Goal: Task Accomplishment & Management: Use online tool/utility

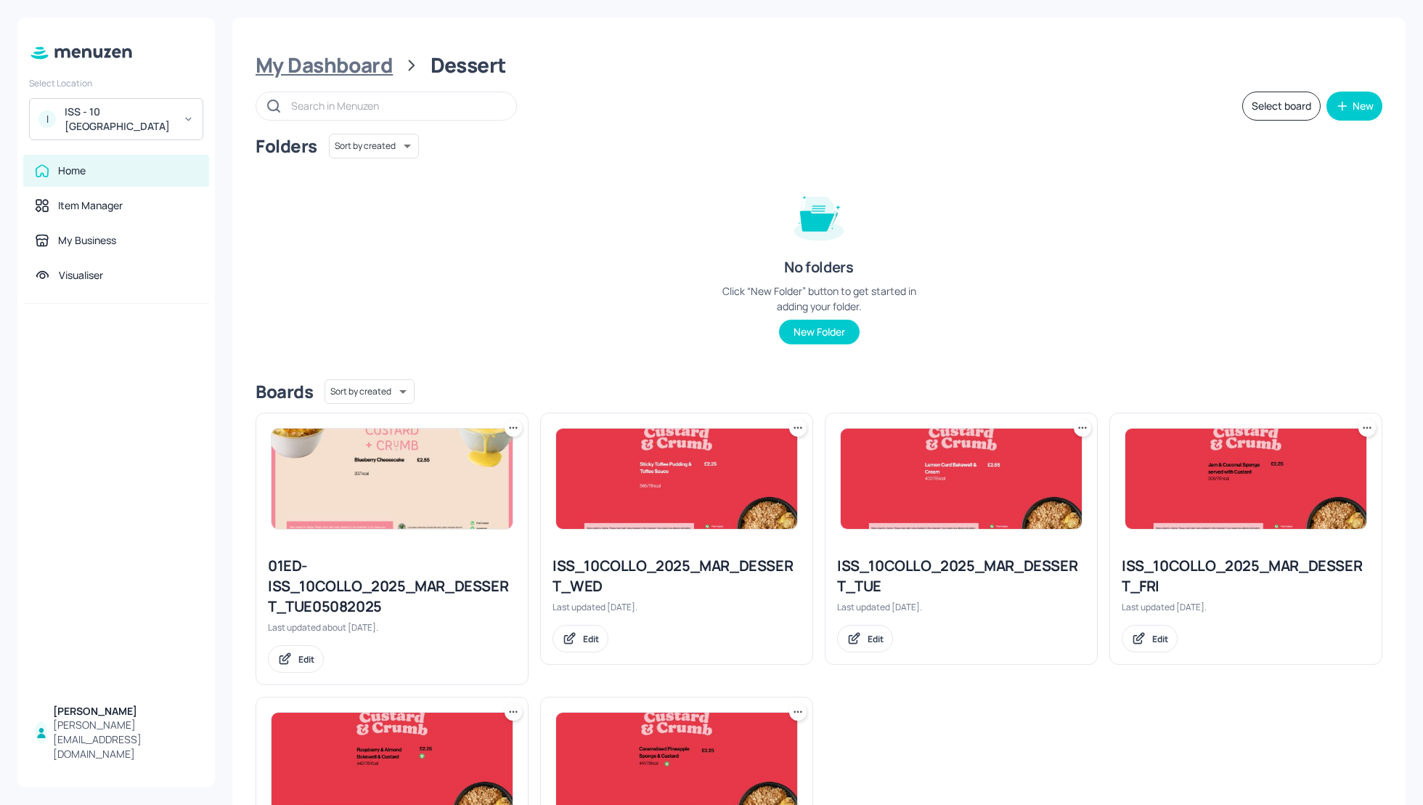
click at [304, 71] on div "My Dashboard" at bounding box center [324, 65] width 137 height 26
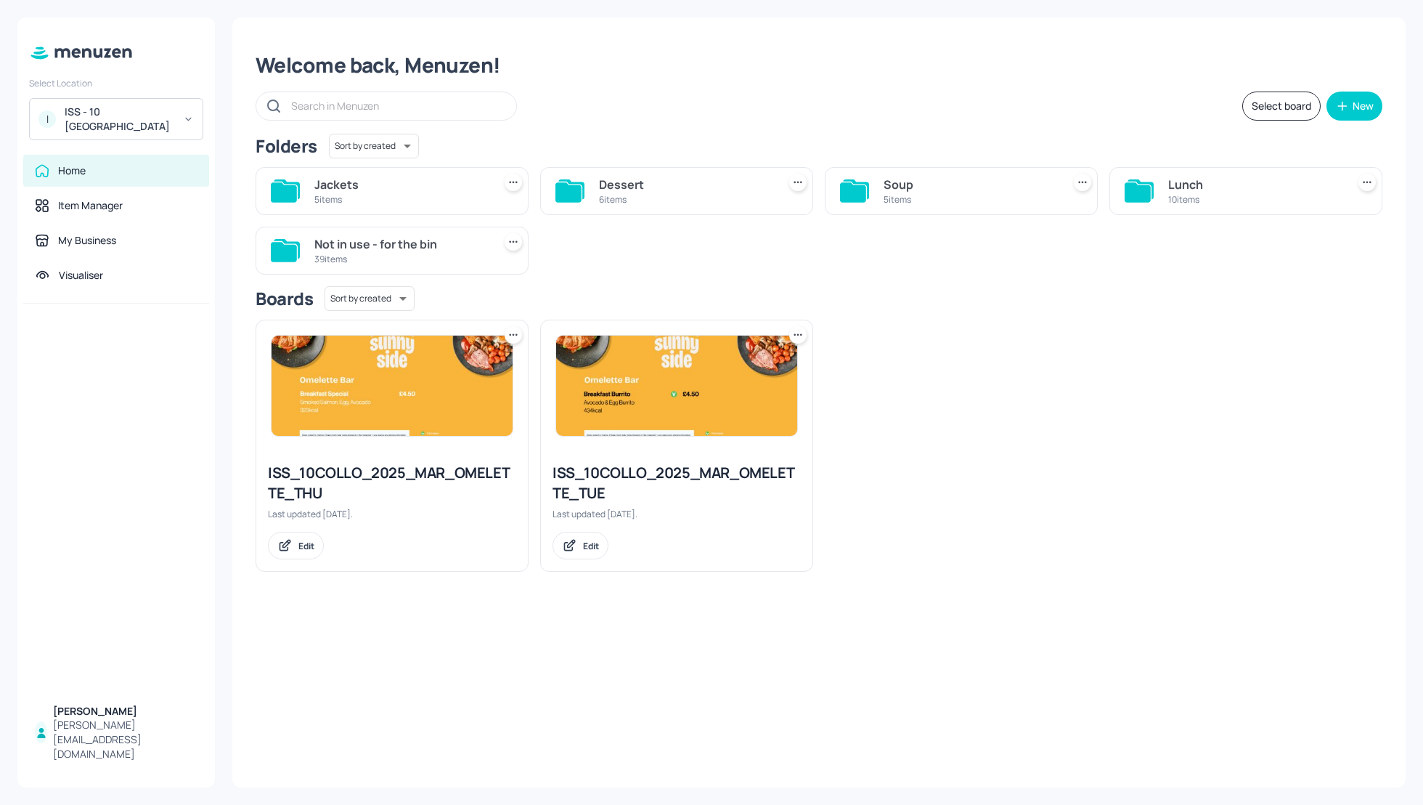
click at [908, 178] on div "Soup" at bounding box center [970, 184] width 173 height 17
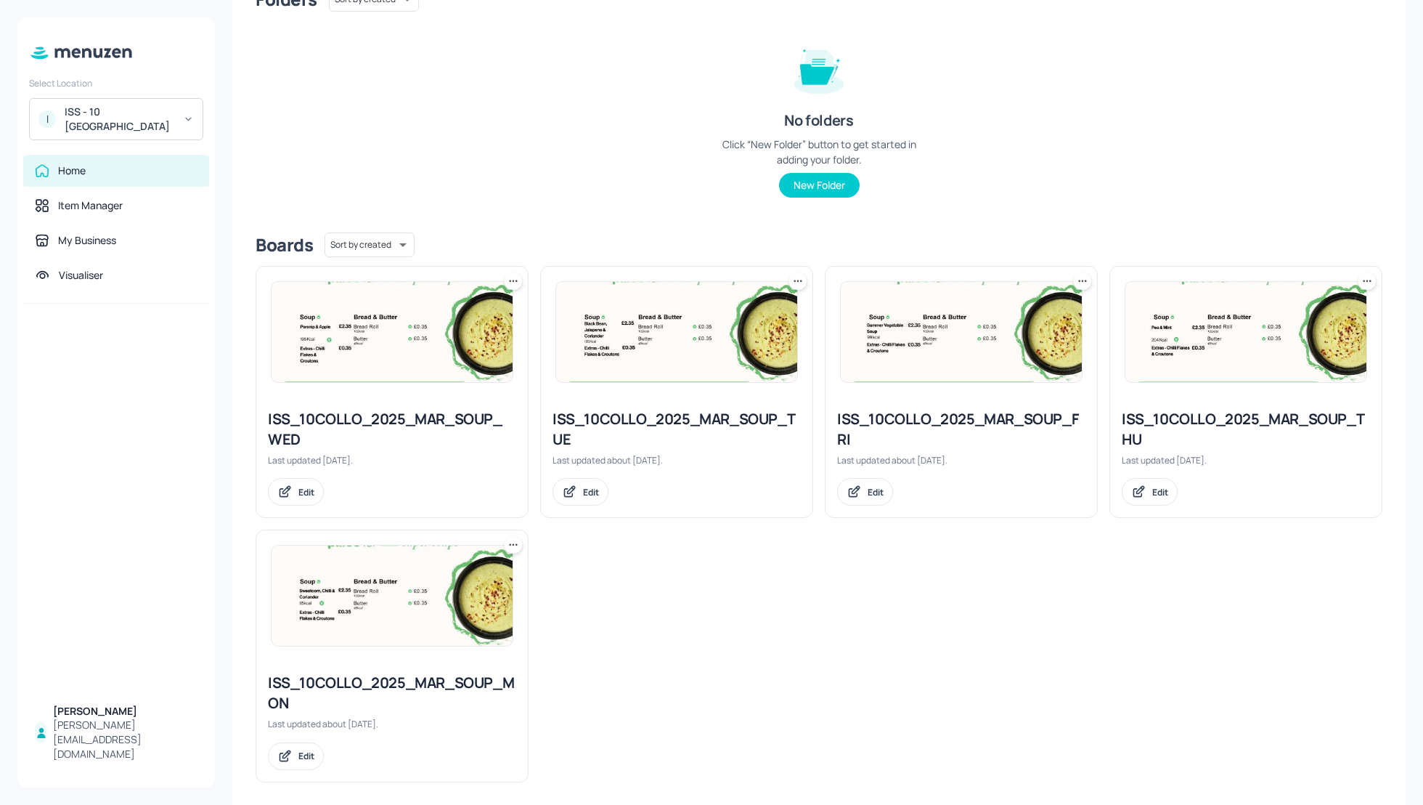
scroll to position [150, 0]
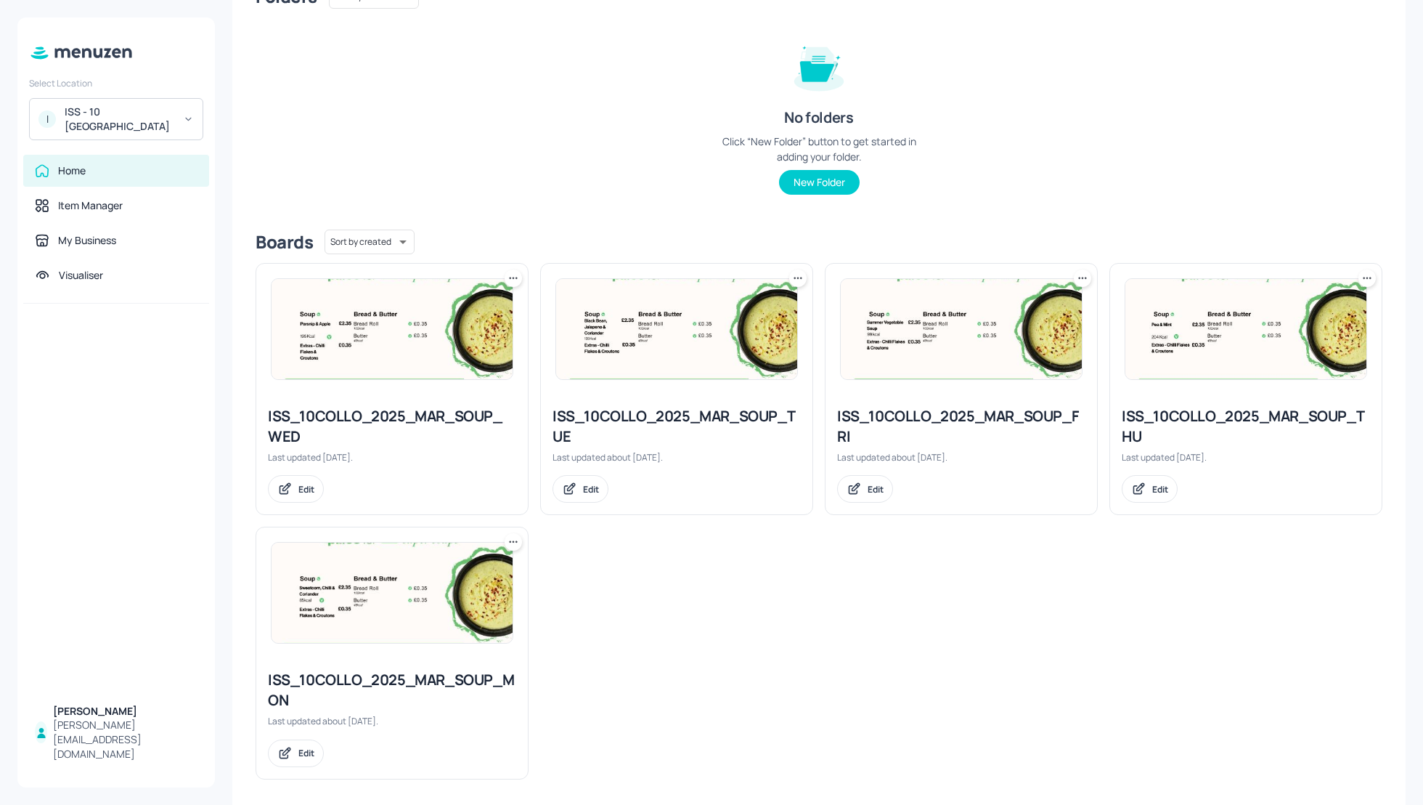
click at [387, 416] on div "ISS_10COLLO_2025_MAR_SOUP_WED" at bounding box center [392, 426] width 248 height 41
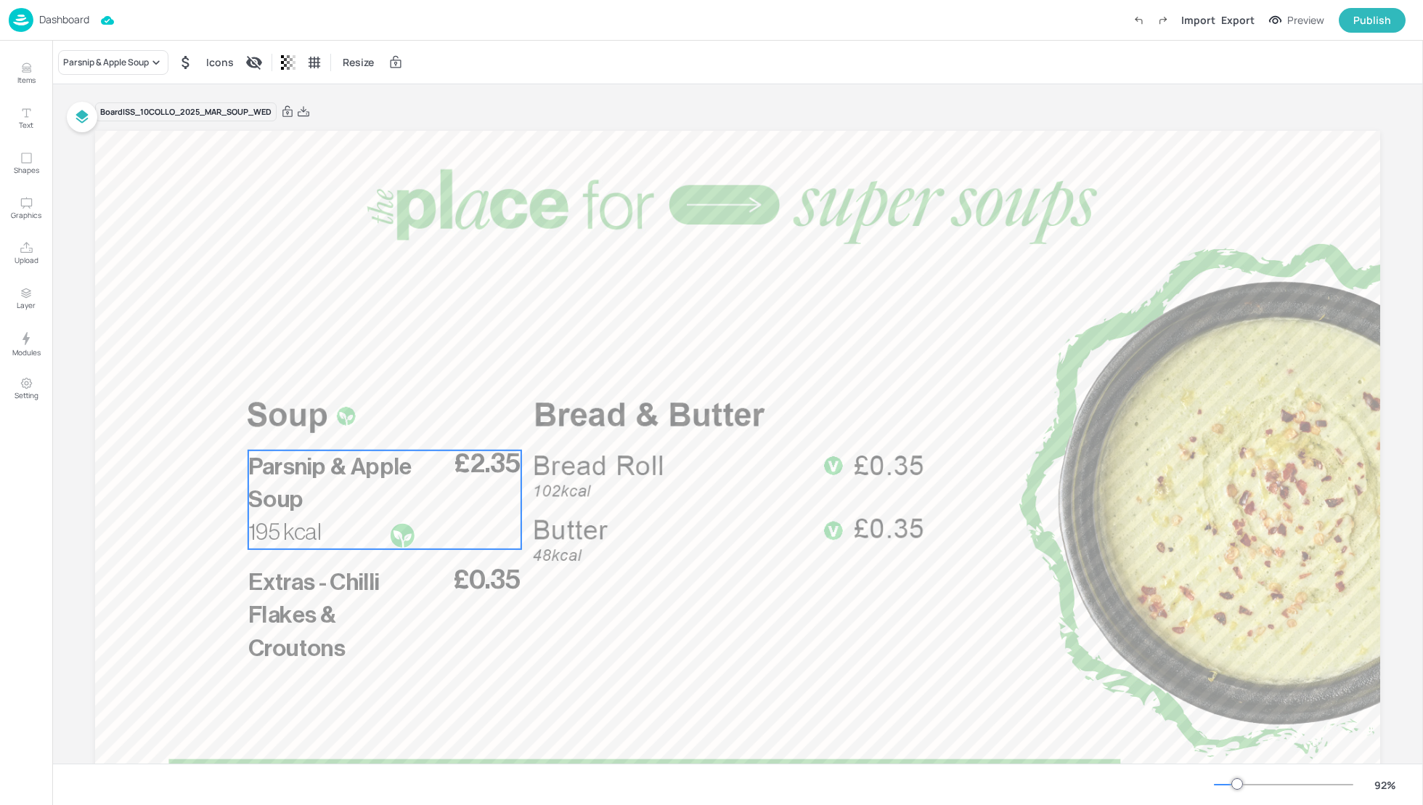
click at [344, 453] on p "Parsnip & Apple Soup" at bounding box center [332, 482] width 169 height 65
click at [110, 63] on div "Parsnip & Apple Soup" at bounding box center [106, 62] width 86 height 13
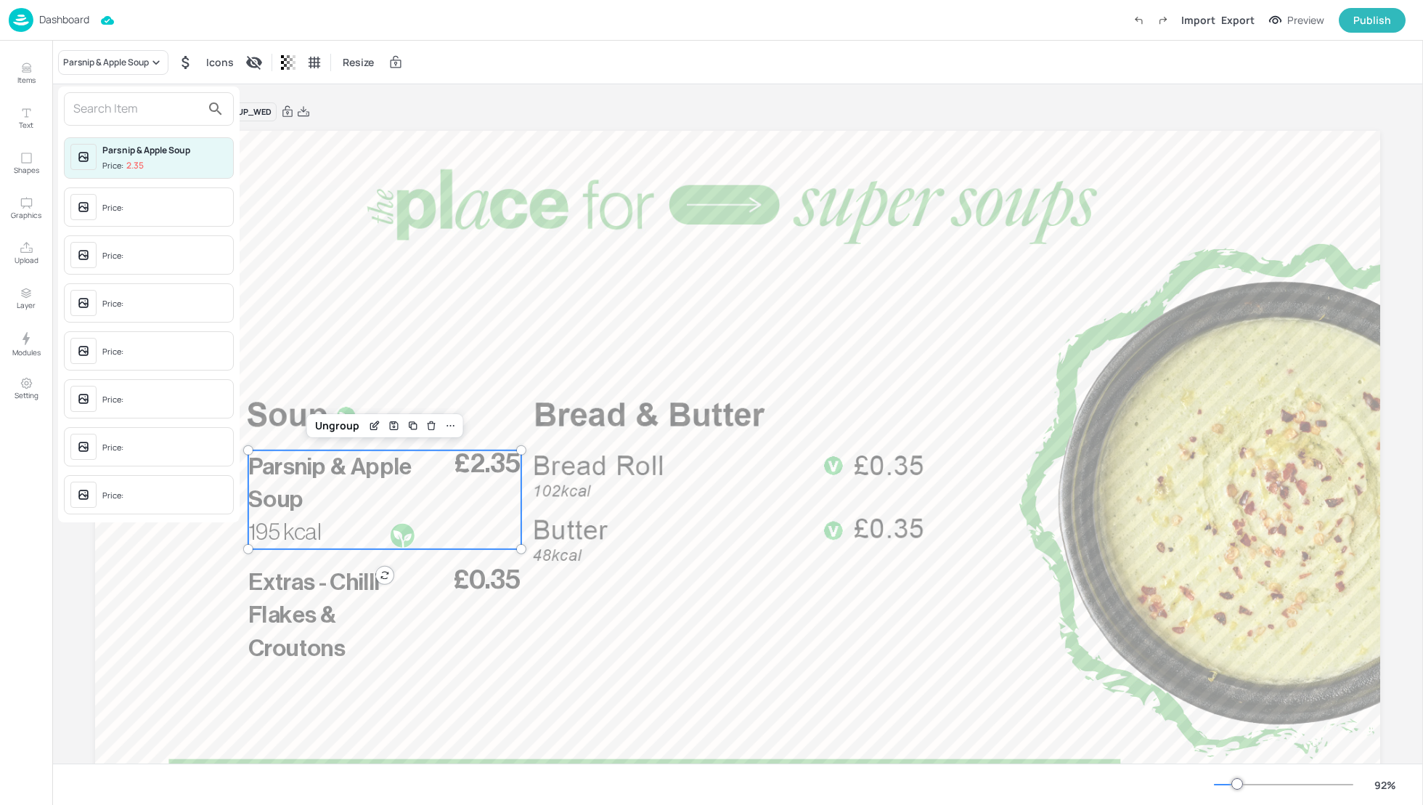
click at [86, 108] on input "text" at bounding box center [137, 108] width 128 height 23
type input "vegetable pearl"
click at [373, 423] on div at bounding box center [711, 402] width 1423 height 805
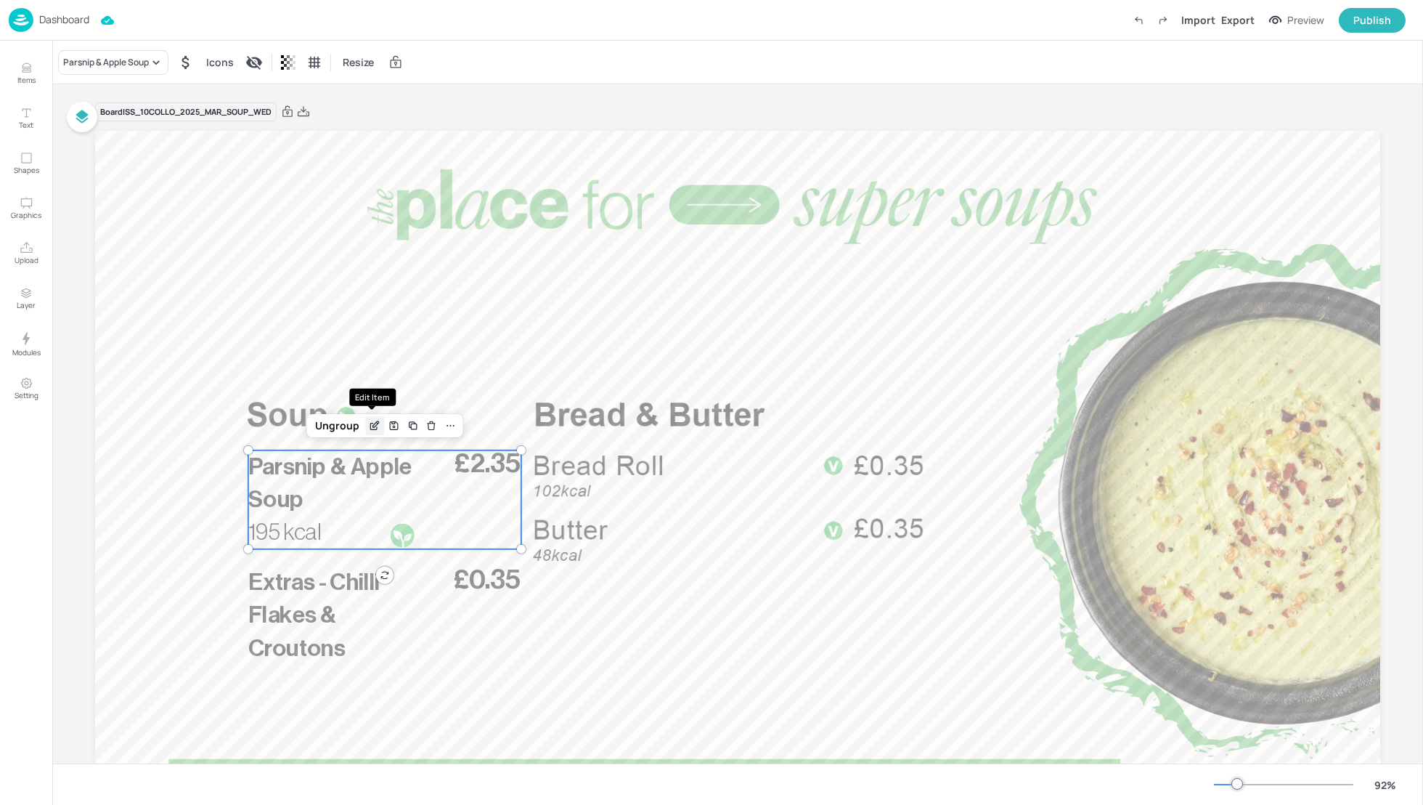
click at [370, 426] on icon "Edit Item" at bounding box center [375, 426] width 12 height 12
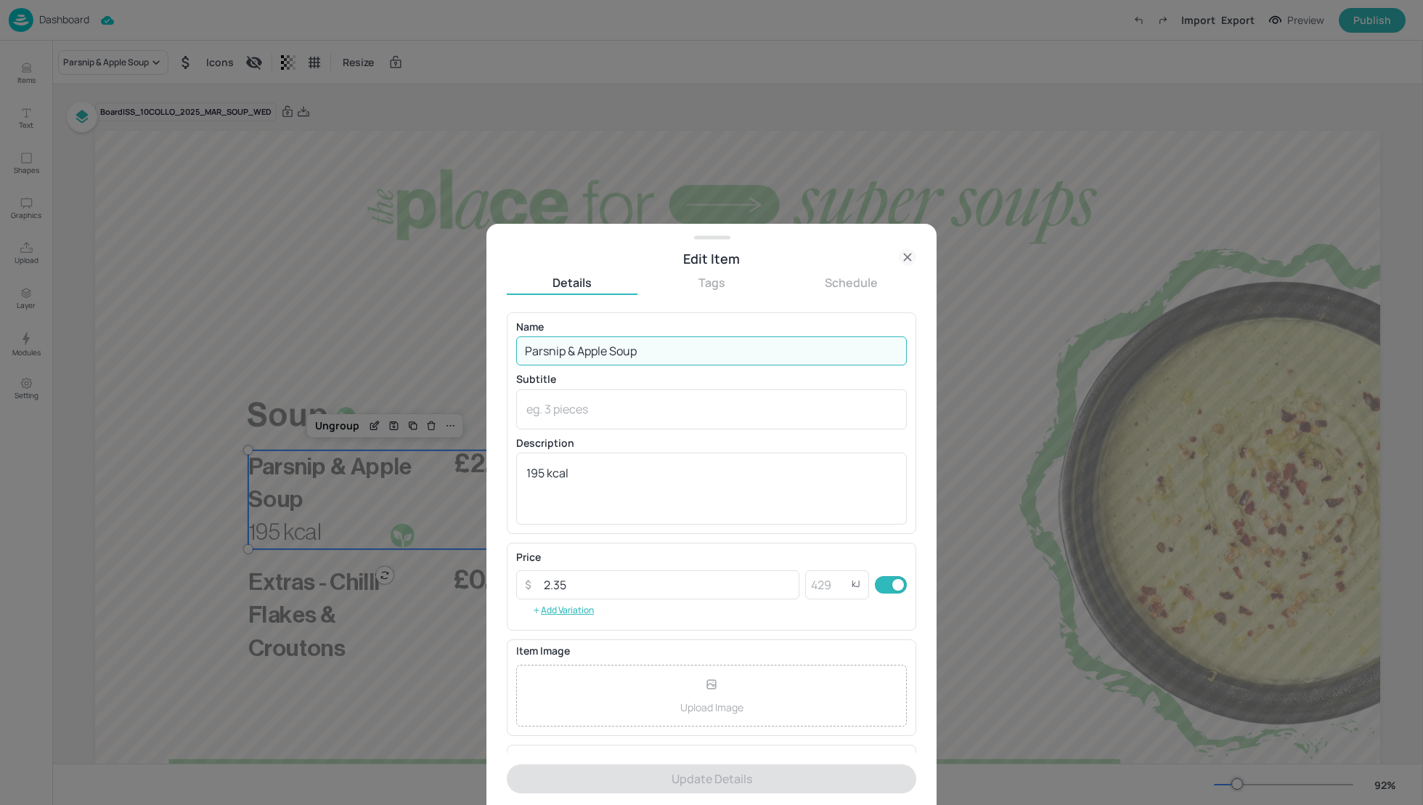
drag, startPoint x: 647, startPoint y: 357, endPoint x: 468, endPoint y: 352, distance: 178.7
click at [468, 353] on div "Edit Item Details Tags Schedule Name Parsnip & Apple Soup ​ Subtitle x ​ Descri…" at bounding box center [711, 402] width 1423 height 805
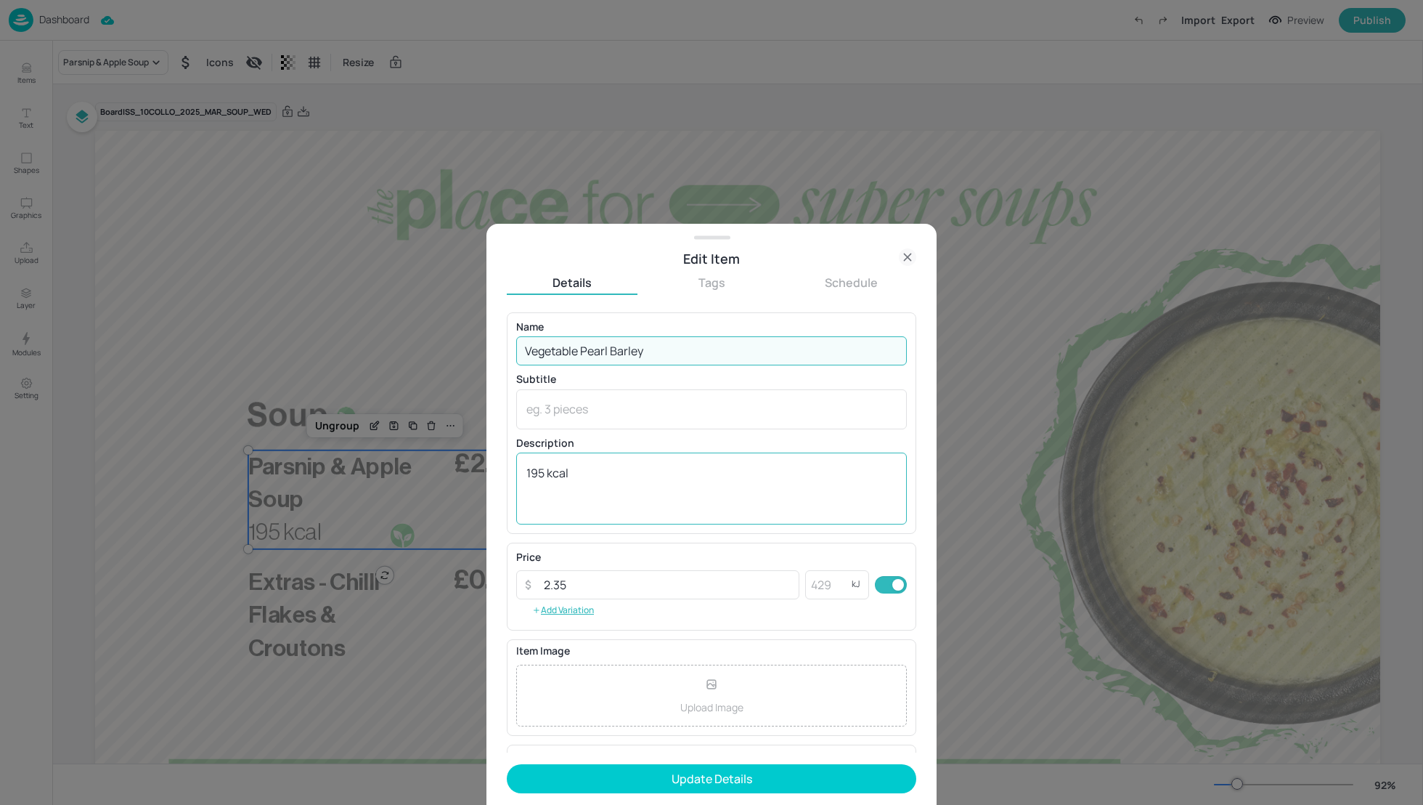
type input "Vegetable Pearl Barley"
click at [544, 473] on textarea "195 kcal" at bounding box center [711, 489] width 370 height 48
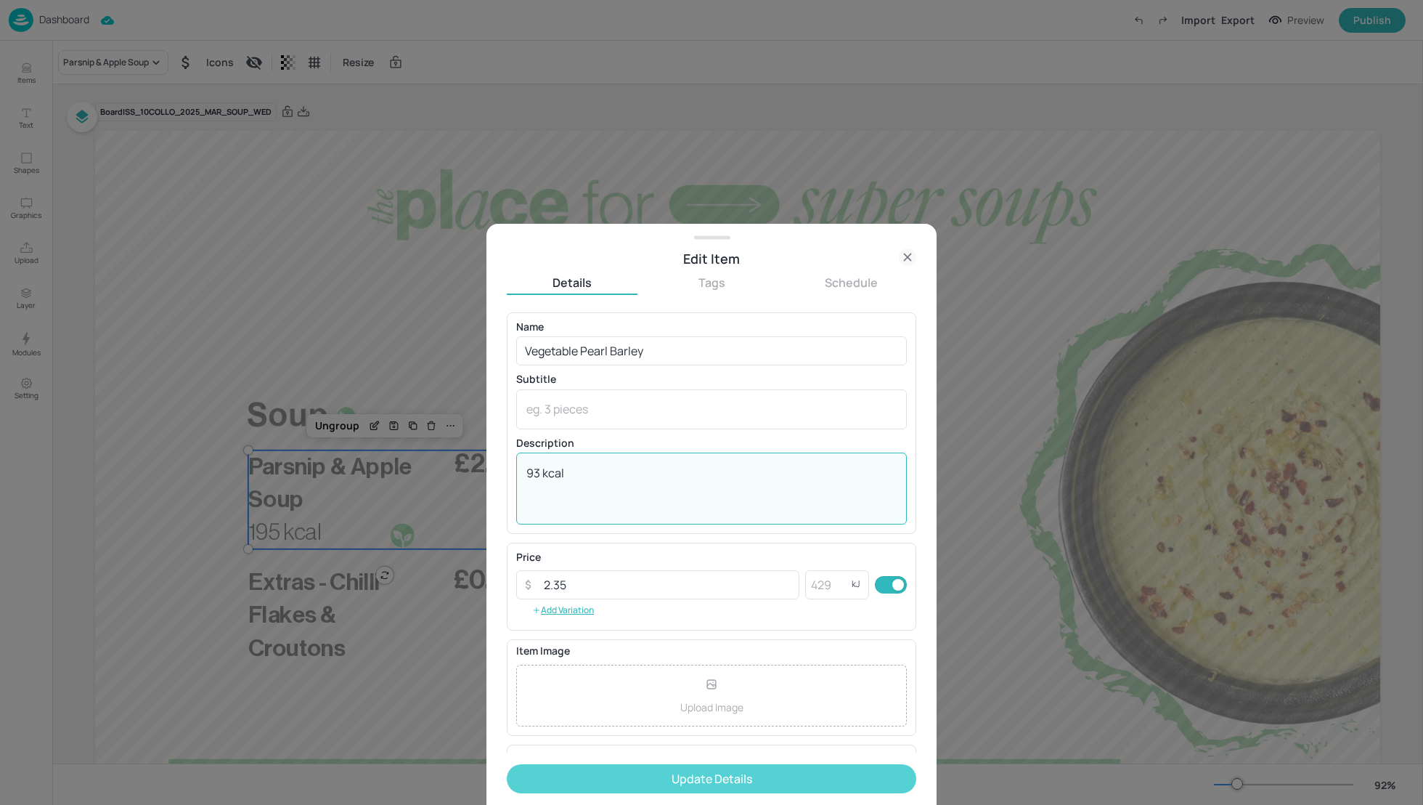
type textarea "93 kcal"
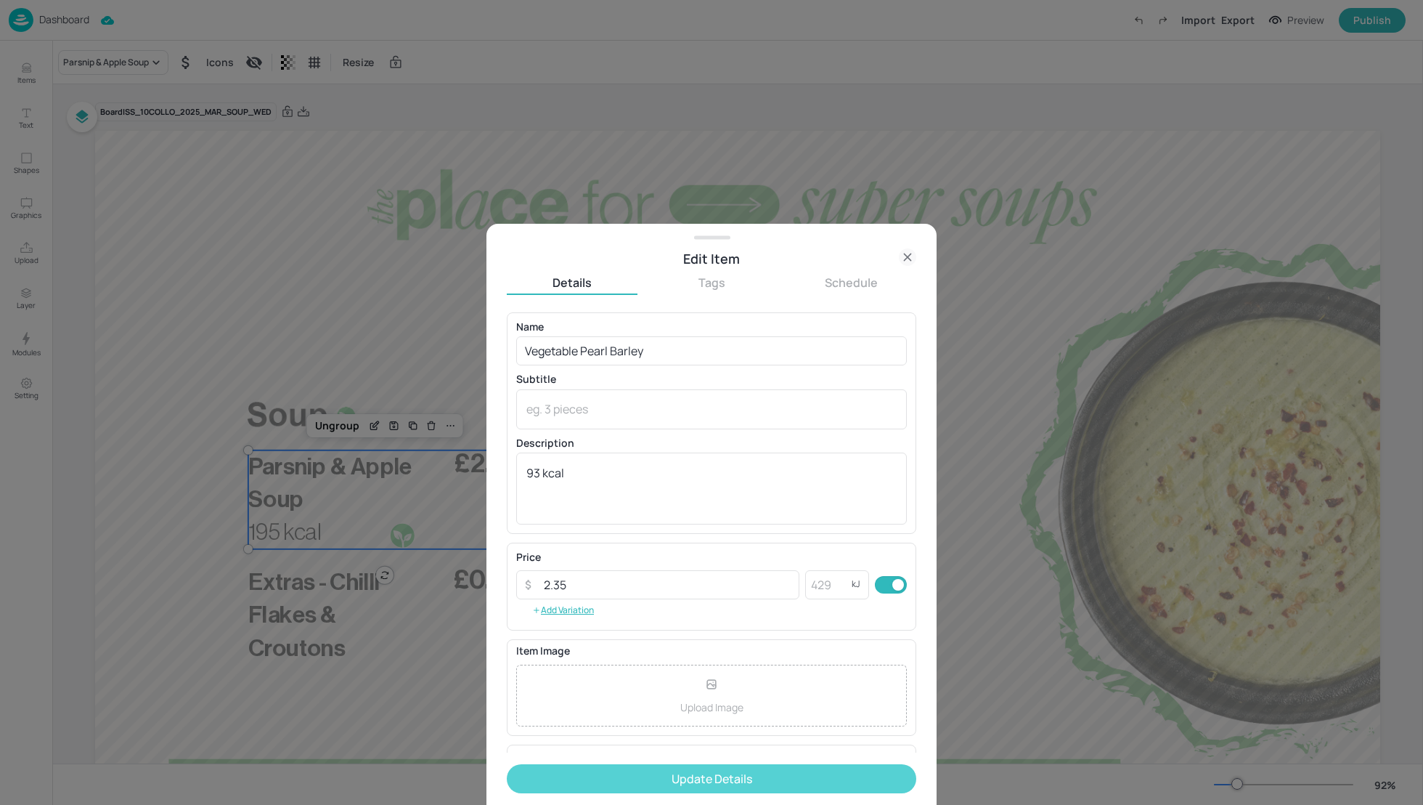
click at [715, 779] on button "Update Details" at bounding box center [712, 778] width 410 height 29
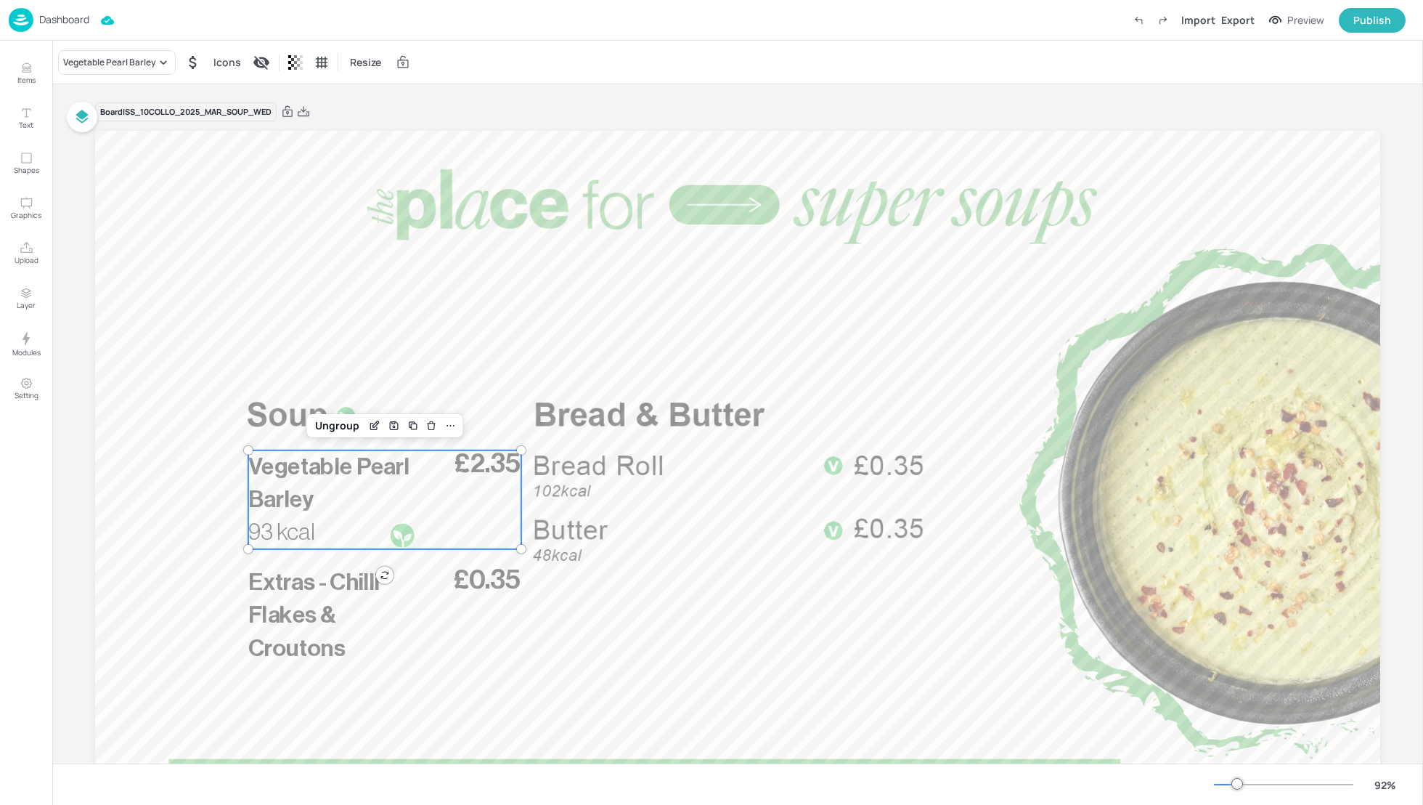
click at [639, 107] on div "Board ISS_10COLLO_2025_MAR_SOUP_WED" at bounding box center [737, 112] width 1285 height 20
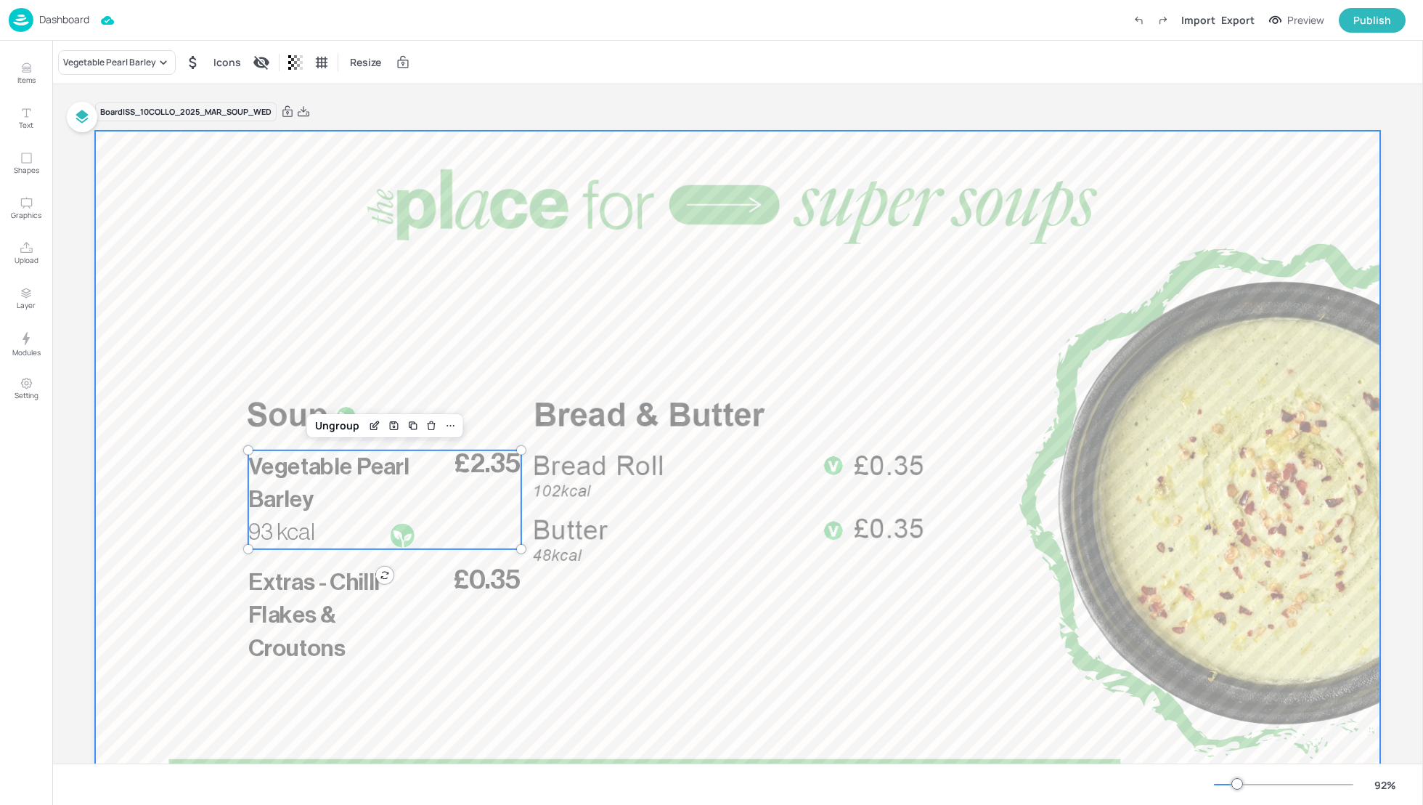
click at [138, 390] on div at bounding box center [737, 492] width 1285 height 723
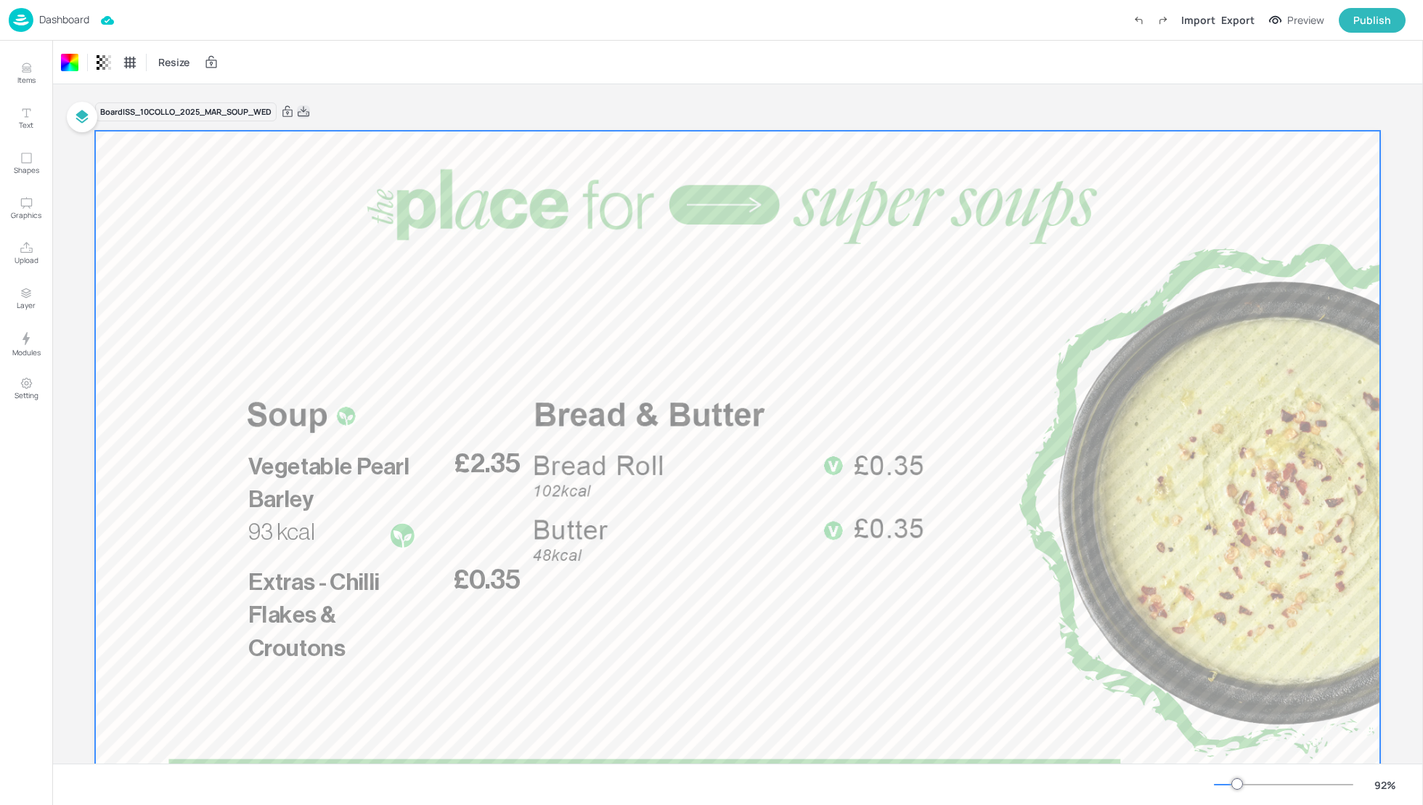
click at [304, 110] on icon at bounding box center [304, 111] width 12 height 10
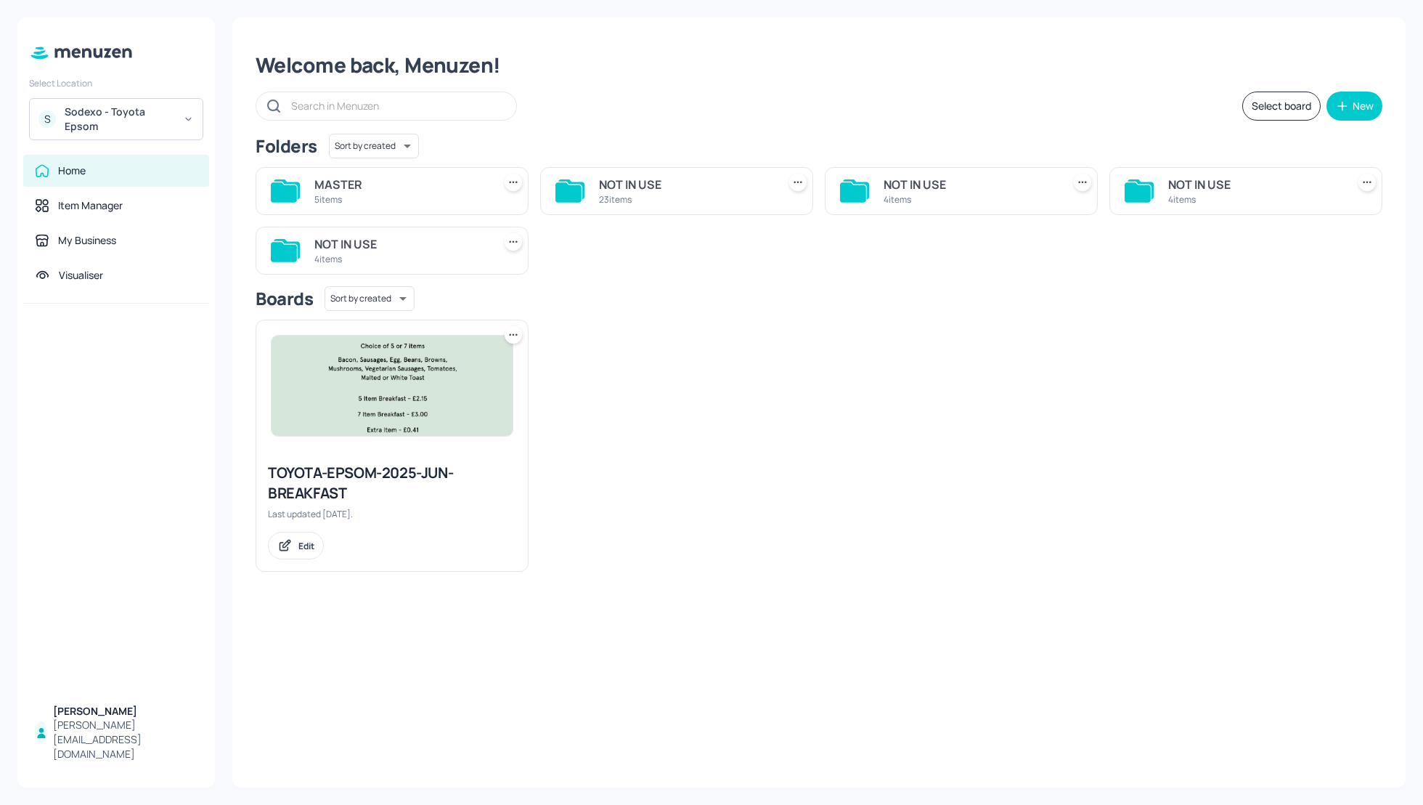
click at [349, 192] on div "MASTER" at bounding box center [400, 184] width 173 height 17
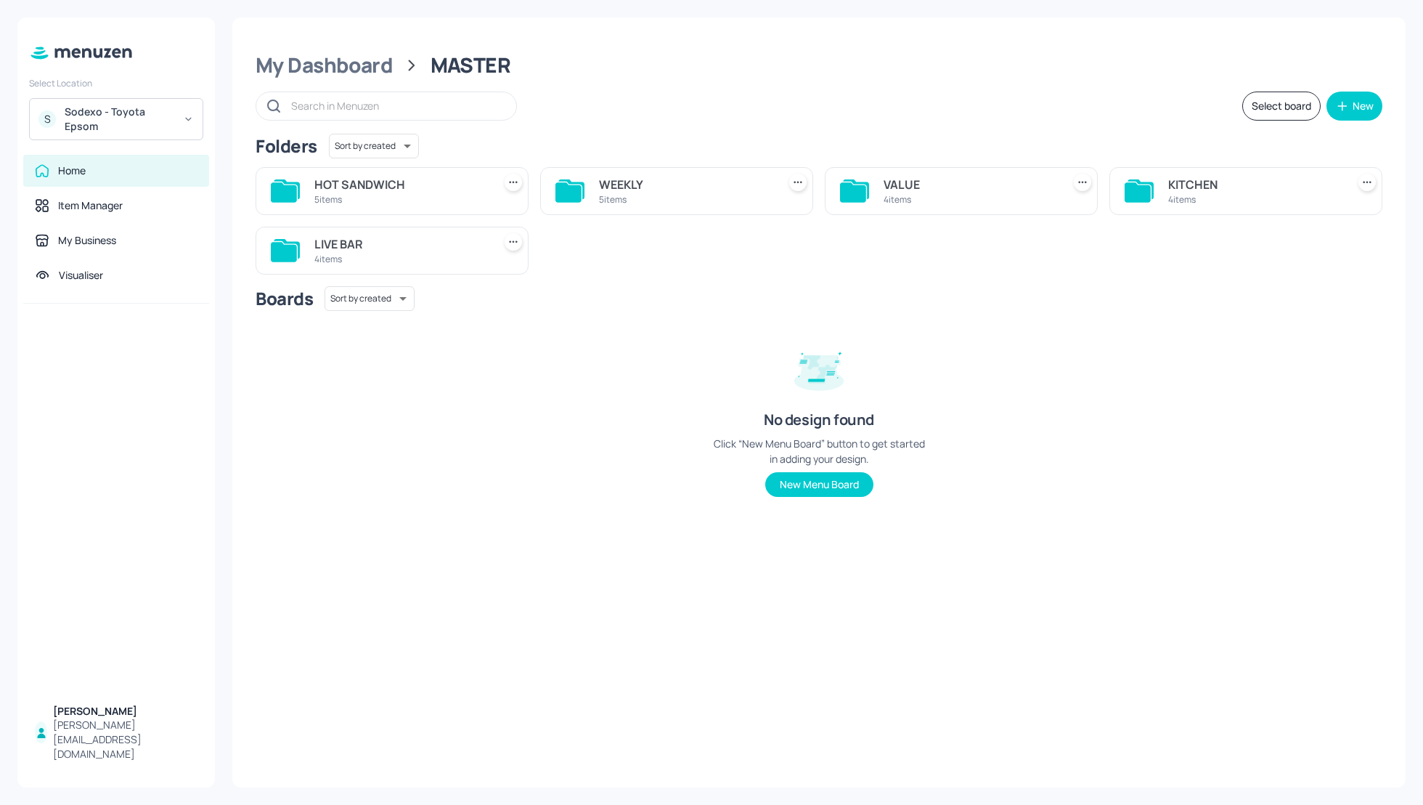
click at [647, 189] on div "WEEKLY" at bounding box center [685, 184] width 173 height 17
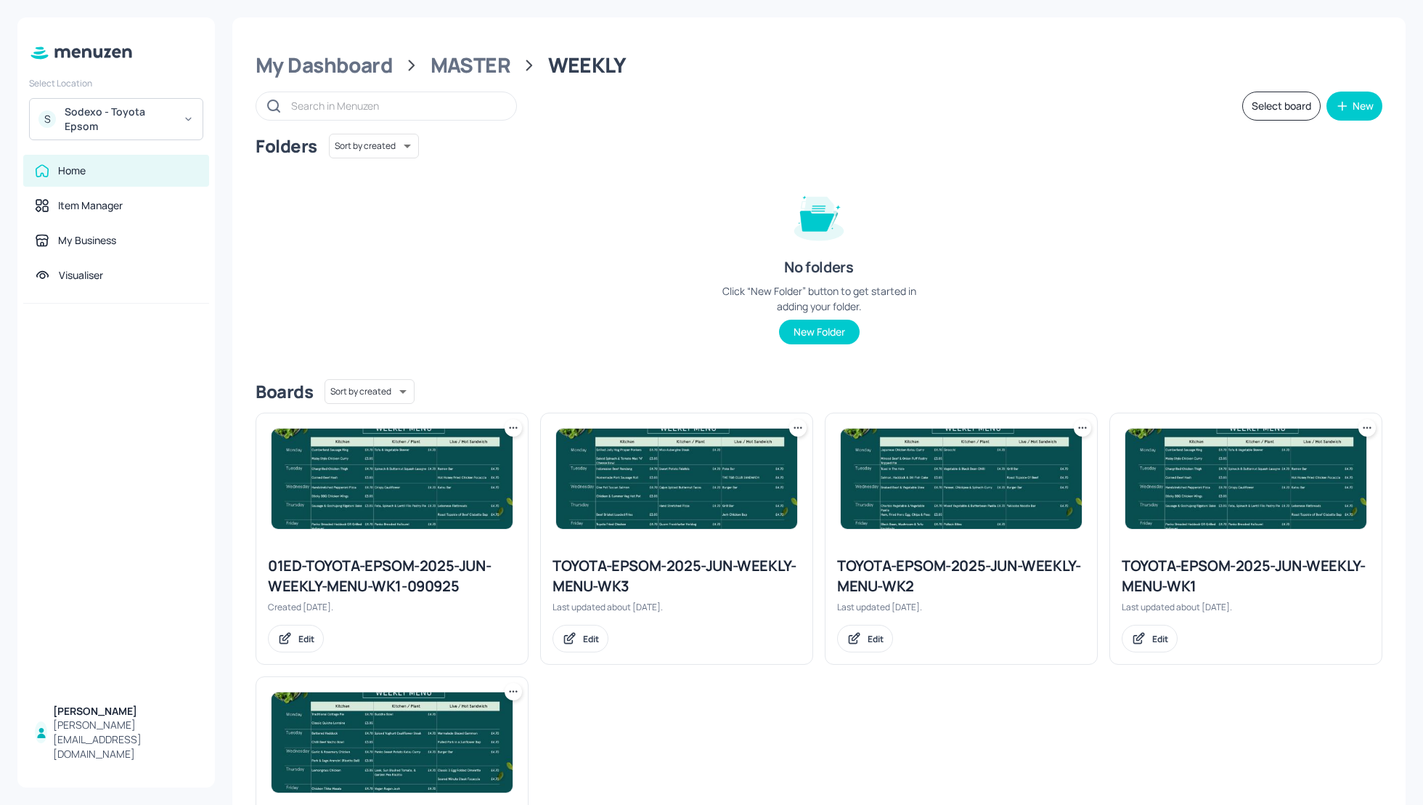
click at [1078, 423] on icon at bounding box center [1082, 427] width 15 height 15
click at [1012, 486] on p "Duplicate" at bounding box center [1007, 482] width 39 height 13
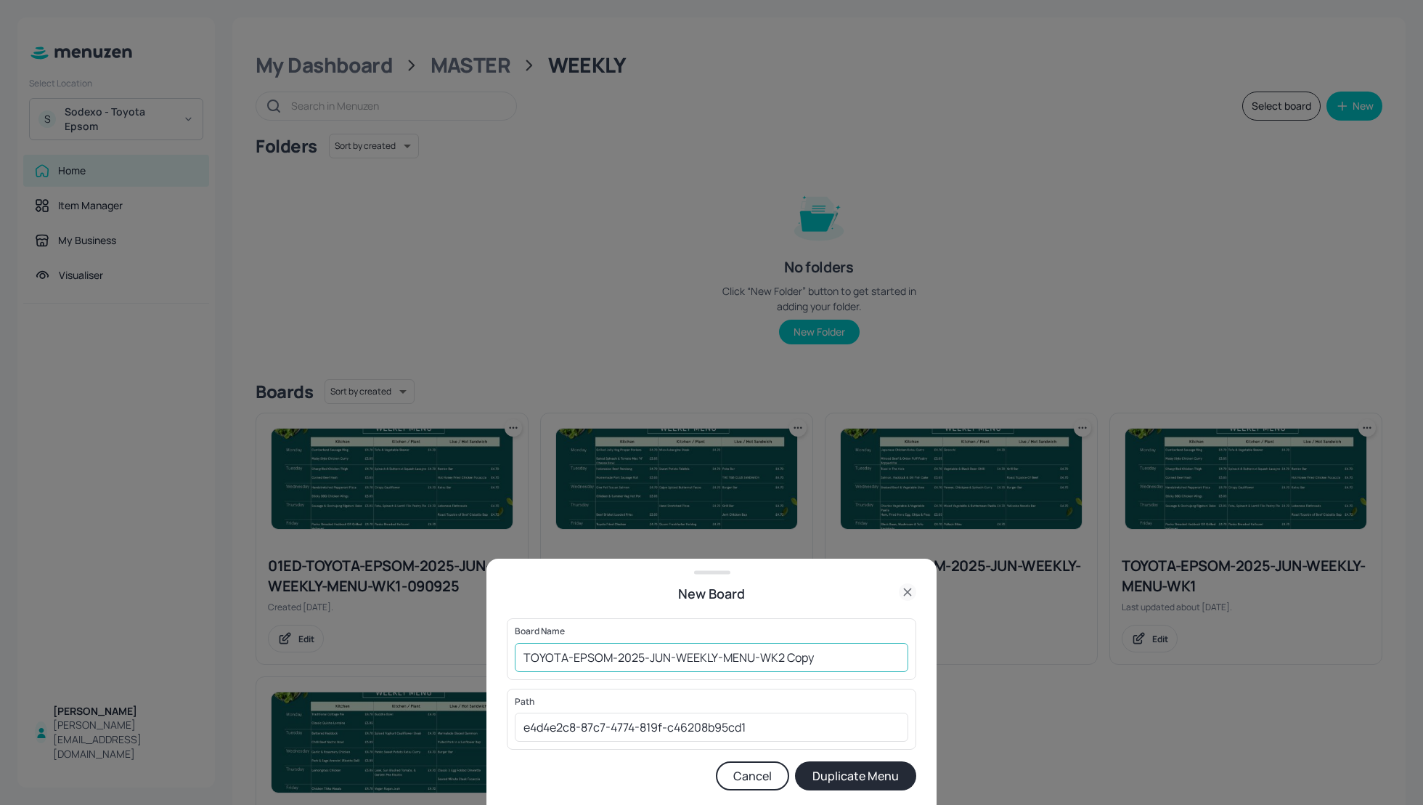
click at [521, 653] on input "TOYOTA-EPSOM-2025-JUN-WEEKLY-MENU-WK2 Copy" at bounding box center [712, 657] width 394 height 29
click at [865, 660] on input "01_EDIT_TOYOTA-EPSOM-2025-JUN-WEEKLY-MENU-WK2 Copy" at bounding box center [712, 657] width 394 height 29
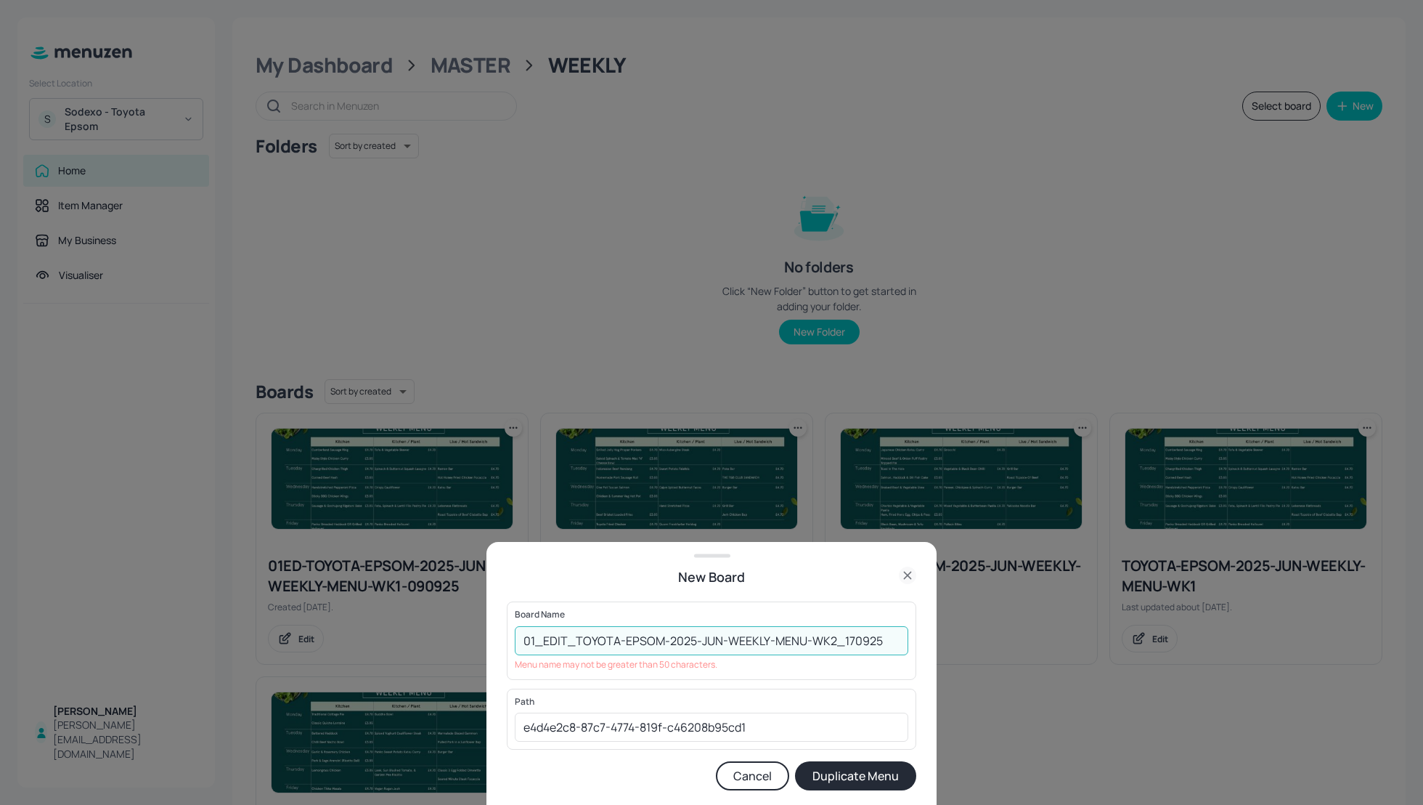
click at [858, 638] on input "01_EDIT_TOYOTA-EPSOM-2025-JUN-WEEKLY-MENU-WK2_170925" at bounding box center [712, 640] width 394 height 29
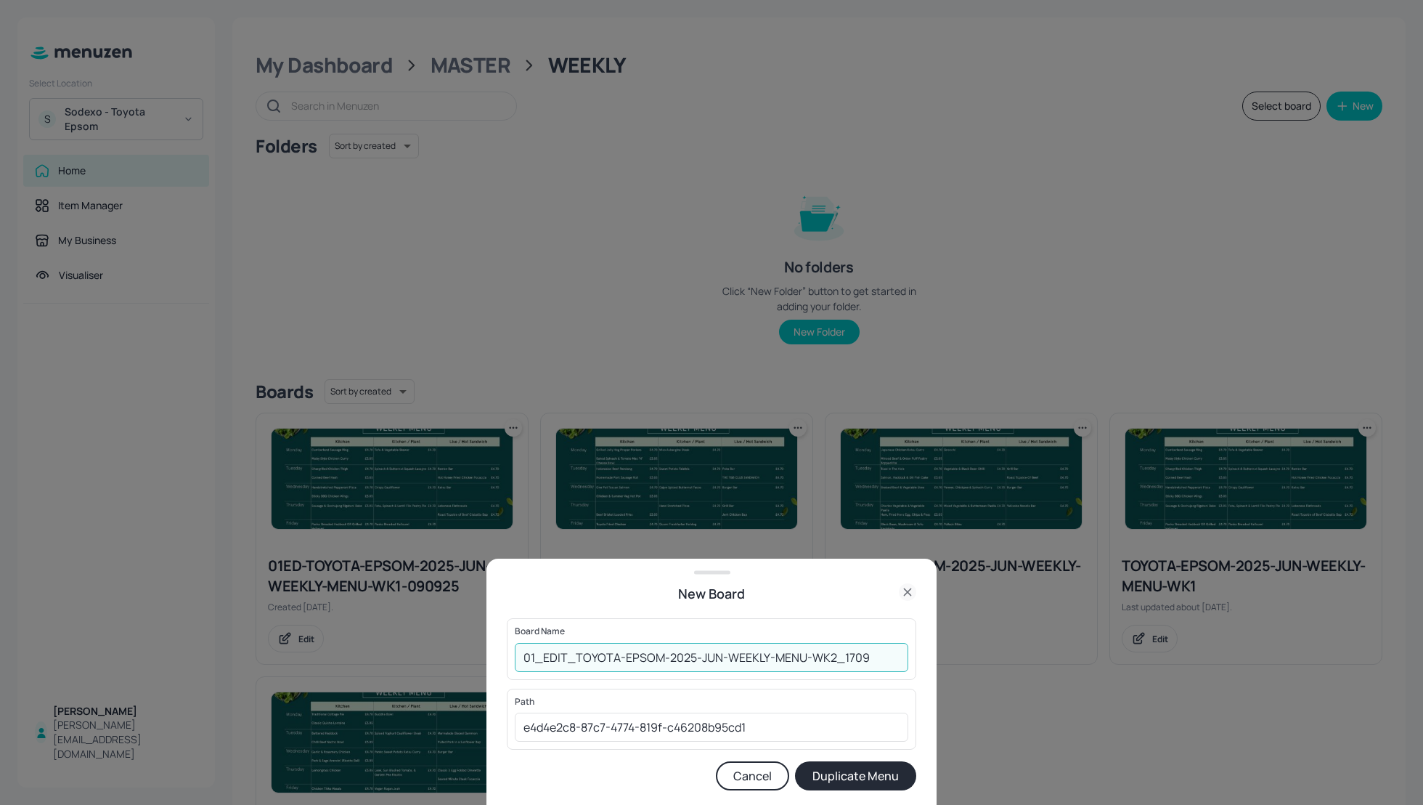
type input "01_EDIT_TOYOTA-EPSOM-2025-JUN-WEEKLY-MENU-WK2_1709"
click at [887, 781] on button "Duplicate Menu" at bounding box center [855, 775] width 121 height 29
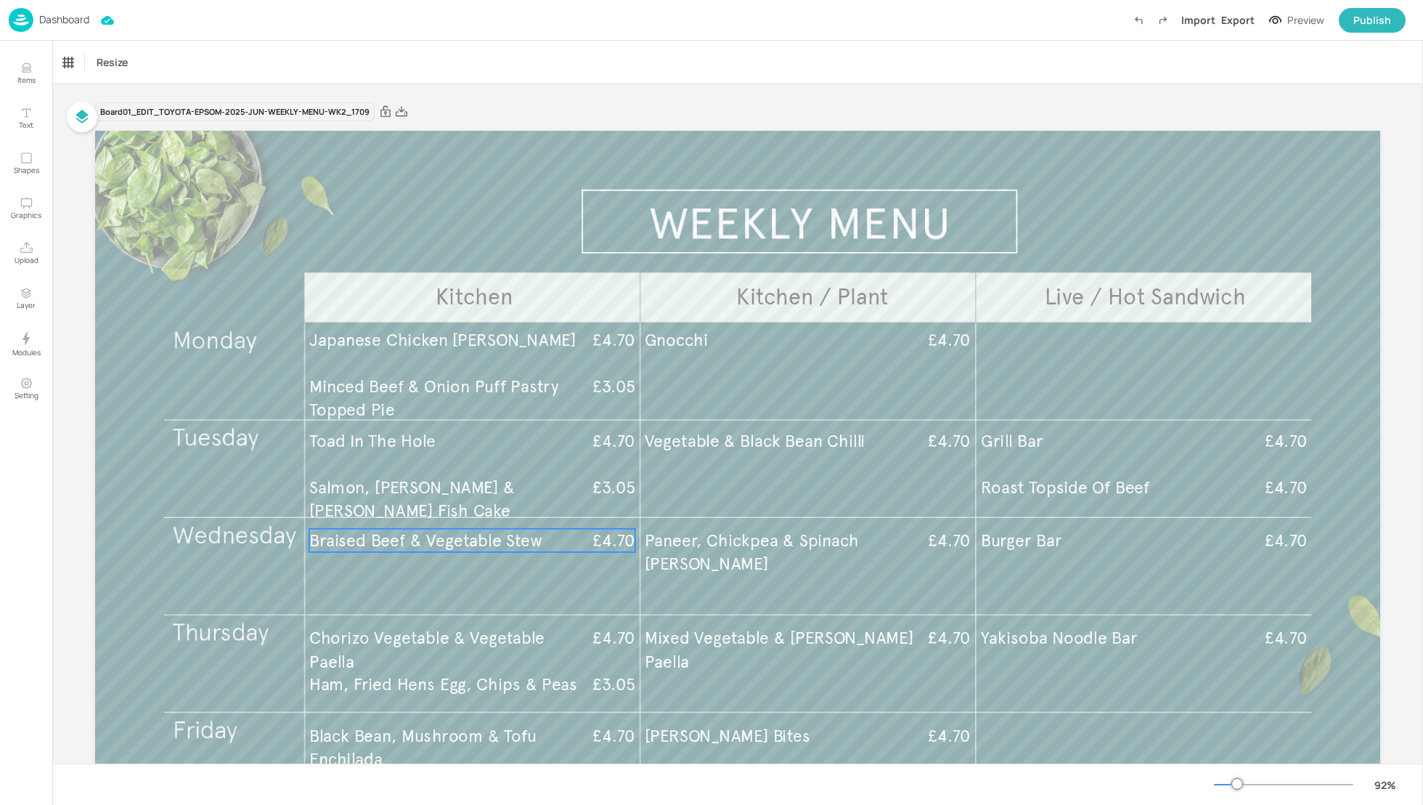
click at [521, 537] on span "Braised Beef & Vegetable Stew" at bounding box center [425, 540] width 233 height 21
drag, startPoint x: 475, startPoint y: 550, endPoint x: 467, endPoint y: 582, distance: 33.6
click at [467, 582] on span "Braised Beef & Vegetable Stew" at bounding box center [427, 579] width 233 height 21
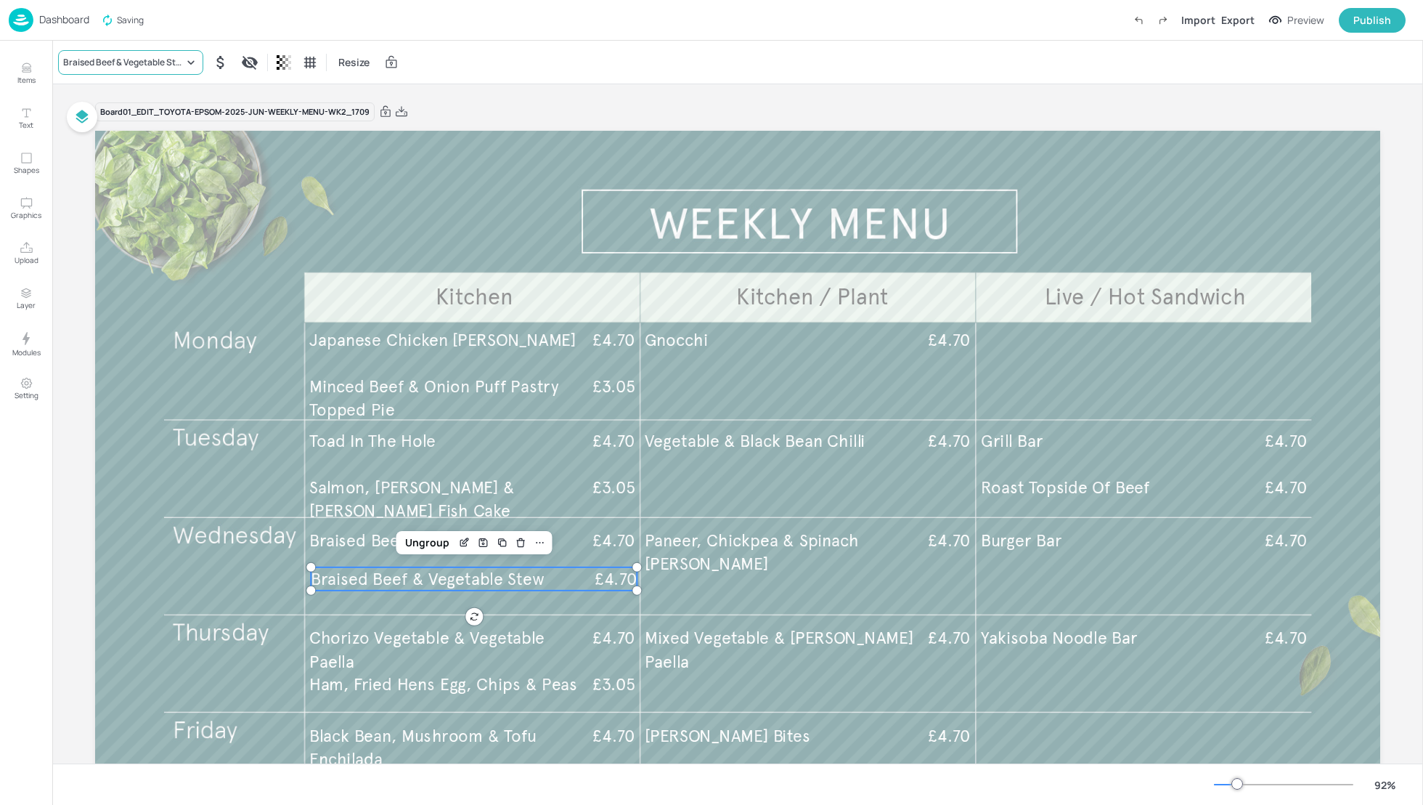
click at [121, 65] on div "Braised Beef & Vegetable Stew" at bounding box center [123, 62] width 121 height 13
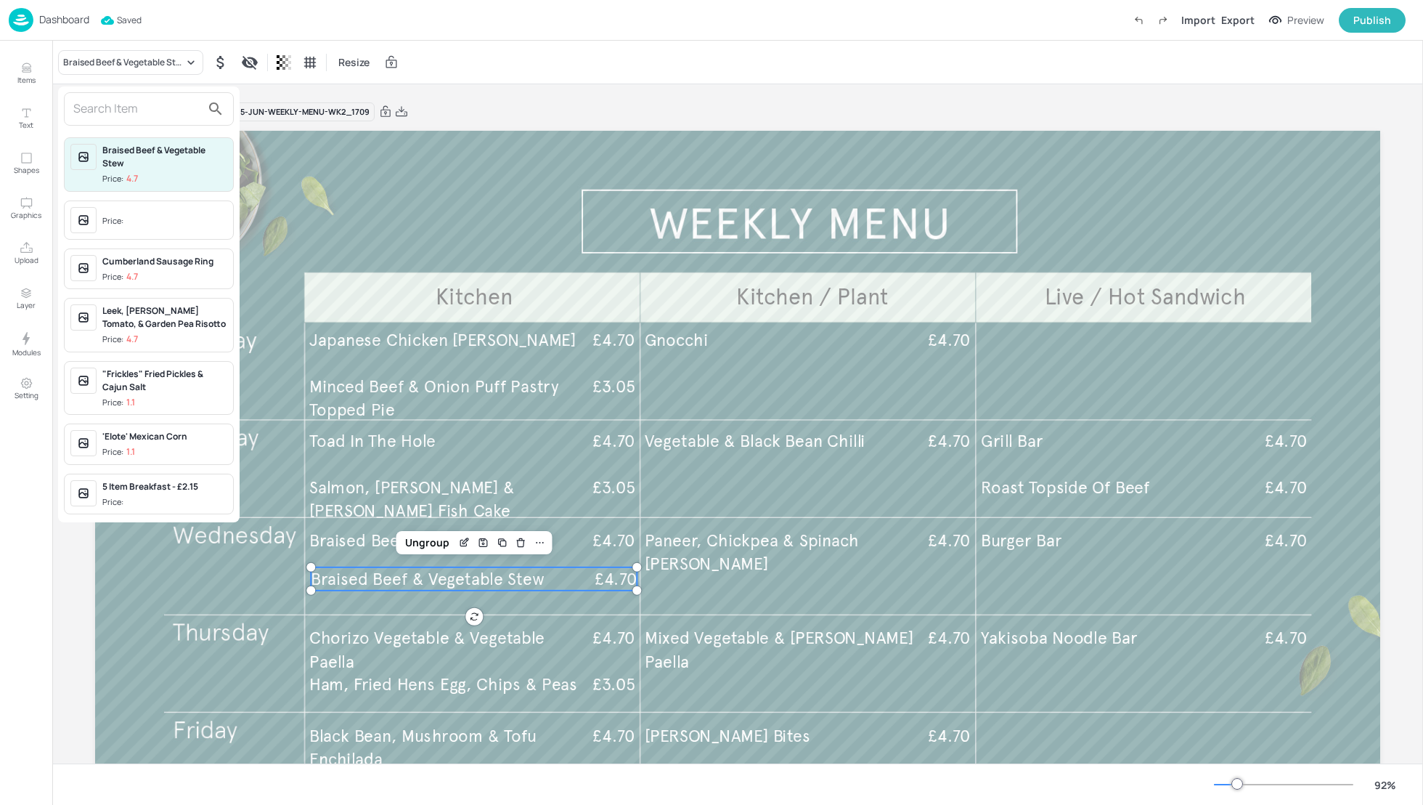
click at [461, 541] on div at bounding box center [711, 402] width 1423 height 805
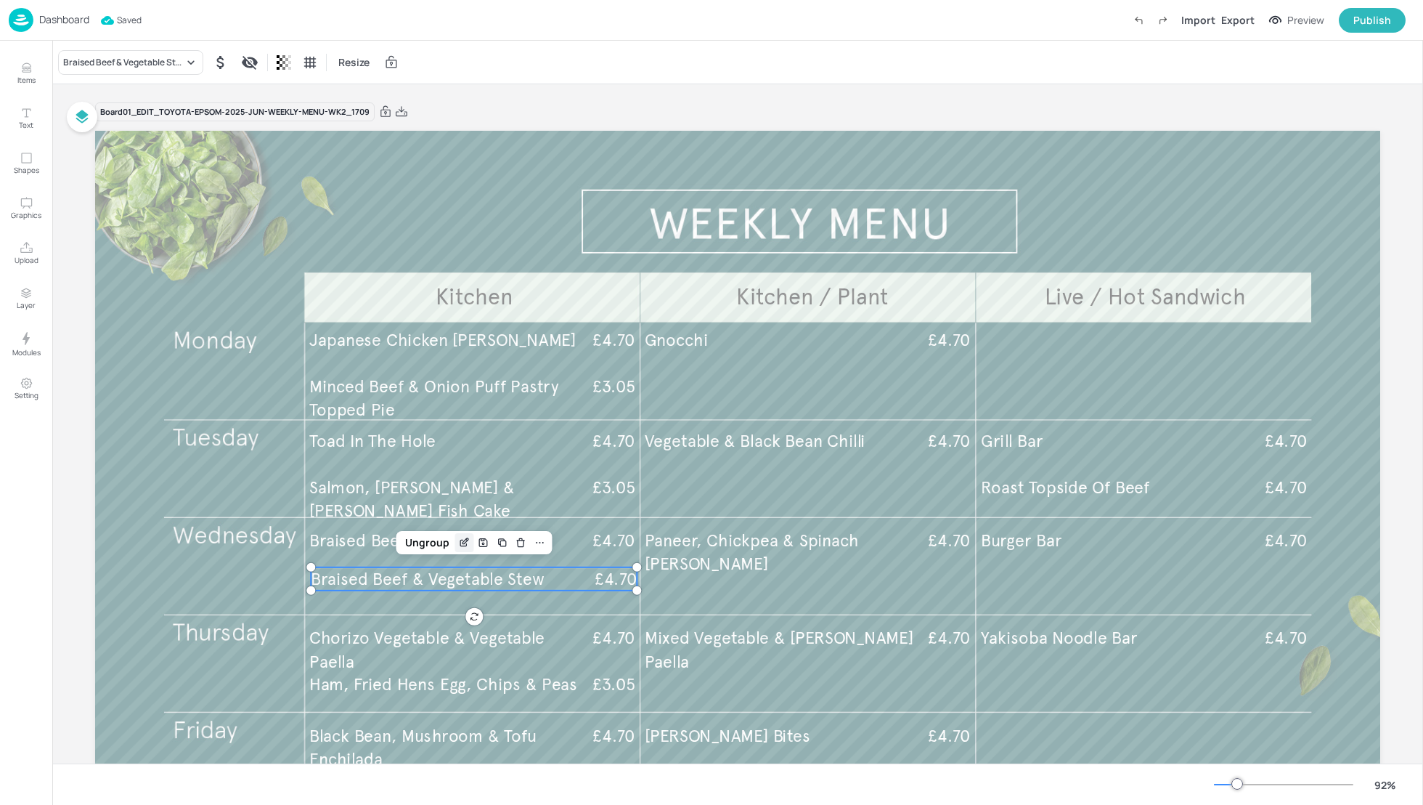
click at [460, 544] on icon "Edit Item" at bounding box center [464, 543] width 12 height 12
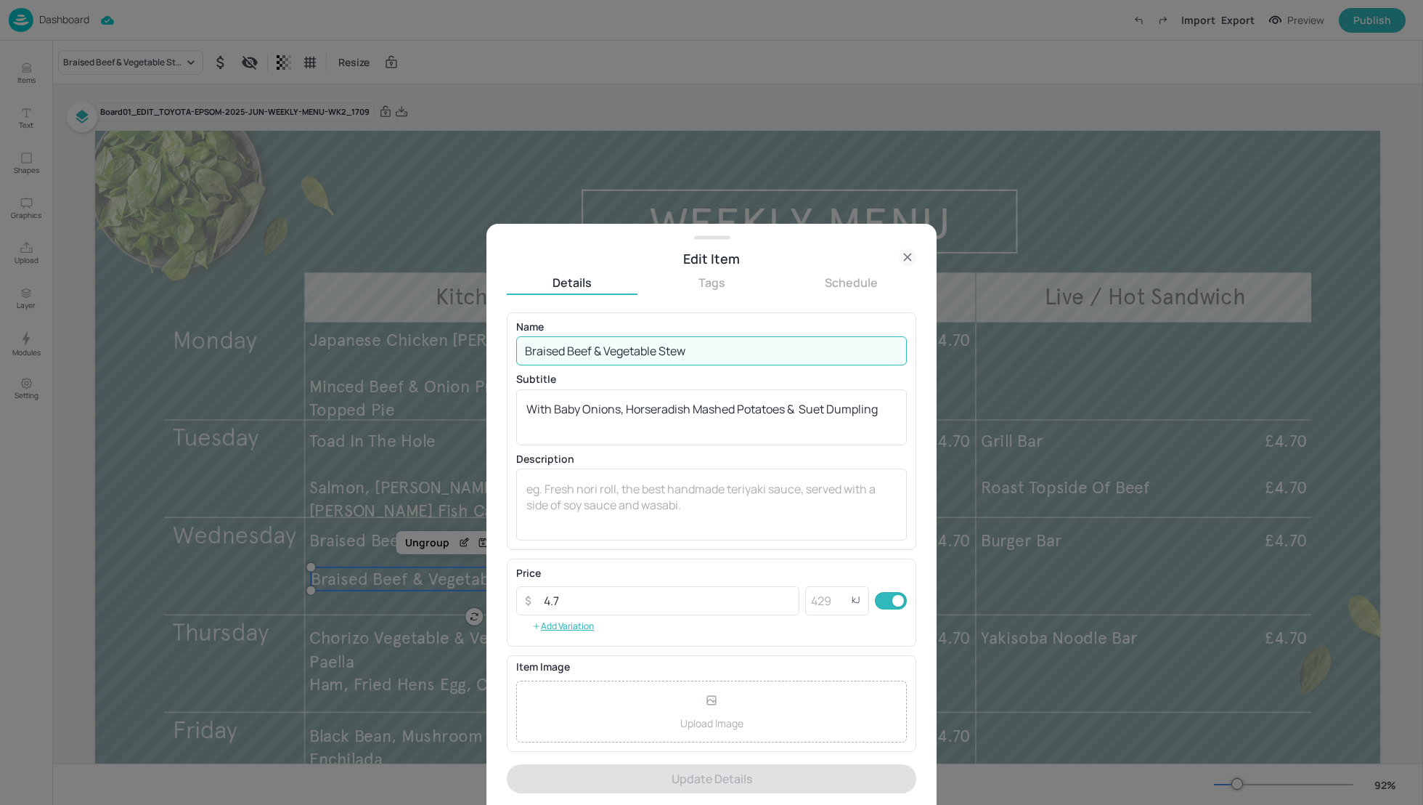
click at [621, 347] on input "Braised Beef & Vegetable Stew" at bounding box center [711, 350] width 391 height 29
paste input "Paneer, Lentil & Red Chard Curry, Lemon Pilau Rice, Poppadom & Sambals"
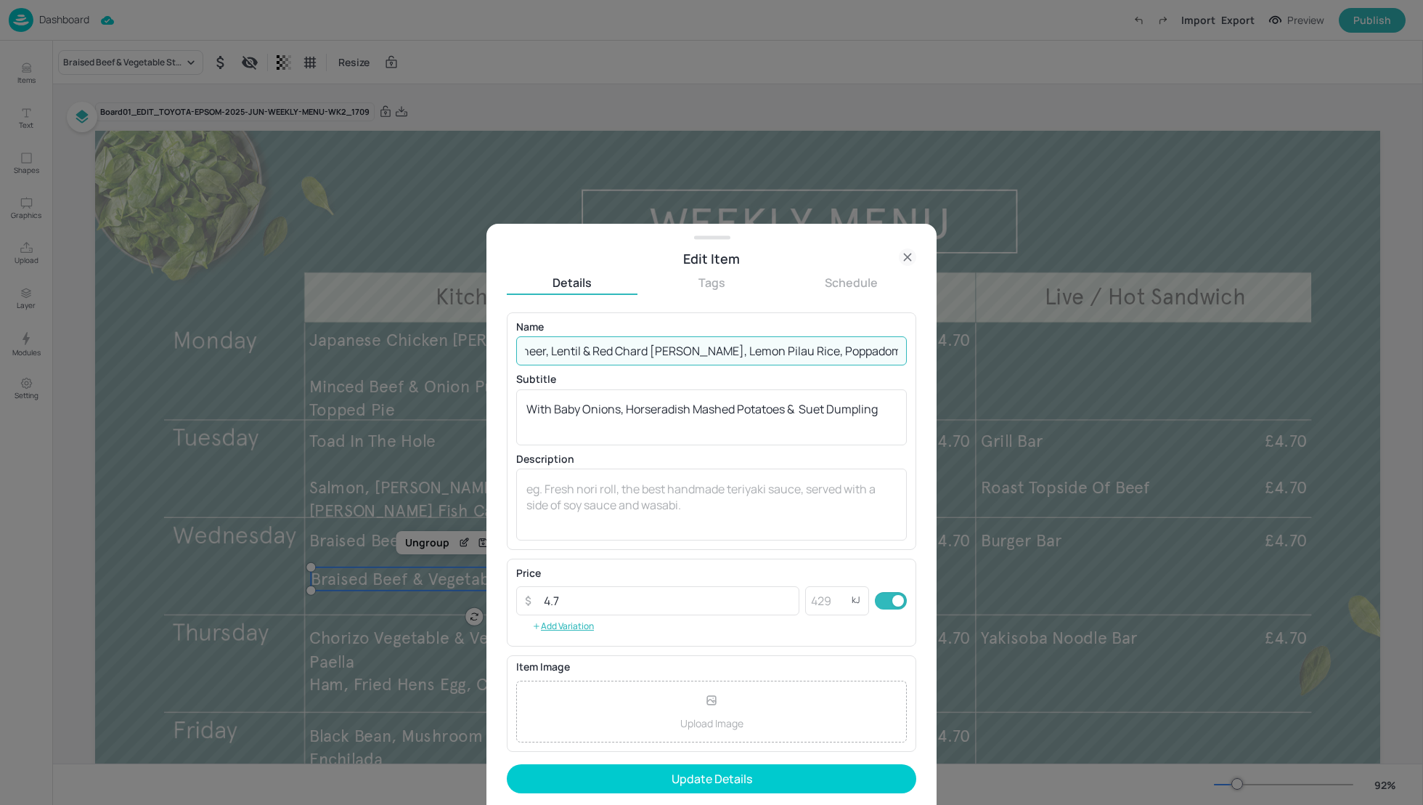
scroll to position [0, 17]
drag, startPoint x: 896, startPoint y: 349, endPoint x: 684, endPoint y: 351, distance: 212.1
click at [684, 351] on input "Paneer, Lentil & Red Chard Curry, Lemon Pilau Rice, Poppadom & Sambals" at bounding box center [711, 350] width 391 height 29
type input "Paneer, Lentil & Red Chard [PERSON_NAME]"
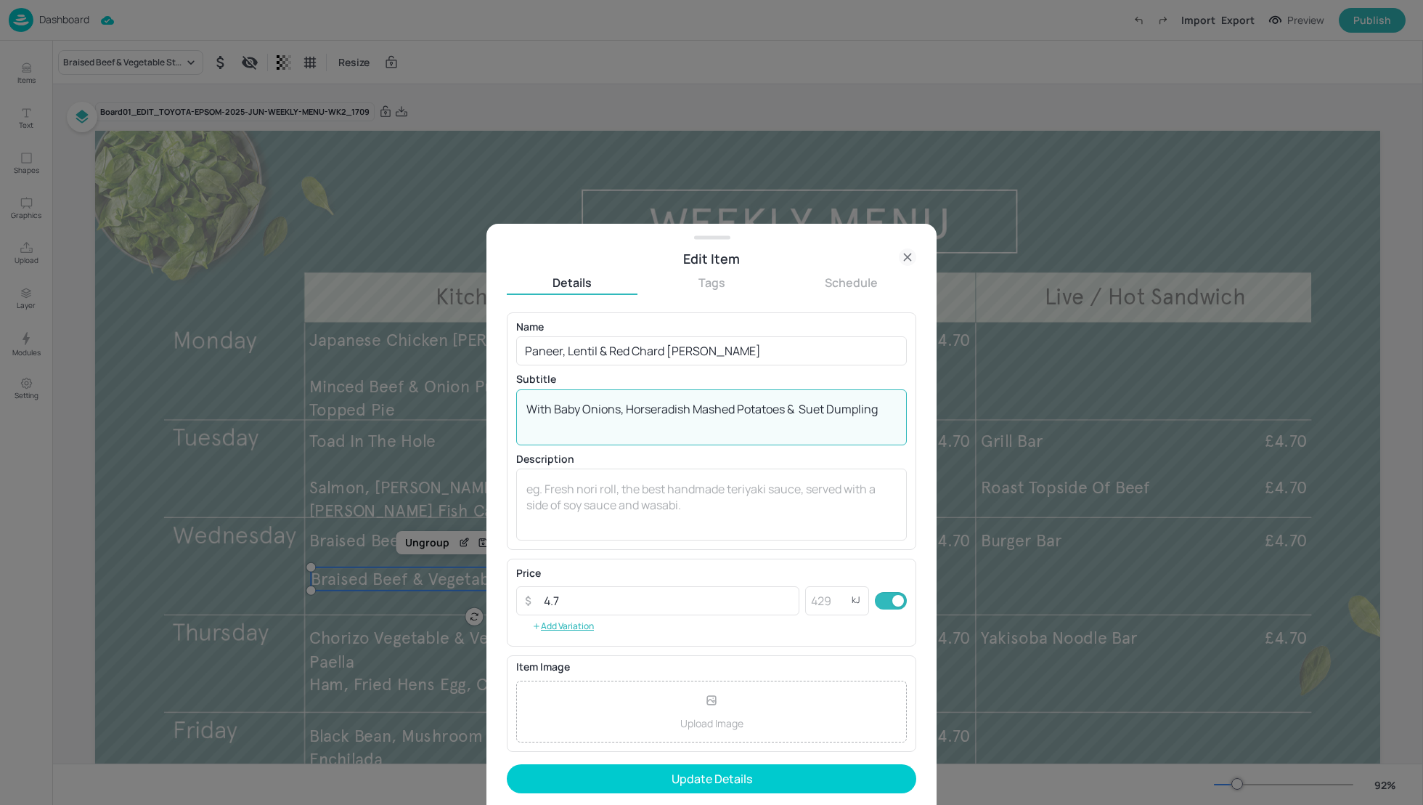
click at [698, 415] on textarea "With Baby Onions, Horseradish Mashed Potatoes & Suet Dumpling" at bounding box center [711, 417] width 370 height 32
paste textarea "Lemon Pilau Rice, Poppadom & Sambals"
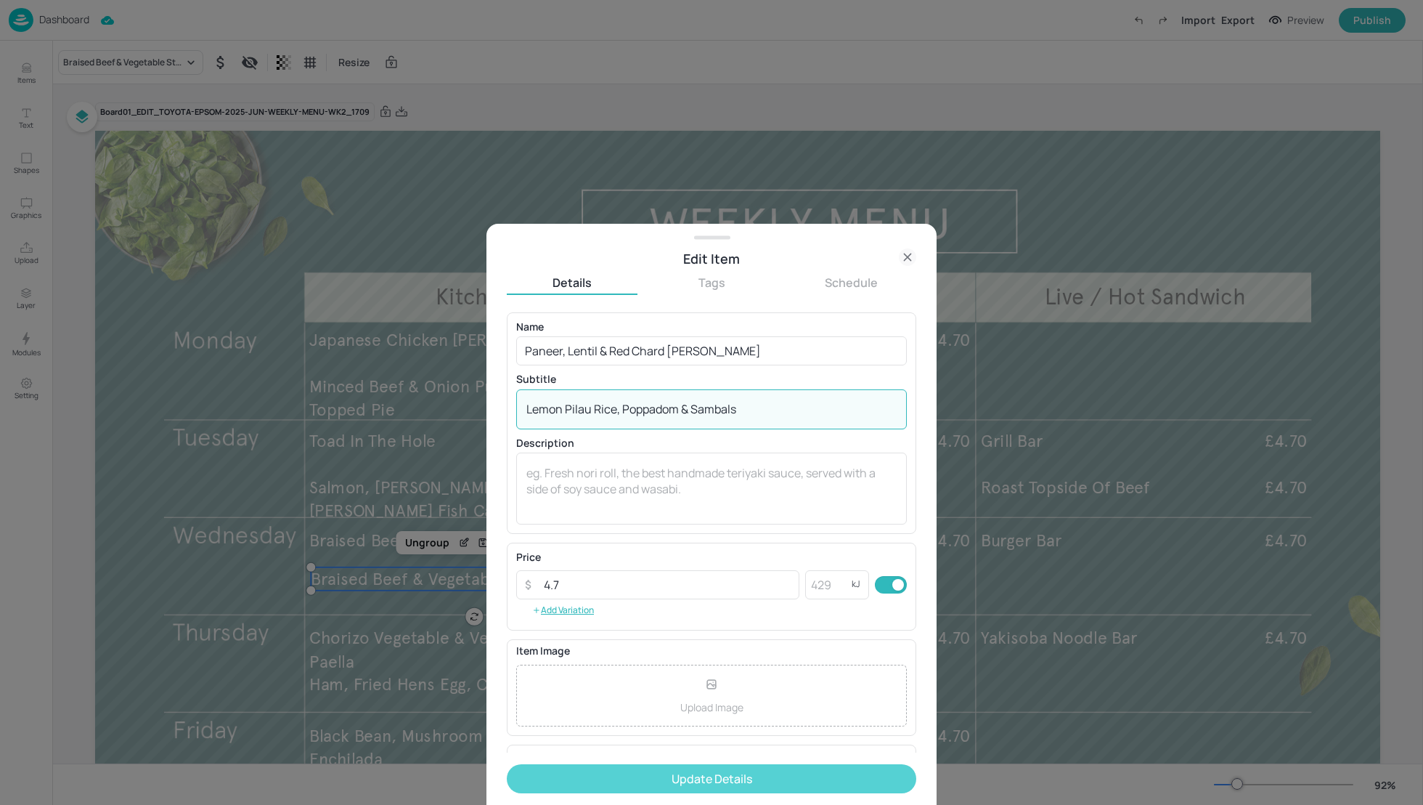
type textarea "Lemon Pilau Rice, Poppadom & Sambals"
click at [726, 773] on button "Update Details" at bounding box center [712, 778] width 410 height 29
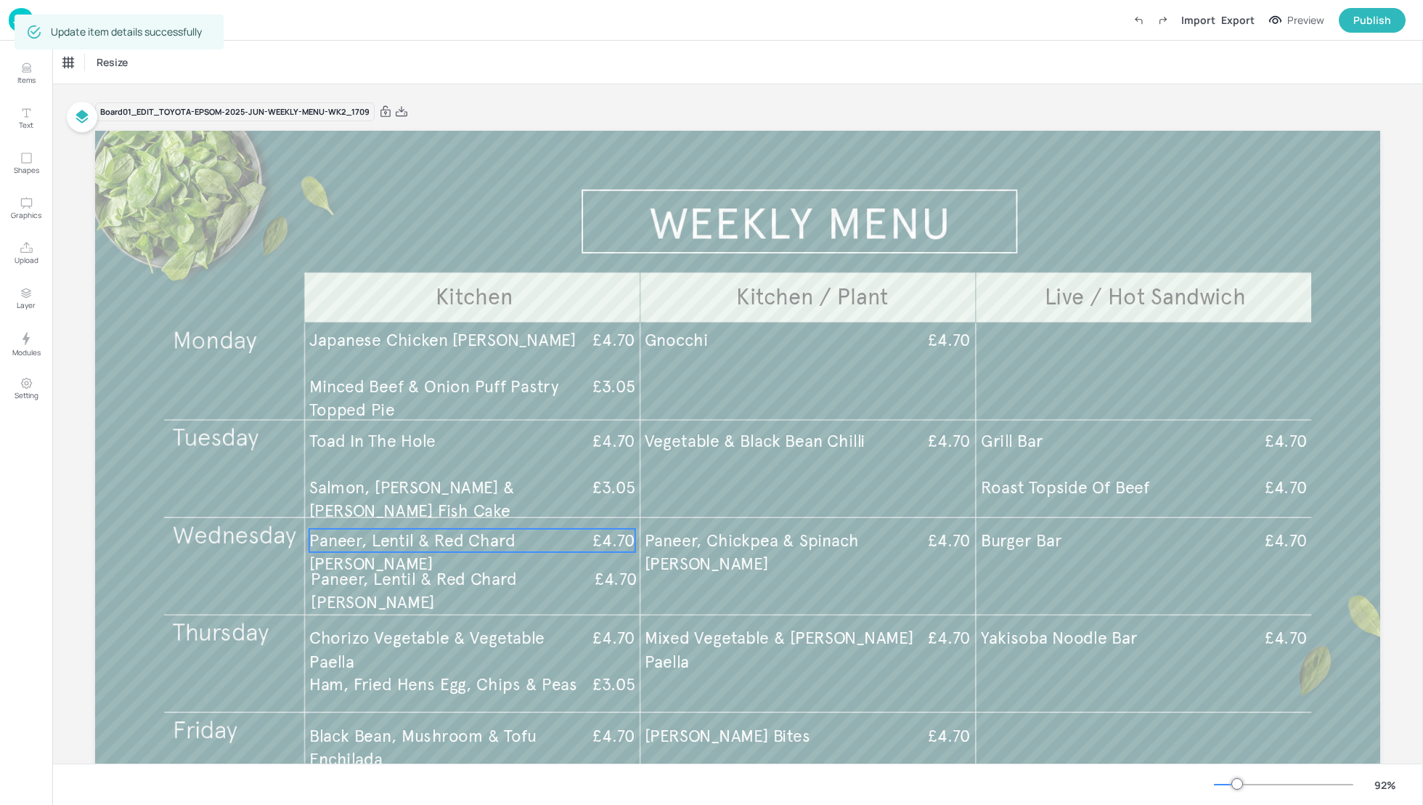
click at [450, 544] on span "Paneer, Lentil & Red Chard Curry" at bounding box center [412, 552] width 206 height 44
click at [105, 59] on div "Paneer, Lentil & Red Chard Curry" at bounding box center [123, 62] width 121 height 13
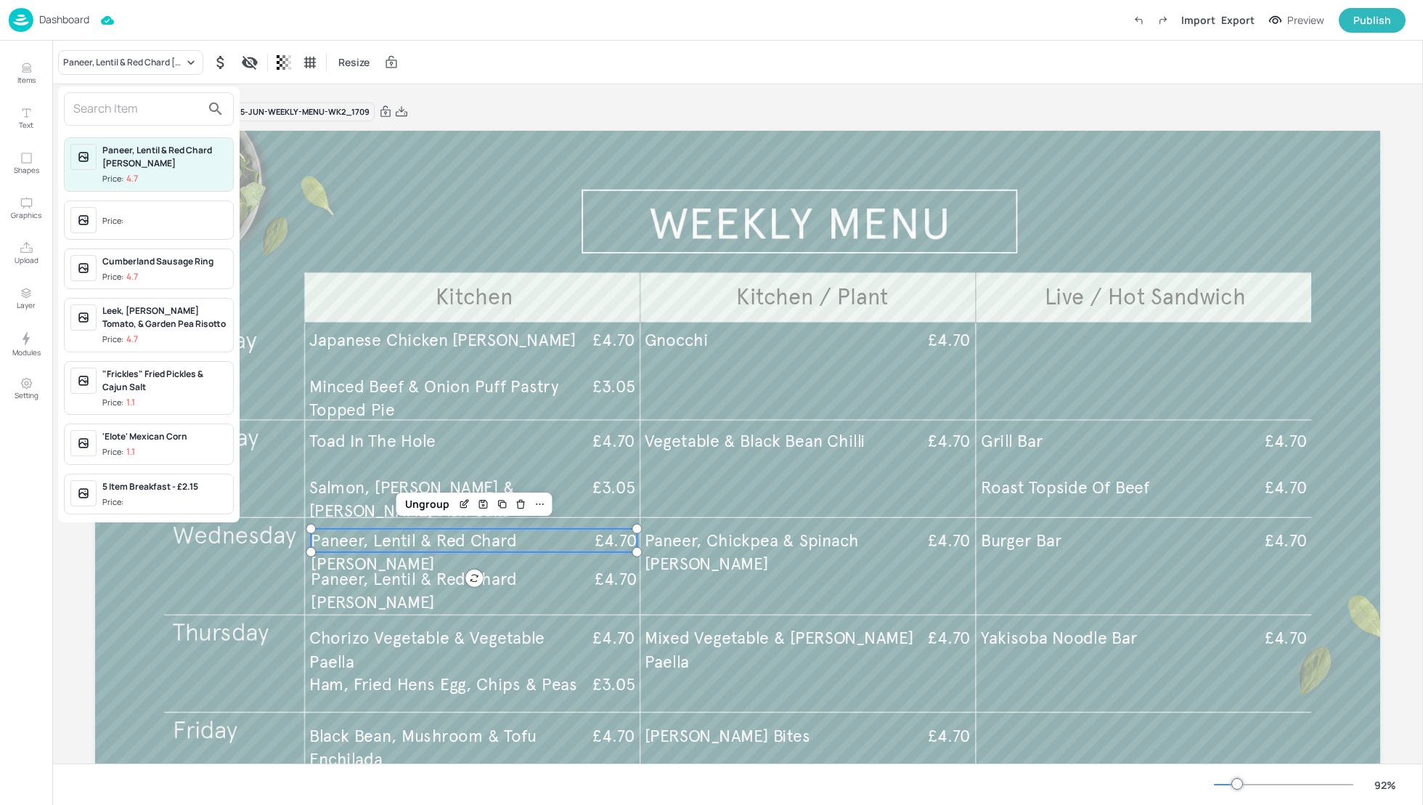
click at [105, 109] on input "text" at bounding box center [137, 108] width 128 height 23
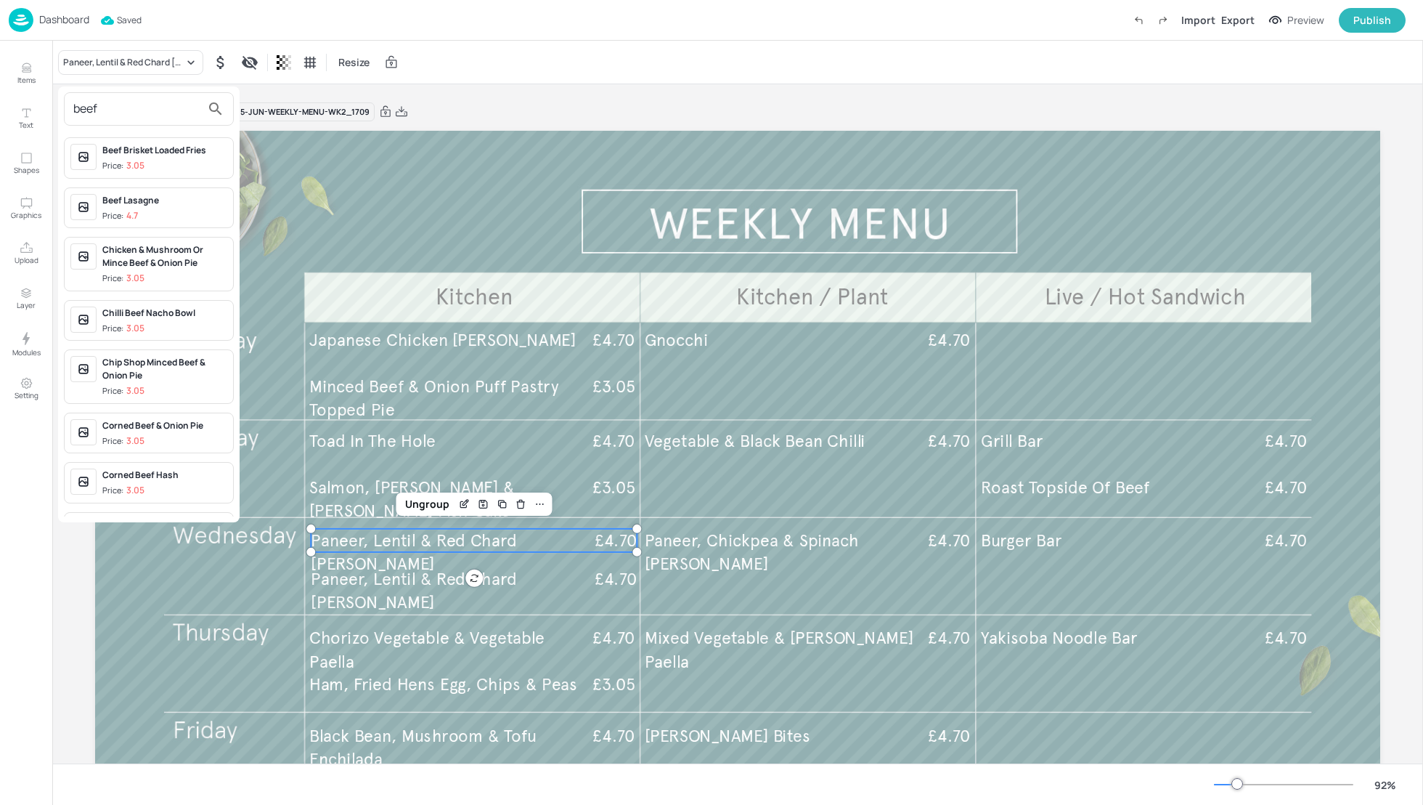
type input "beef"
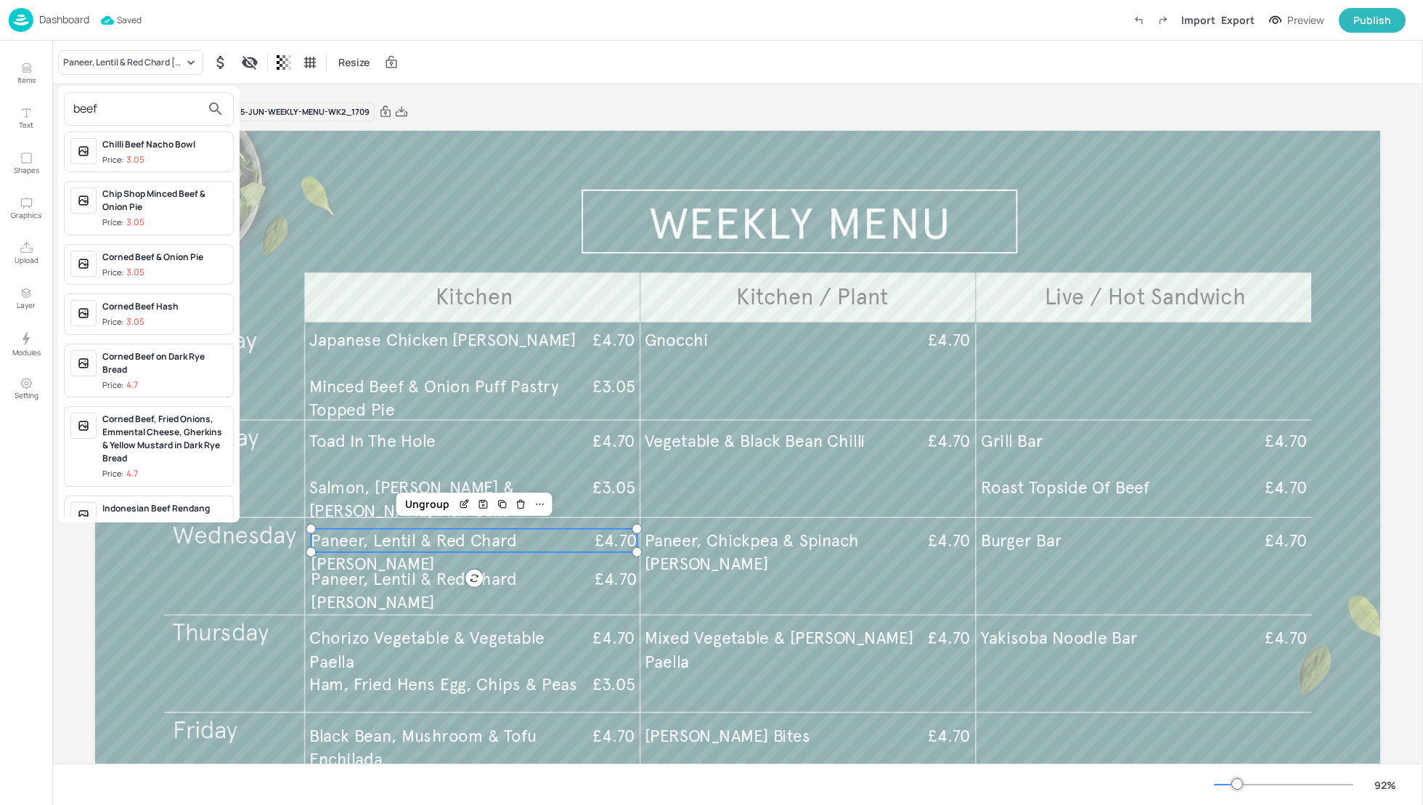
scroll to position [167, 0]
click at [525, 82] on div at bounding box center [711, 402] width 1423 height 805
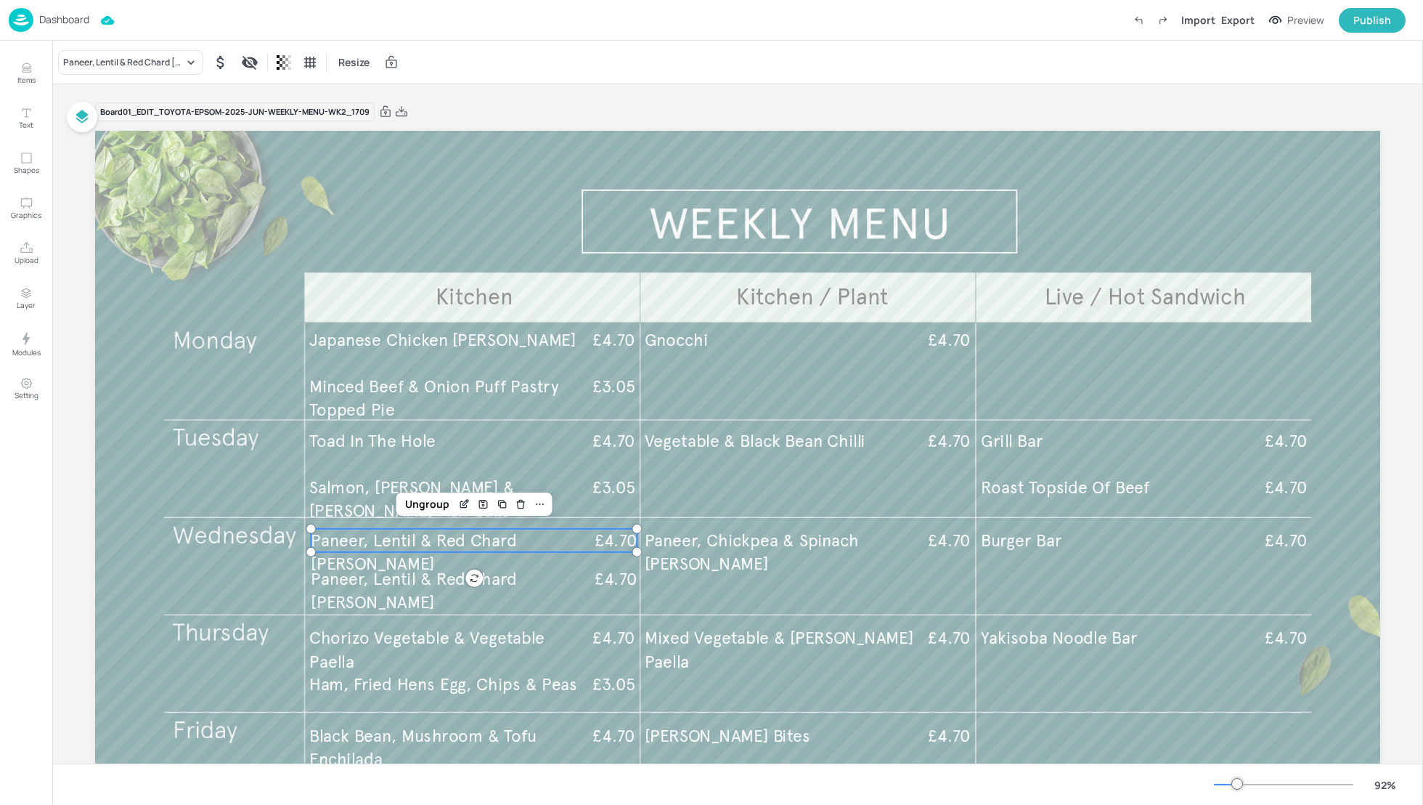
click at [81, 21] on p "Dashboard" at bounding box center [64, 20] width 50 height 10
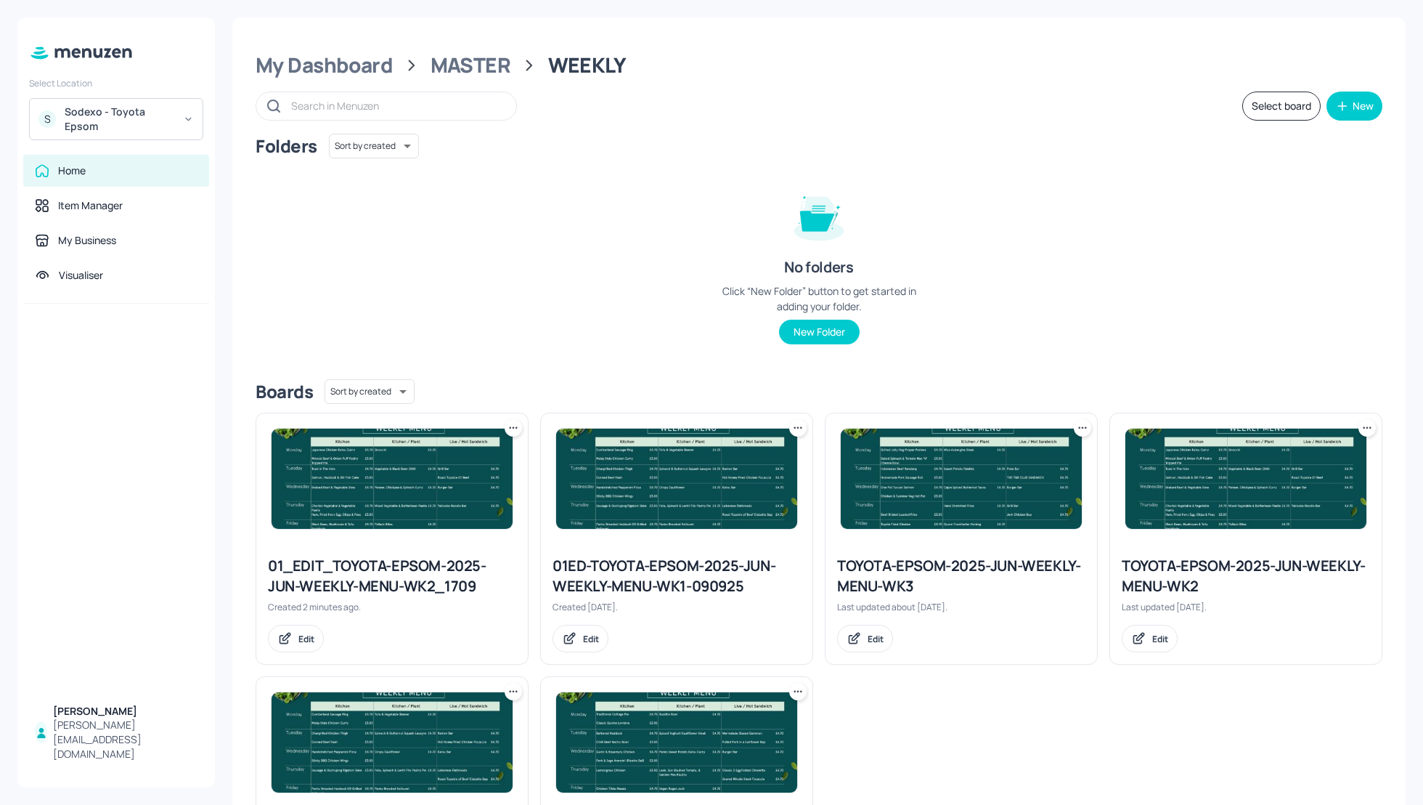
click at [1241, 574] on div "TOYOTA-EPSOM-2025-JUN-WEEKLY-MENU-WK2" at bounding box center [1246, 576] width 248 height 41
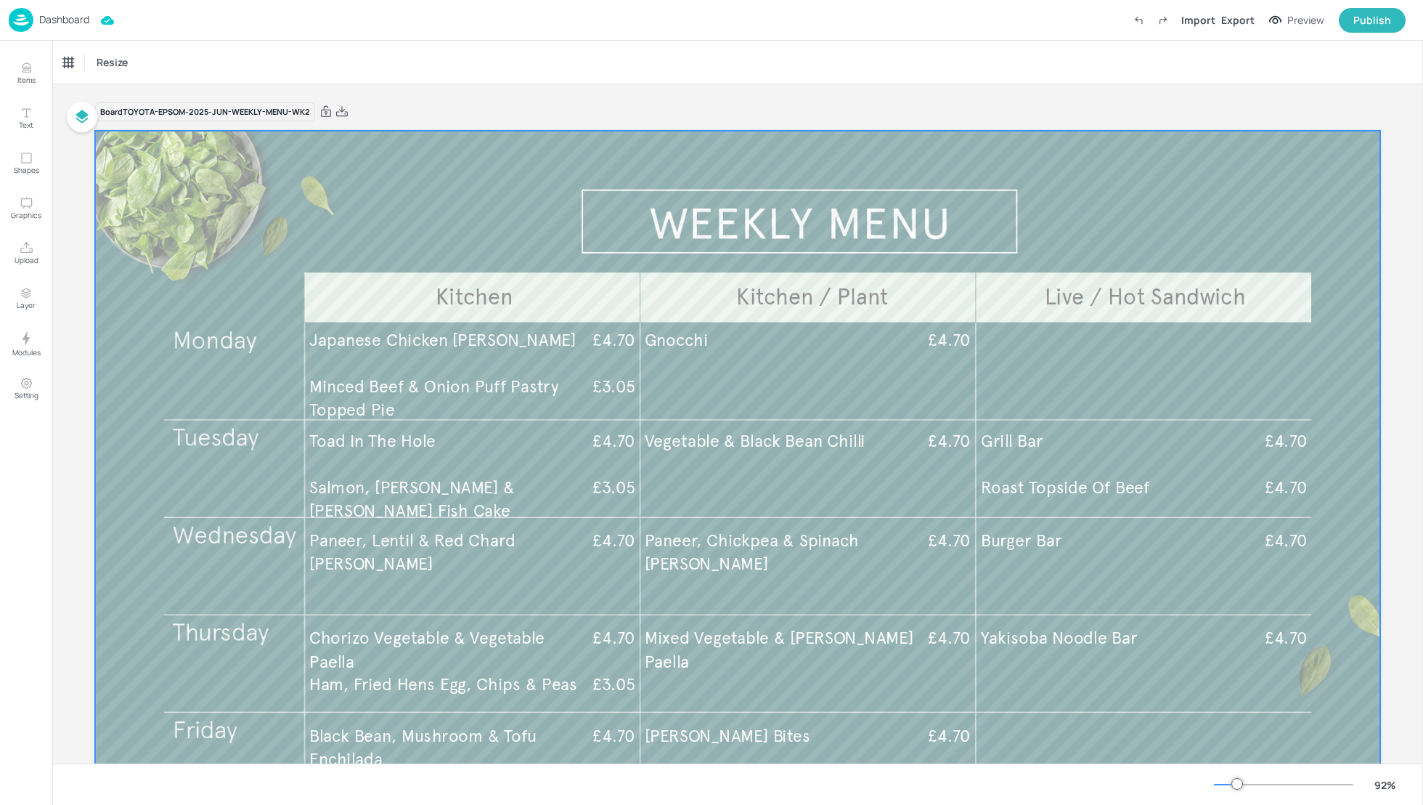
click at [484, 550] on span "Paneer, Lentil & Red Chard Curry" at bounding box center [412, 552] width 206 height 44
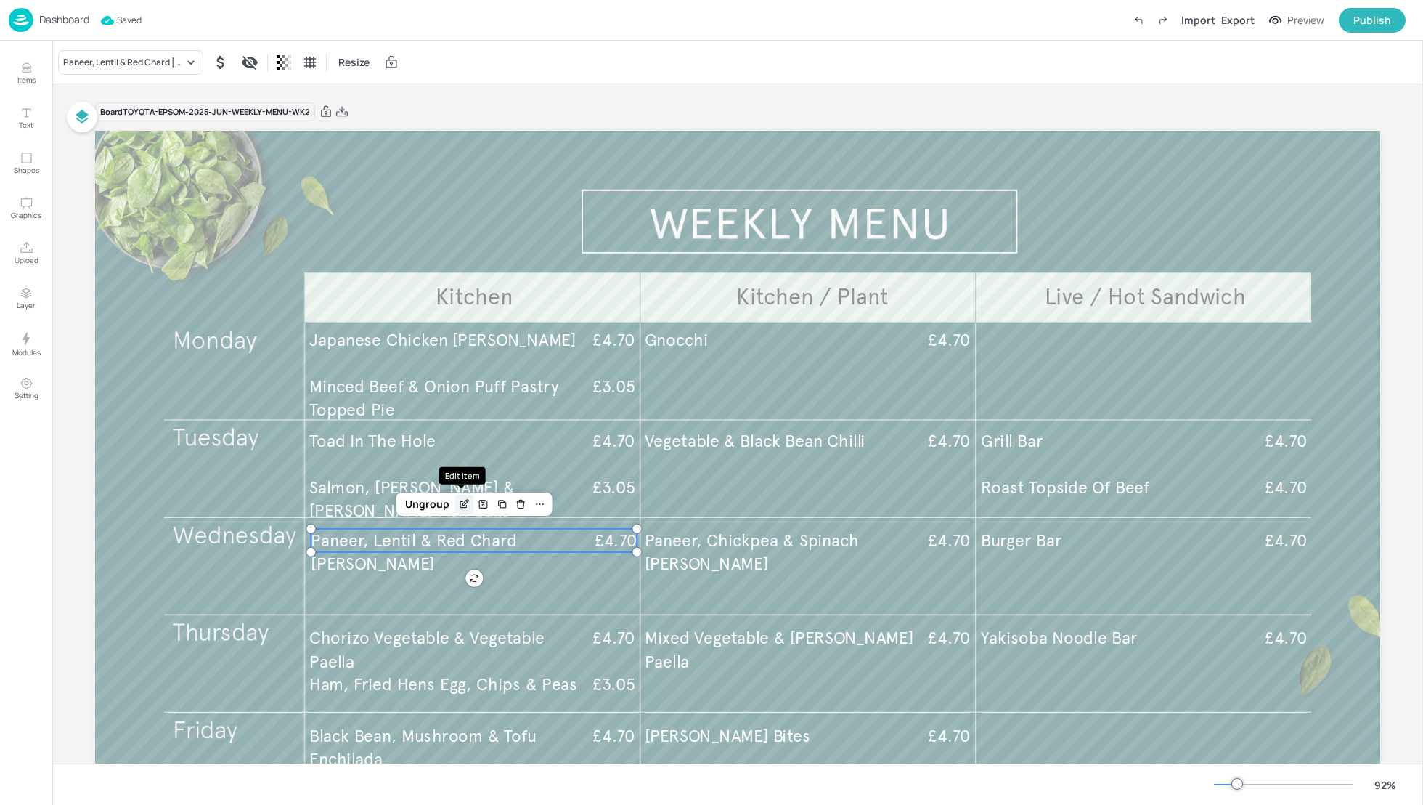
click at [462, 507] on icon "Edit Item" at bounding box center [464, 504] width 12 height 12
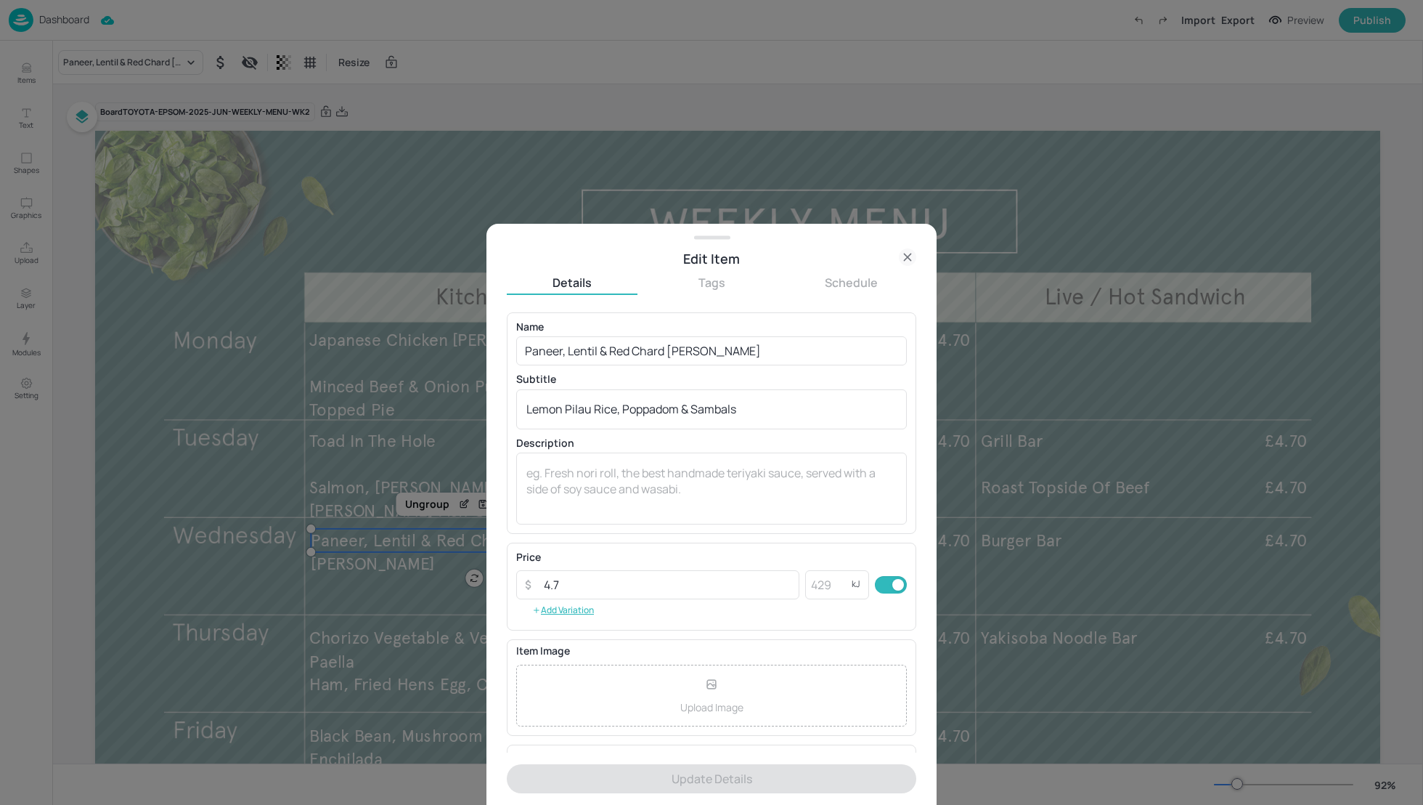
click at [909, 253] on icon at bounding box center [907, 256] width 17 height 17
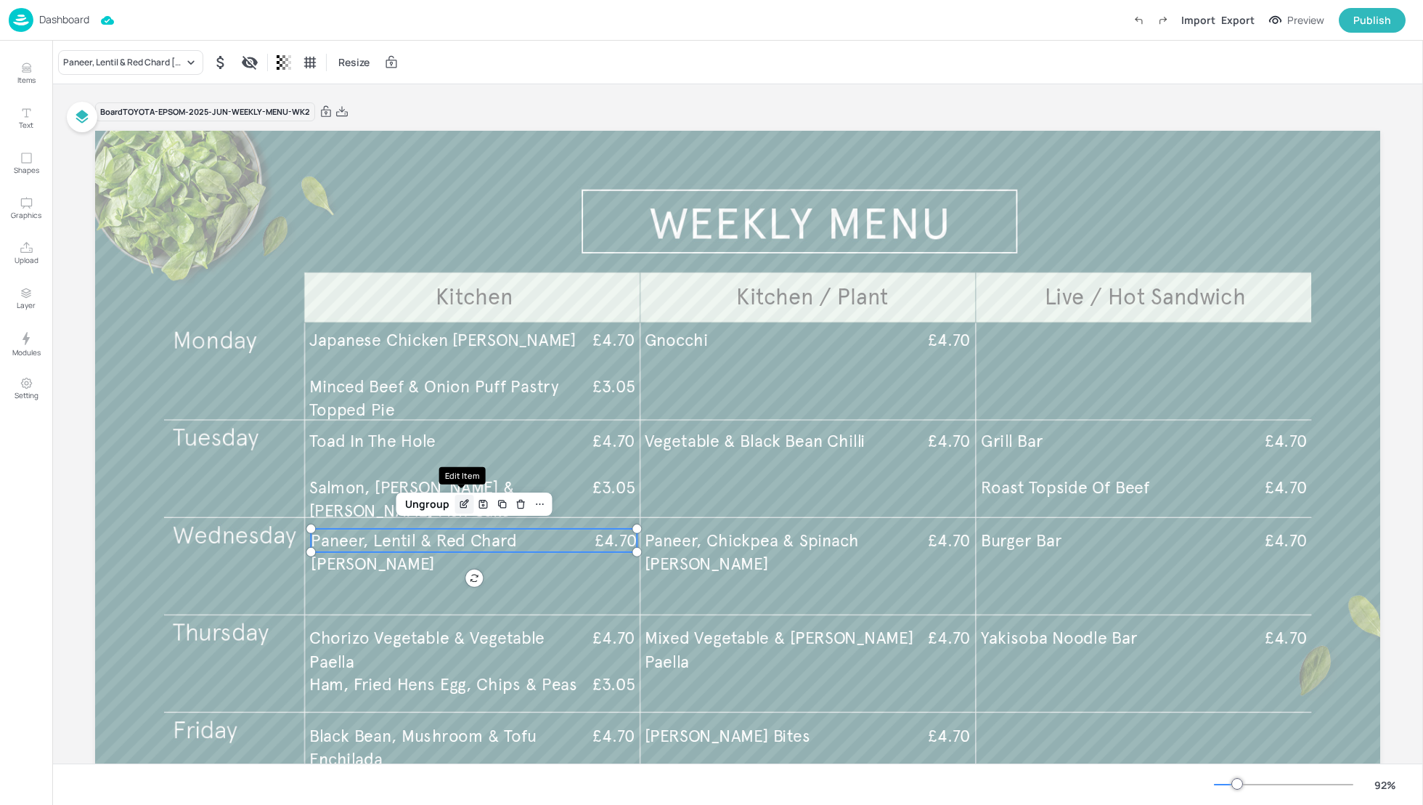
click at [460, 507] on icon "Edit Item" at bounding box center [463, 505] width 7 height 7
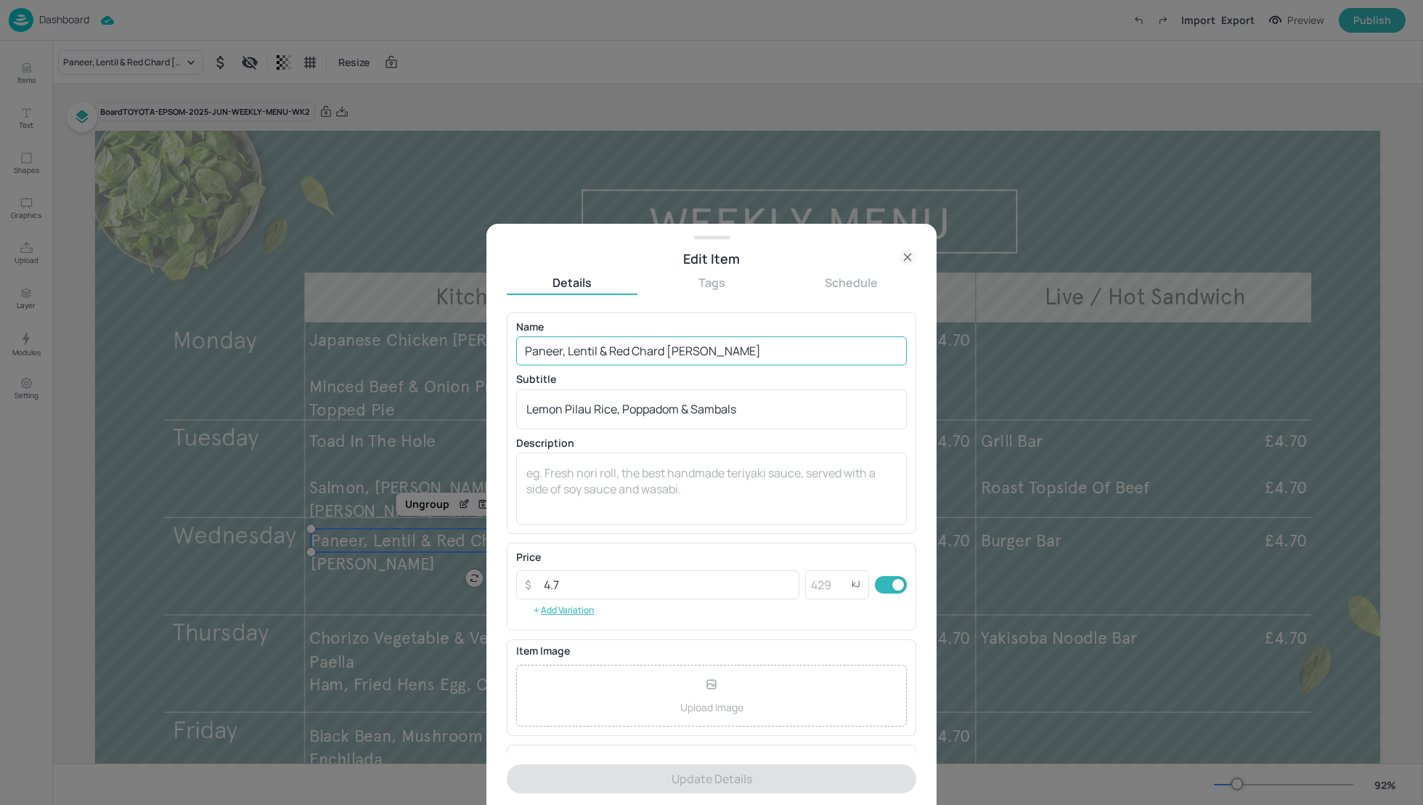
click at [609, 351] on input "Paneer, Lentil & Red Chard Curry" at bounding box center [711, 350] width 391 height 29
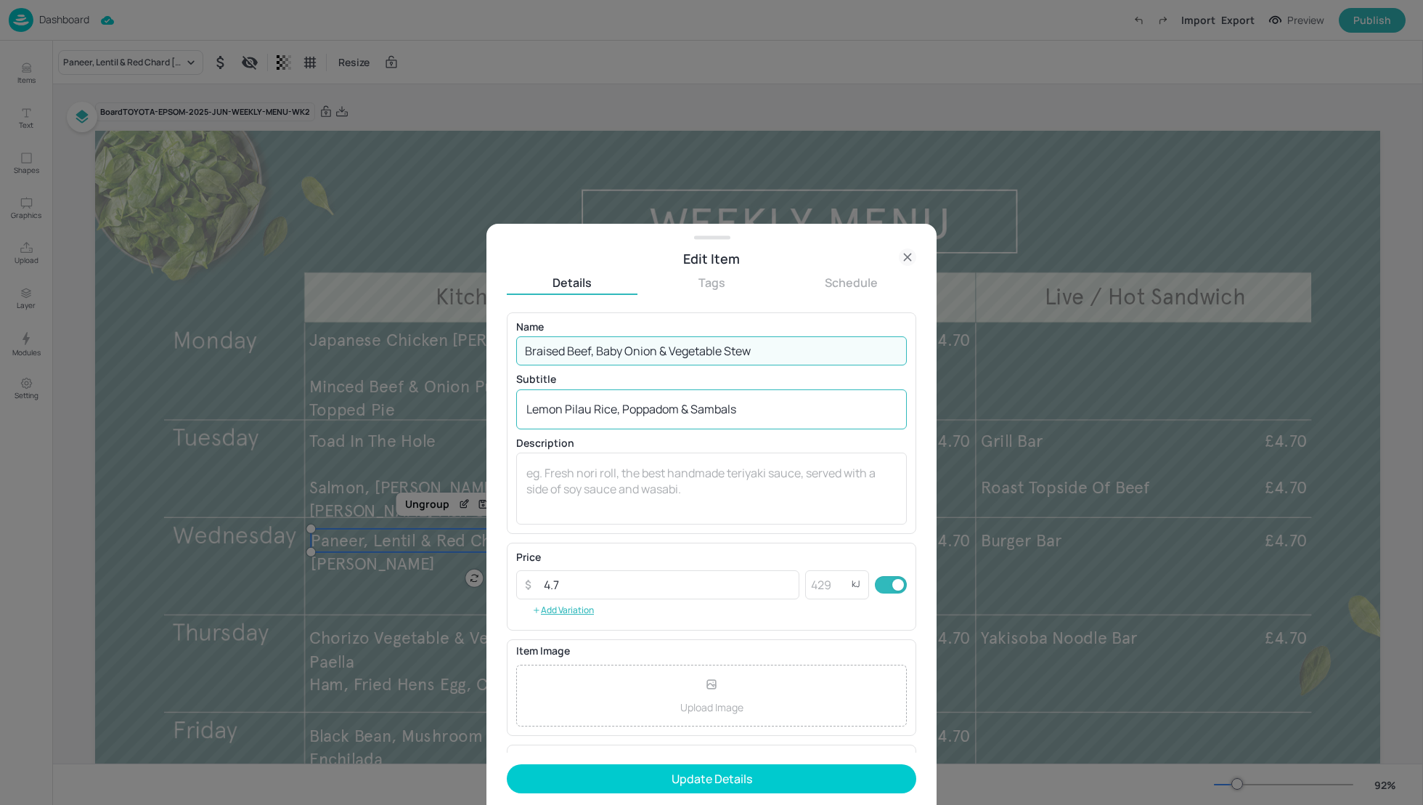
type input "Braised Beef, Baby Onion & Vegetable Stew"
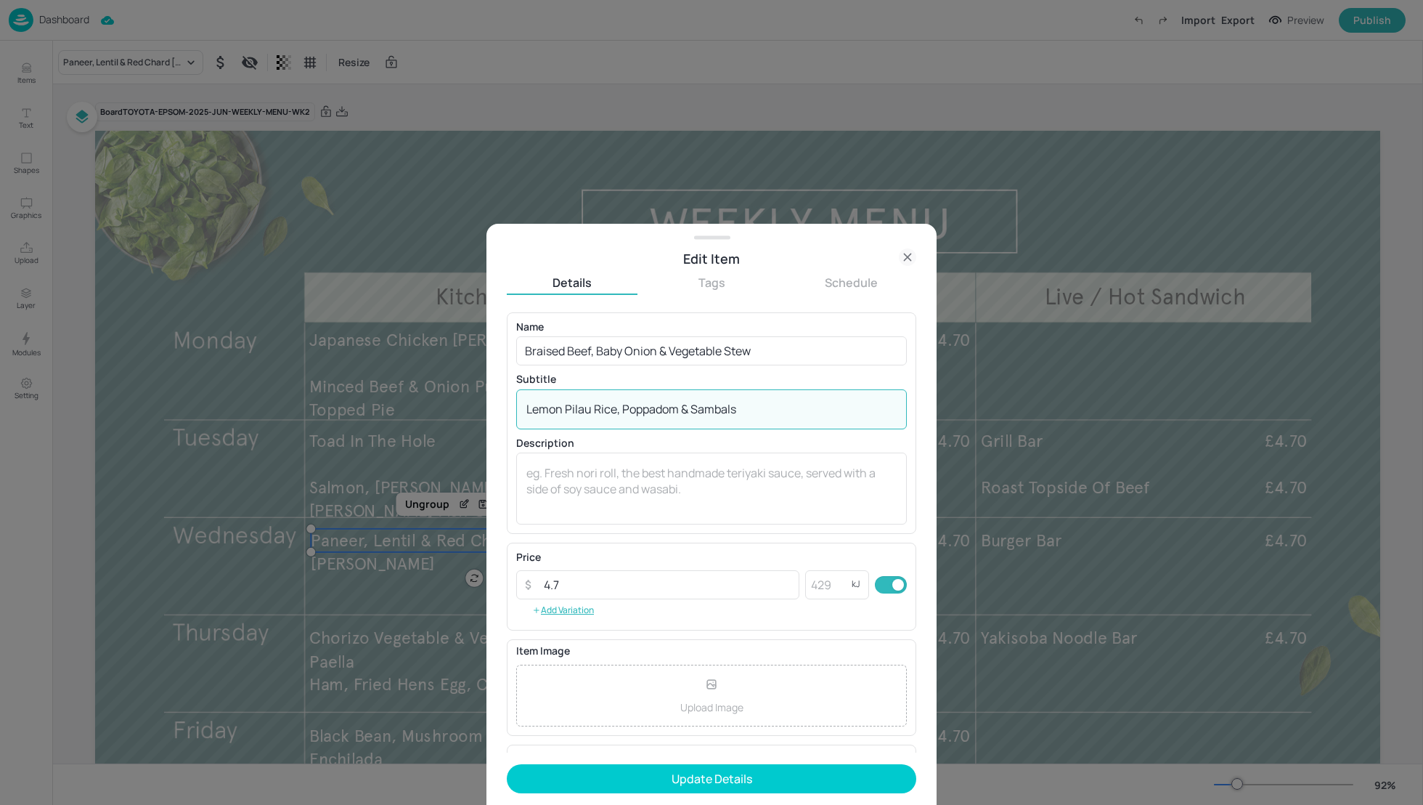
drag, startPoint x: 743, startPoint y: 405, endPoint x: 481, endPoint y: 404, distance: 262.2
click at [480, 404] on div "Edit Item Details Tags Schedule Name Braised Beef, Baby Onion & Vegetable Stew …" at bounding box center [711, 402] width 1423 height 805
type textarea "with Horseradish, Mashed Potatoes & suet Dumpling"
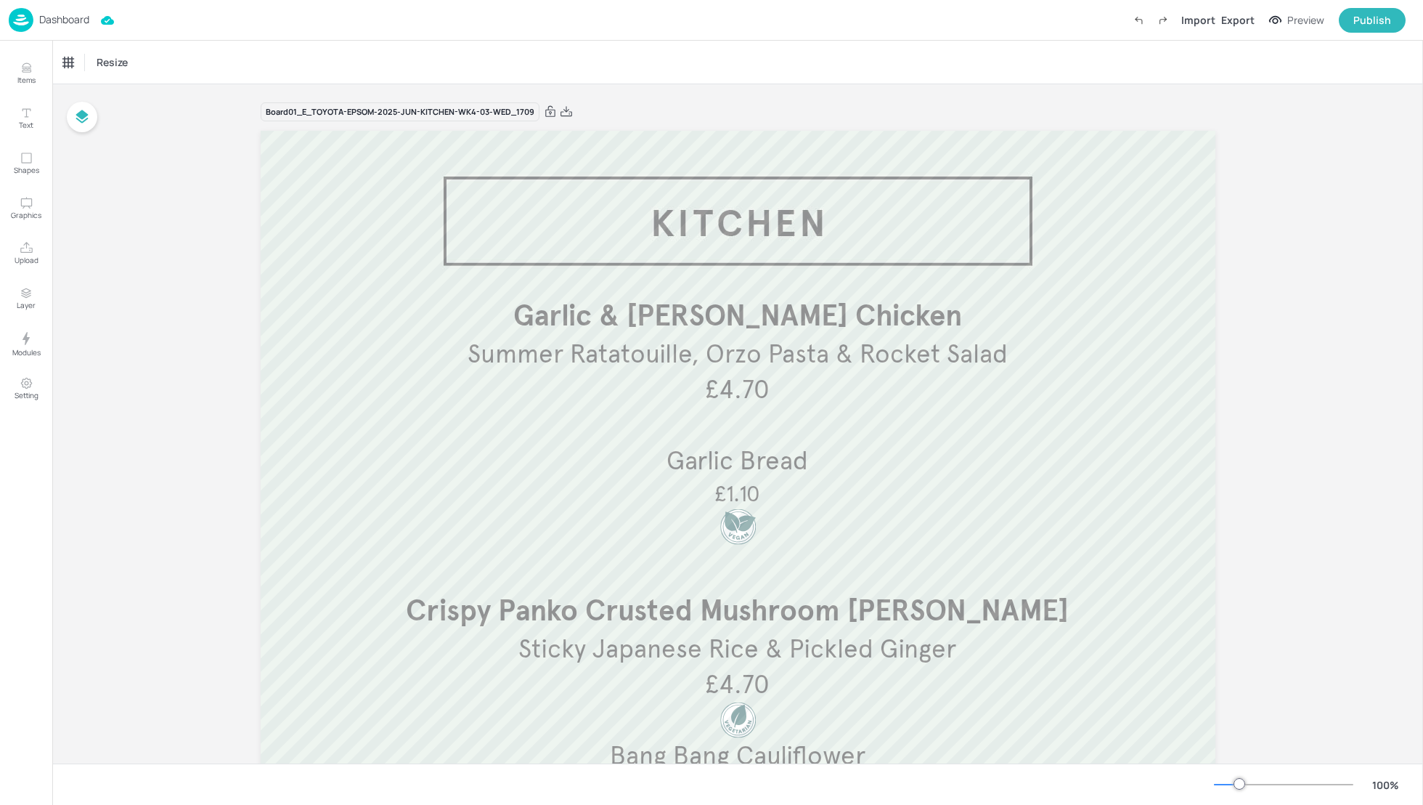
click at [60, 18] on p "Dashboard" at bounding box center [64, 20] width 50 height 10
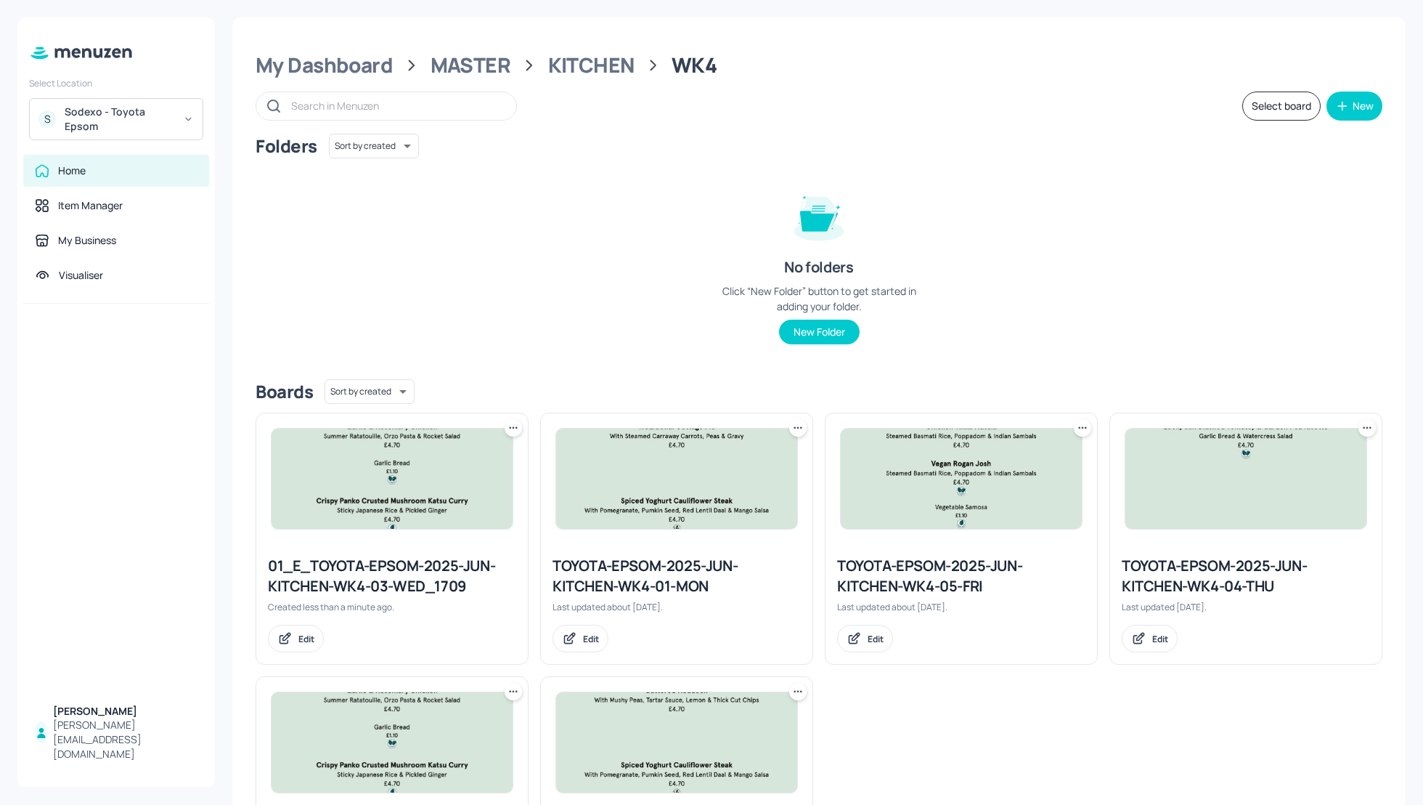
click at [510, 431] on icon at bounding box center [513, 427] width 15 height 15
click at [436, 531] on p "Delete" at bounding box center [434, 531] width 27 height 13
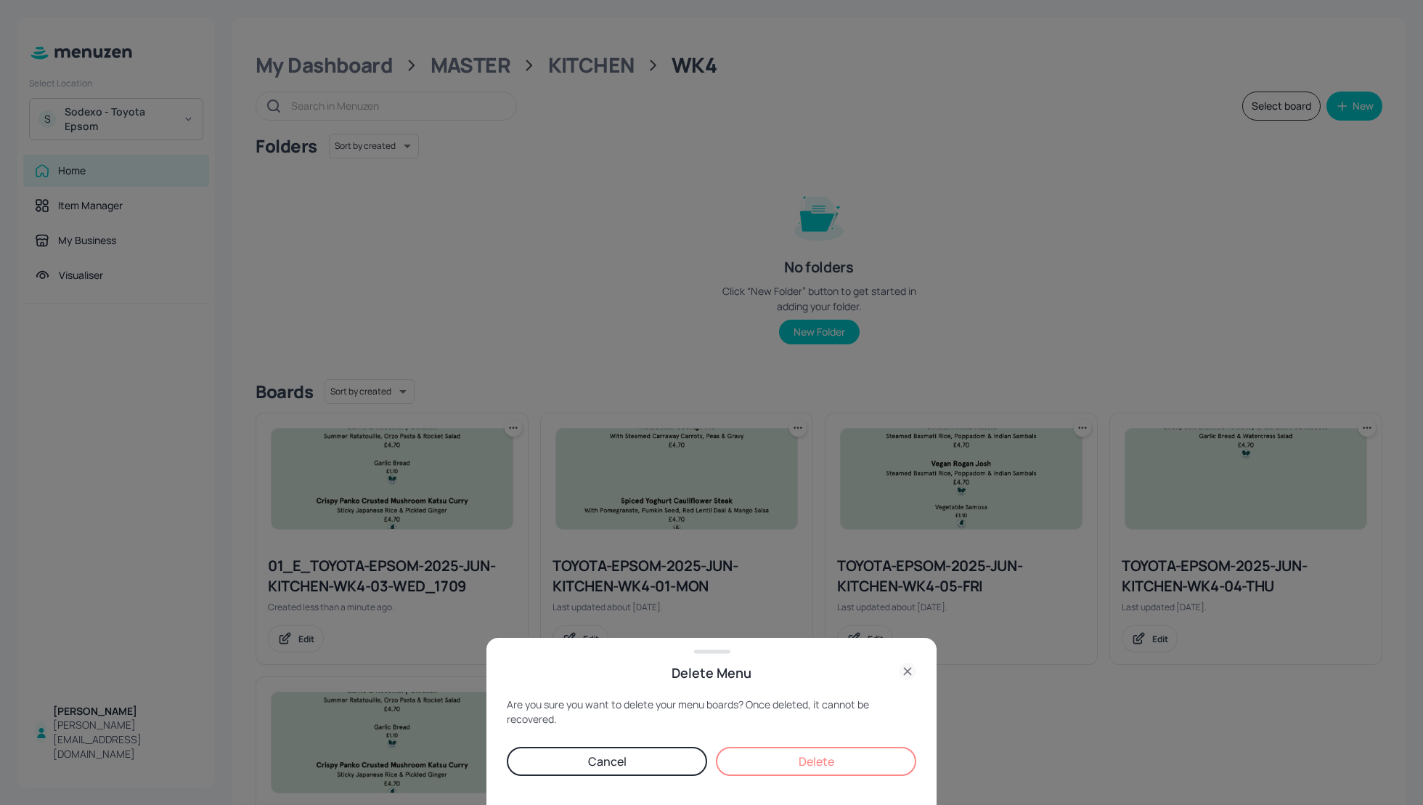
click at [850, 760] on button "Delete" at bounding box center [816, 761] width 200 height 29
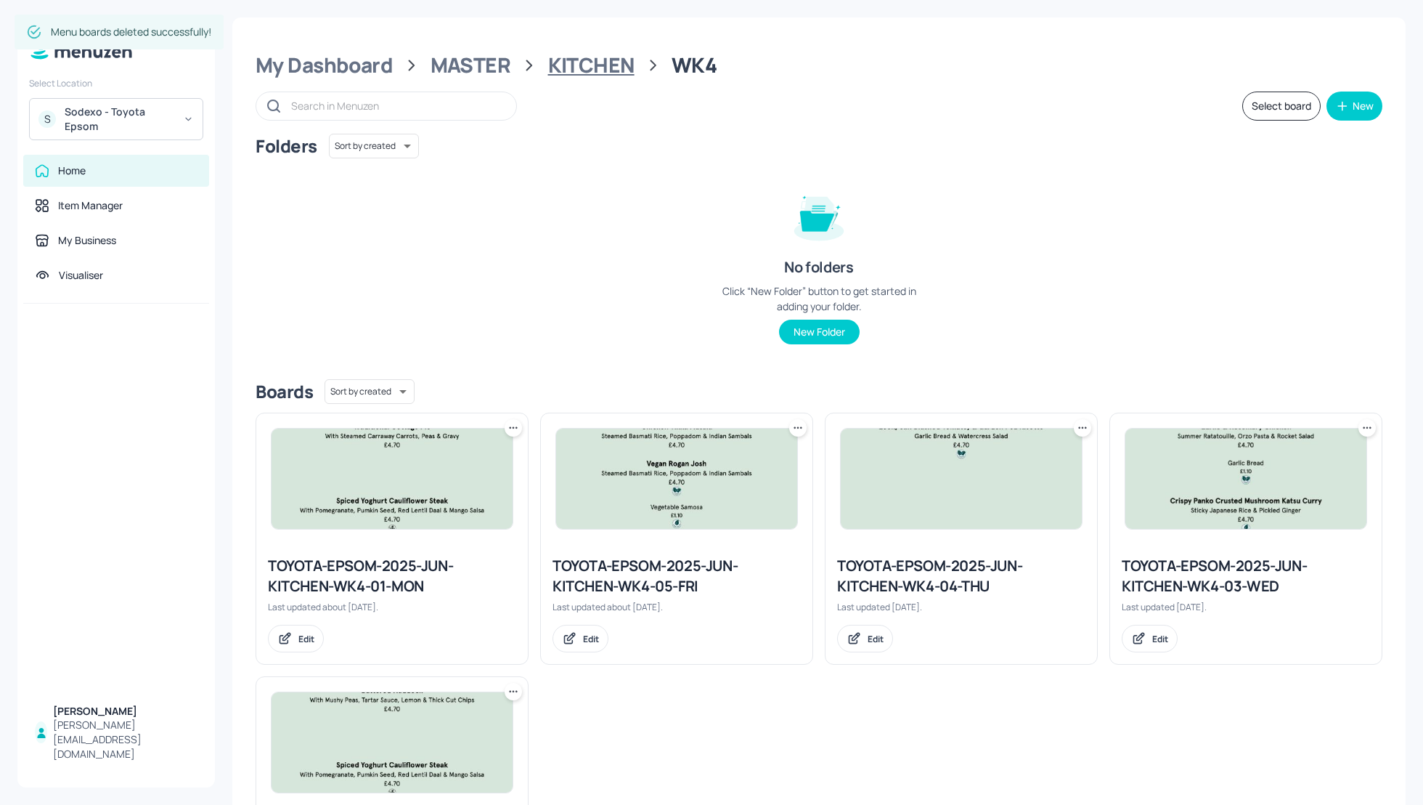
click at [578, 65] on div "KITCHEN" at bounding box center [591, 65] width 86 height 26
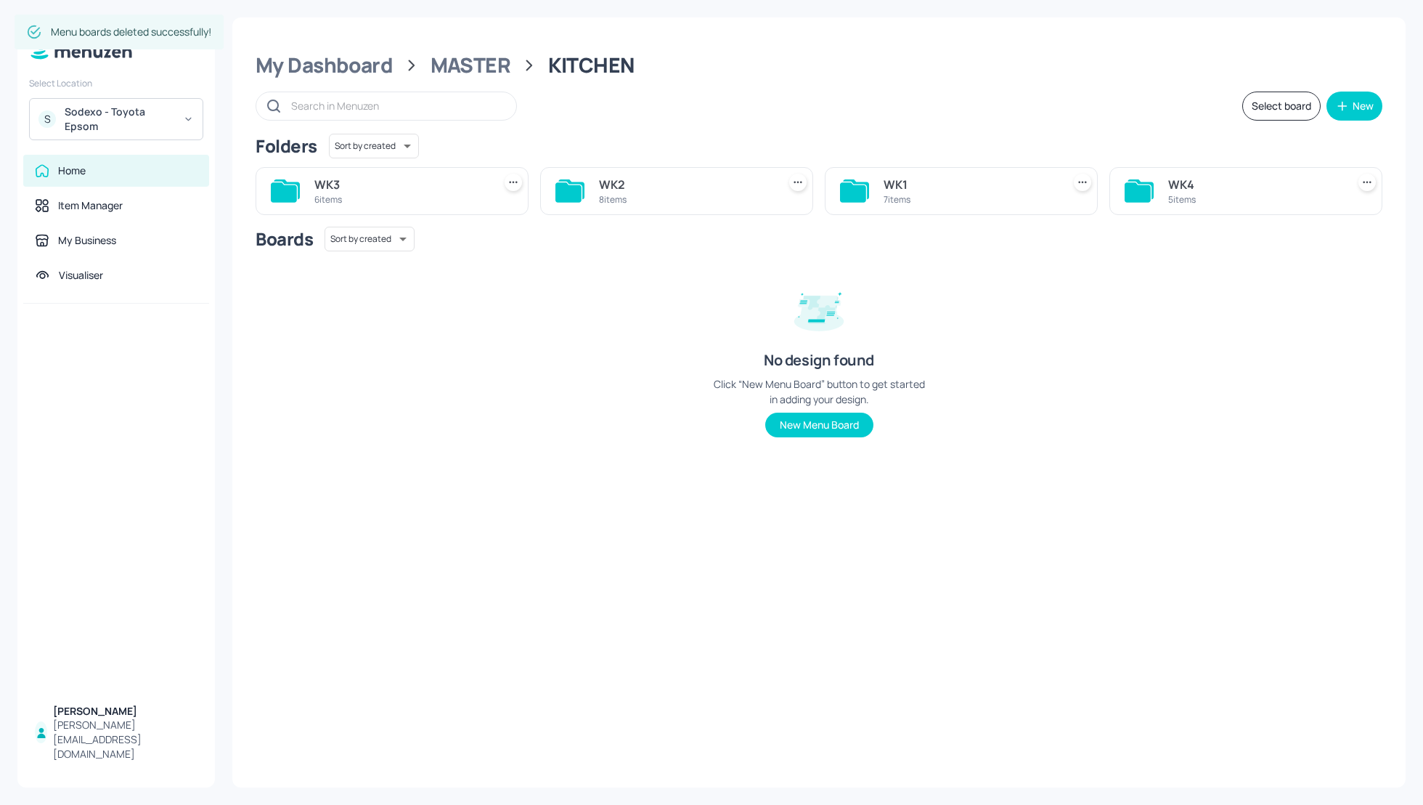
click at [591, 180] on div "WK2 8 items" at bounding box center [676, 191] width 273 height 48
click at [614, 185] on div "WK2" at bounding box center [685, 184] width 173 height 17
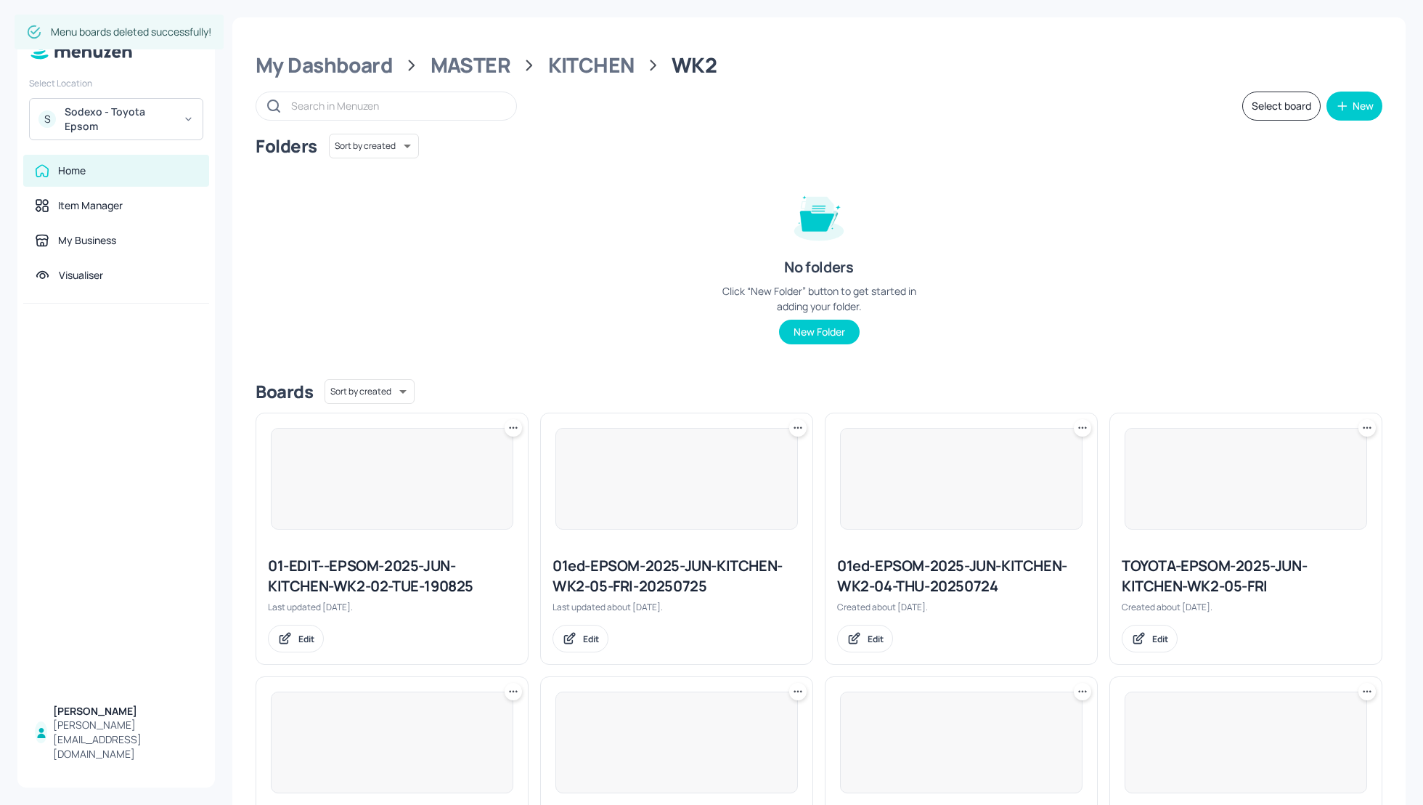
click at [1250, 319] on div "Folders Sort by created id ​ No folders Click “New Folder” button to get starte…" at bounding box center [819, 251] width 1127 height 234
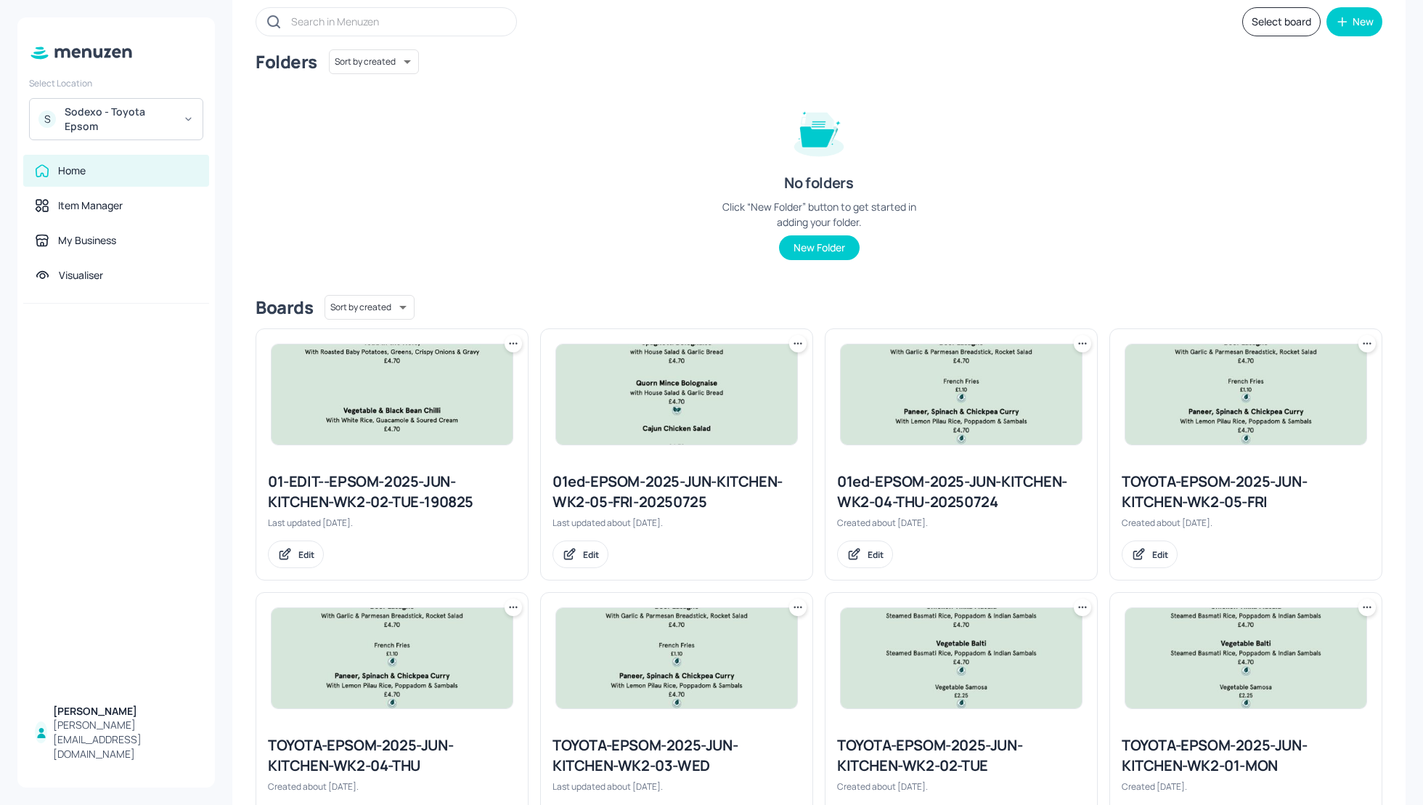
scroll to position [157, 0]
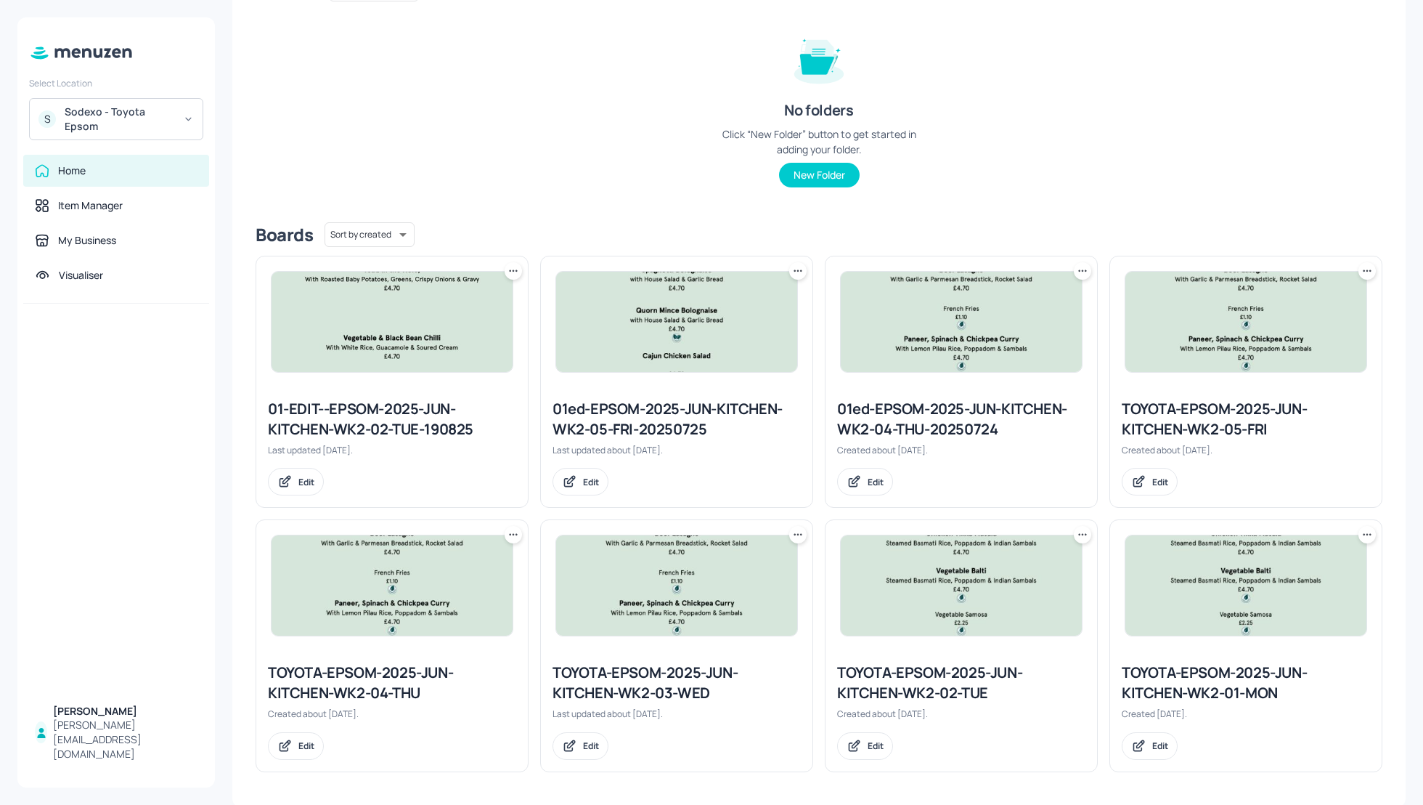
click at [797, 534] on icon at bounding box center [798, 535] width 2 height 2
click at [712, 588] on p "Duplicate" at bounding box center [723, 588] width 39 height 13
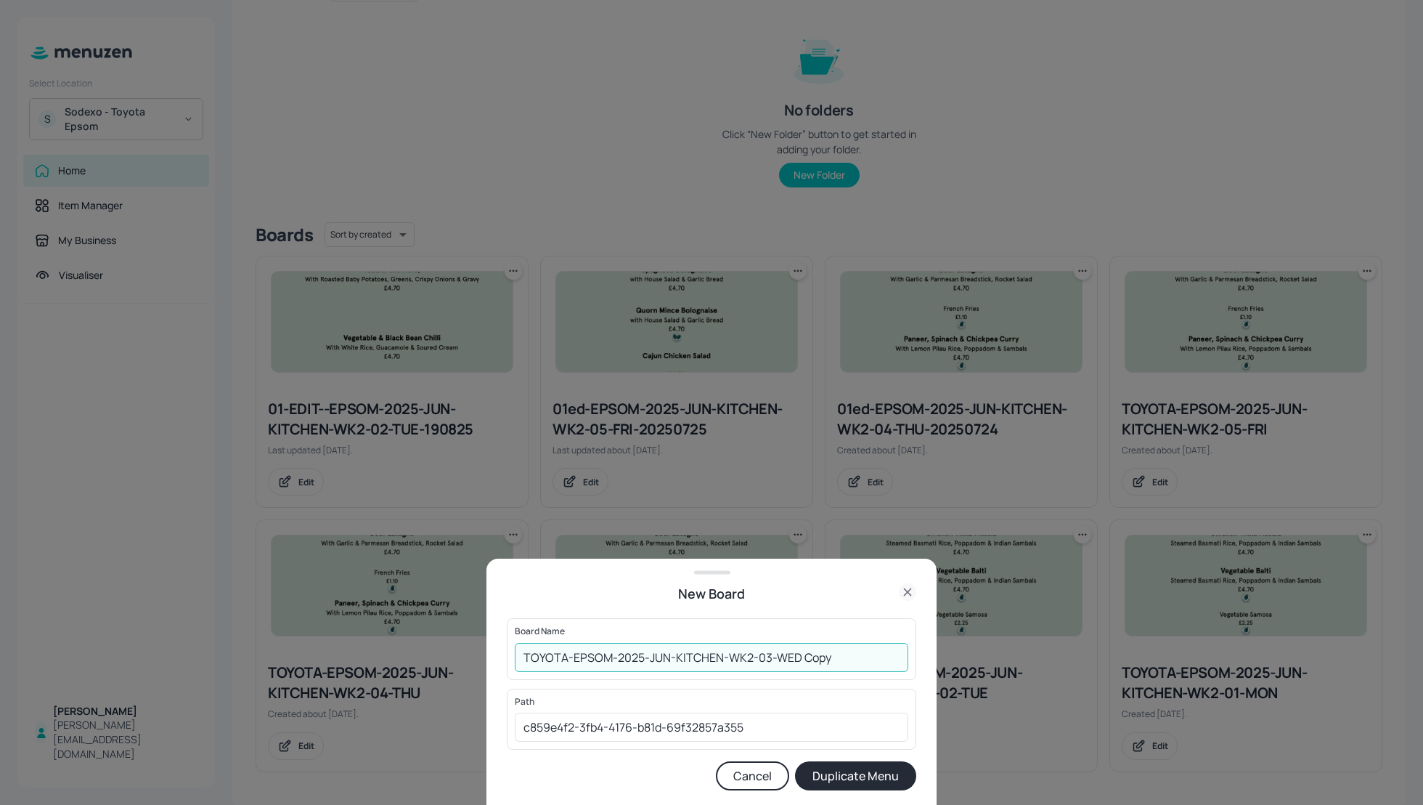
click at [524, 649] on input "TOYOTA-EPSOM-2025-JUN-KITCHEN-WK2-03-WED Copy" at bounding box center [712, 657] width 394 height 29
click at [876, 657] on input "01_E_TOYOTA-EPSOM-2025-JUN-KITCHEN-WK2-03-WED Copy" at bounding box center [712, 657] width 394 height 29
type input "01_E_TOYOTA-EPSOM-2025-JUN-KITCHEN-WK2-03-WED_1709"
click at [879, 776] on button "Duplicate Menu" at bounding box center [855, 775] width 121 height 29
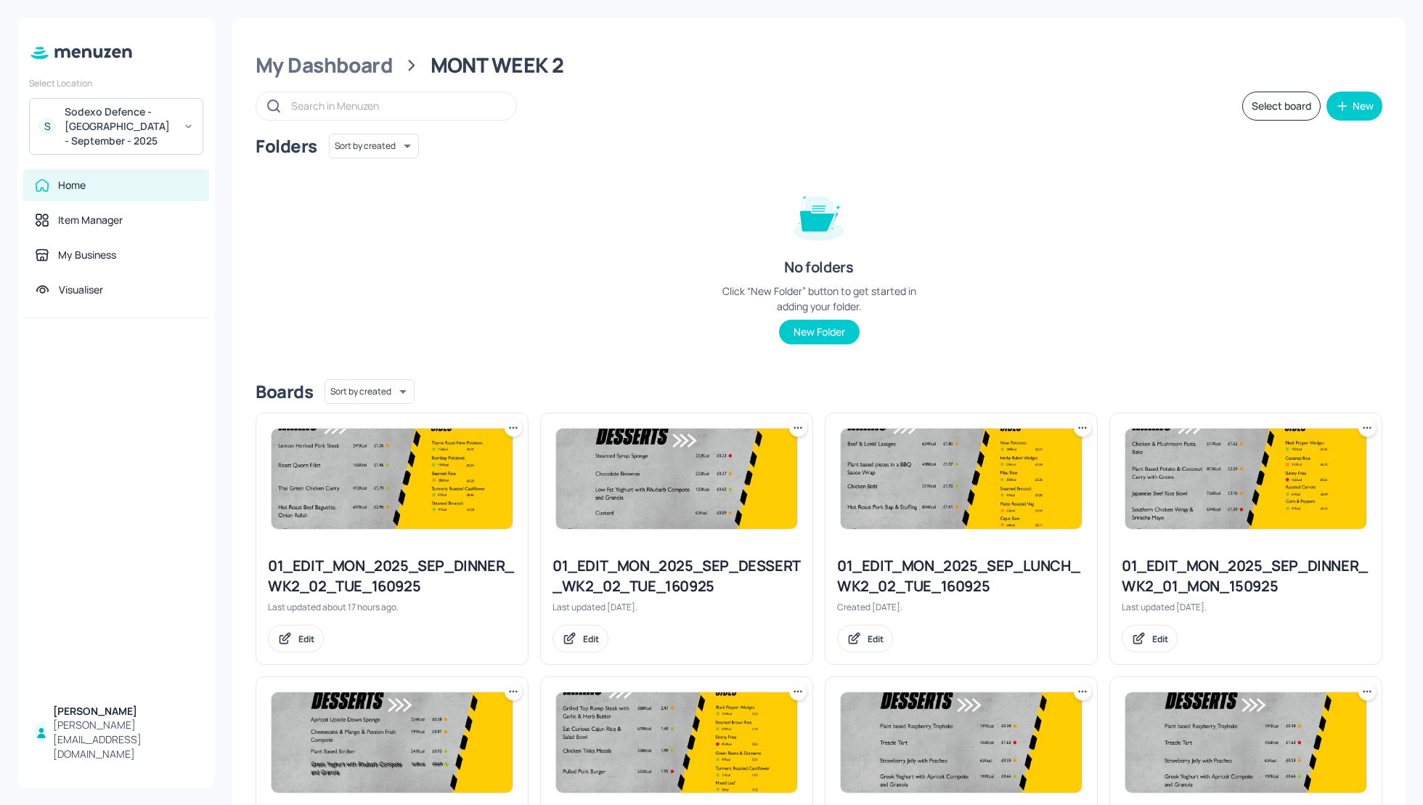
click at [339, 71] on div "My Dashboard" at bounding box center [324, 65] width 137 height 26
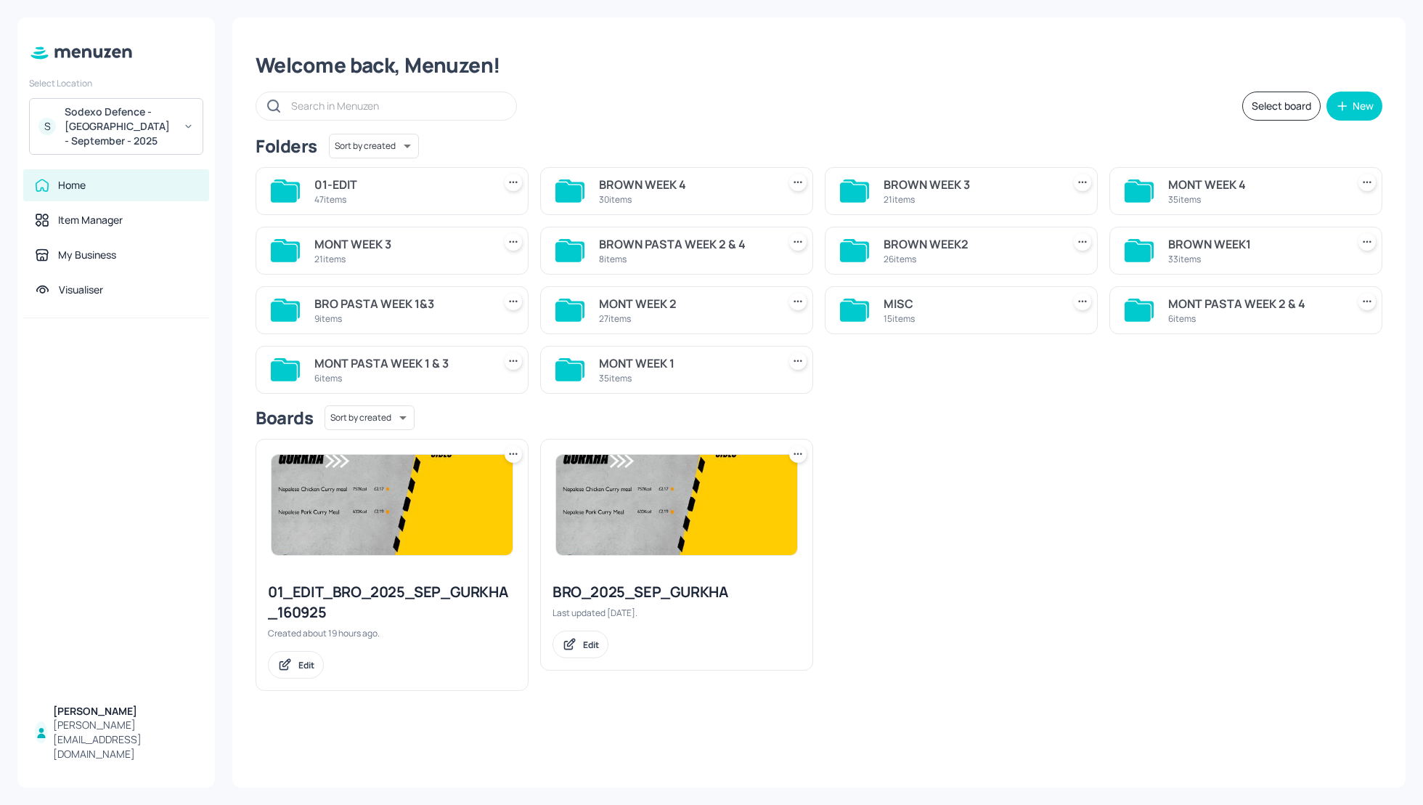
click at [942, 240] on div "BROWN WEEK2" at bounding box center [970, 243] width 173 height 17
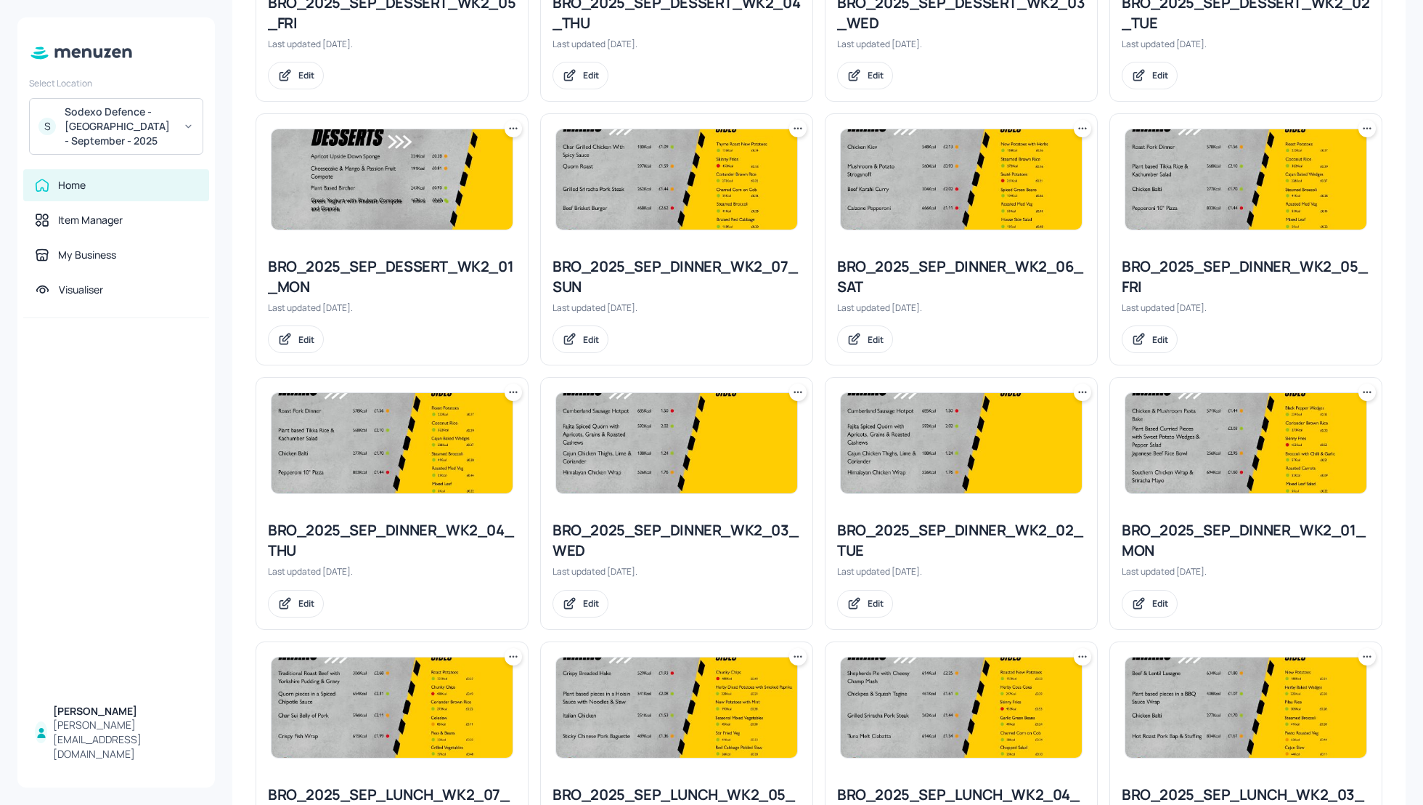
scroll to position [1245, 0]
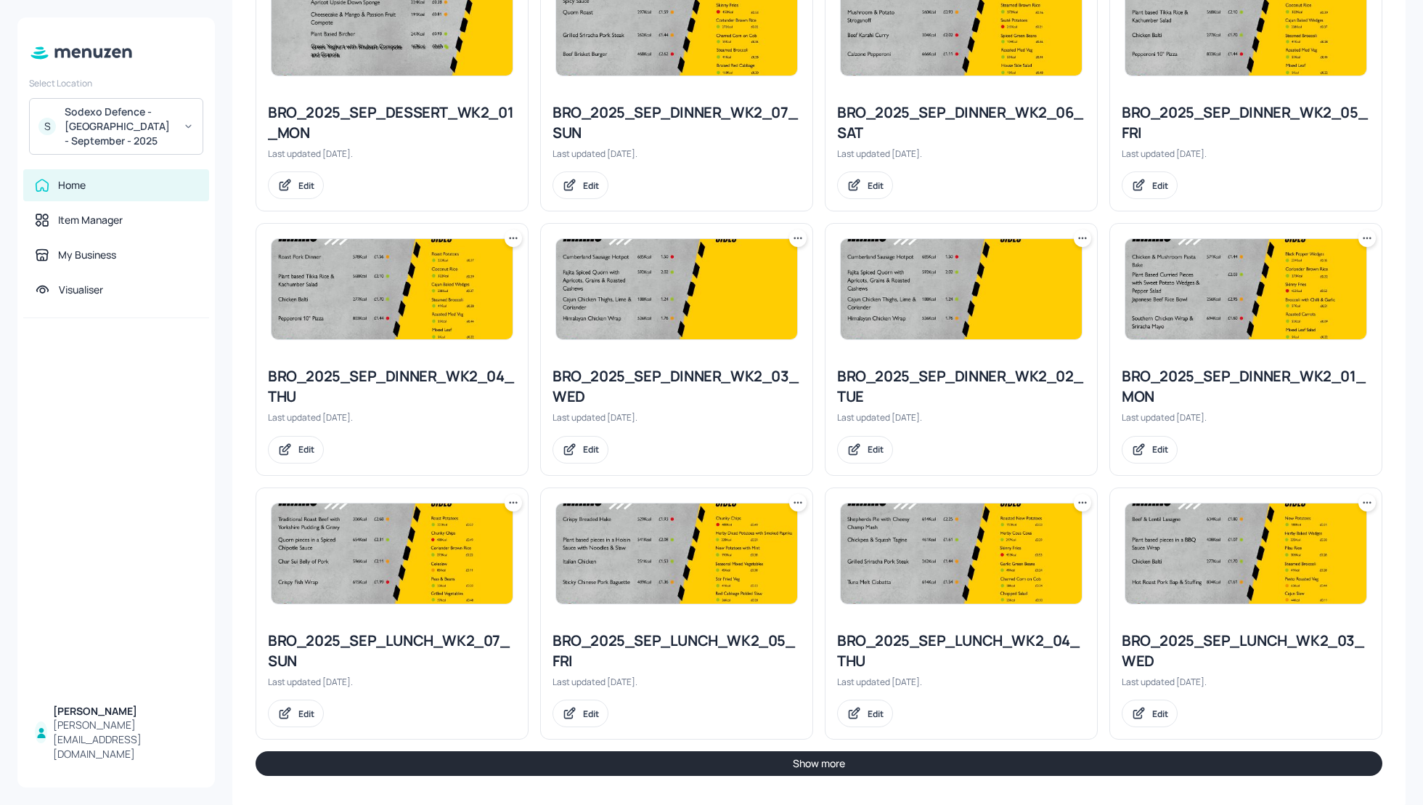
click at [1362, 502] on icon at bounding box center [1367, 502] width 15 height 15
click at [1296, 551] on p "Duplicate" at bounding box center [1291, 551] width 39 height 13
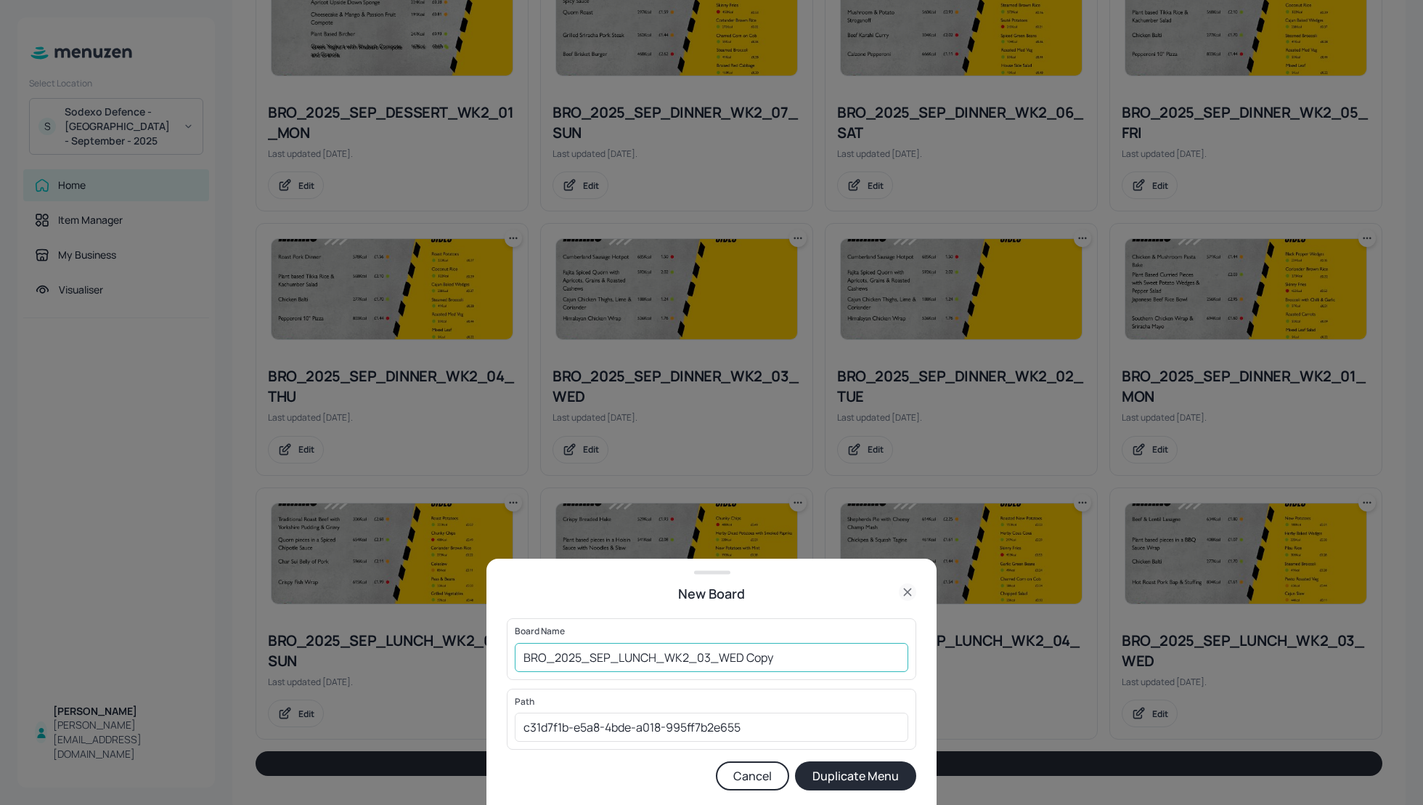
click at [517, 658] on input "BRO_2025_SEP_LUNCH_WK2_03_WED Copy" at bounding box center [712, 657] width 394 height 29
click at [841, 654] on input "01_EDIT_BRO_2025_SEP_LUNCH_WK2_03_WED Copy" at bounding box center [712, 657] width 394 height 29
type input "01_EDIT_BRO_2025_SEP_LUNCH_WK2_03_WED_170925"
click at [877, 781] on button "Duplicate Menu" at bounding box center [855, 775] width 121 height 29
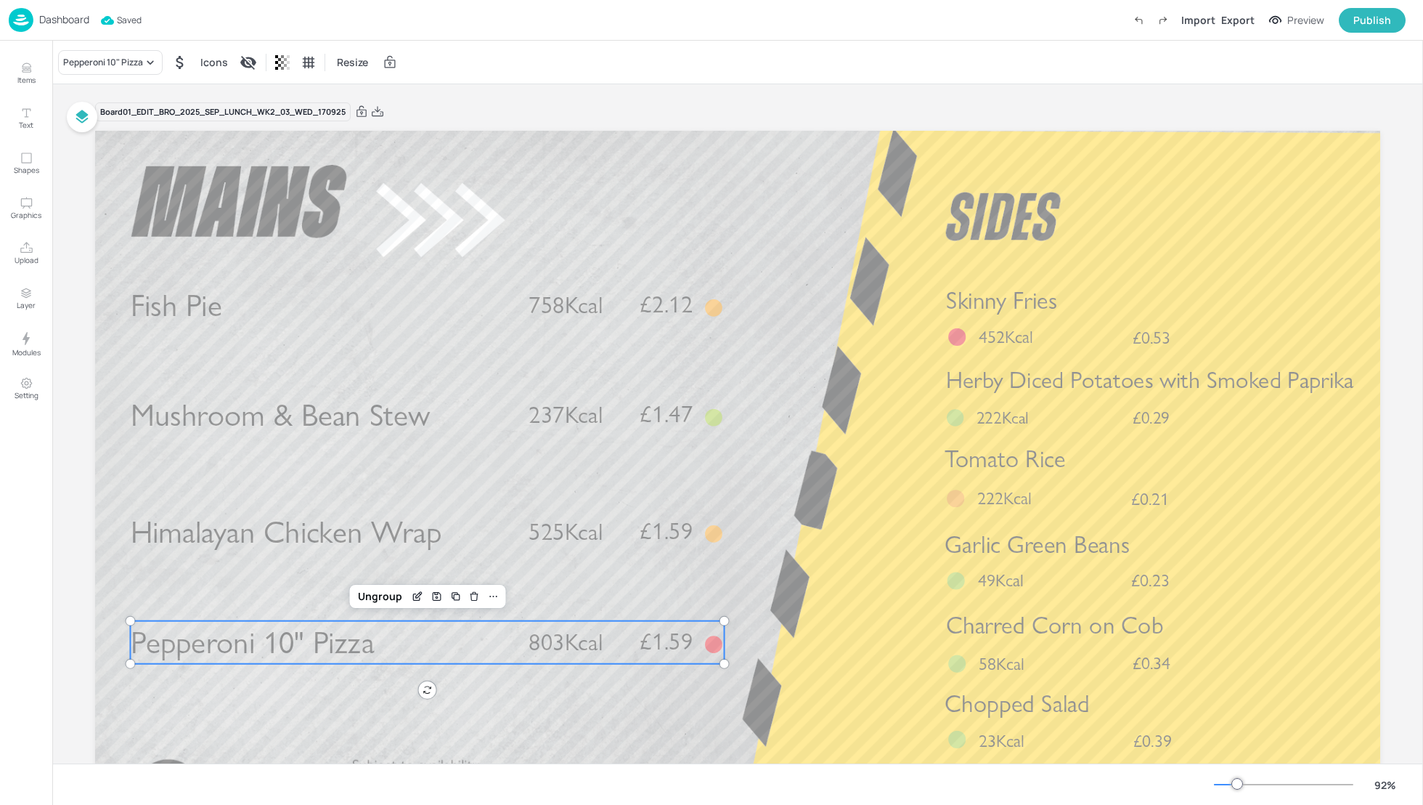
click at [389, 624] on p "Pepperoni 10" Pizza" at bounding box center [321, 642] width 381 height 43
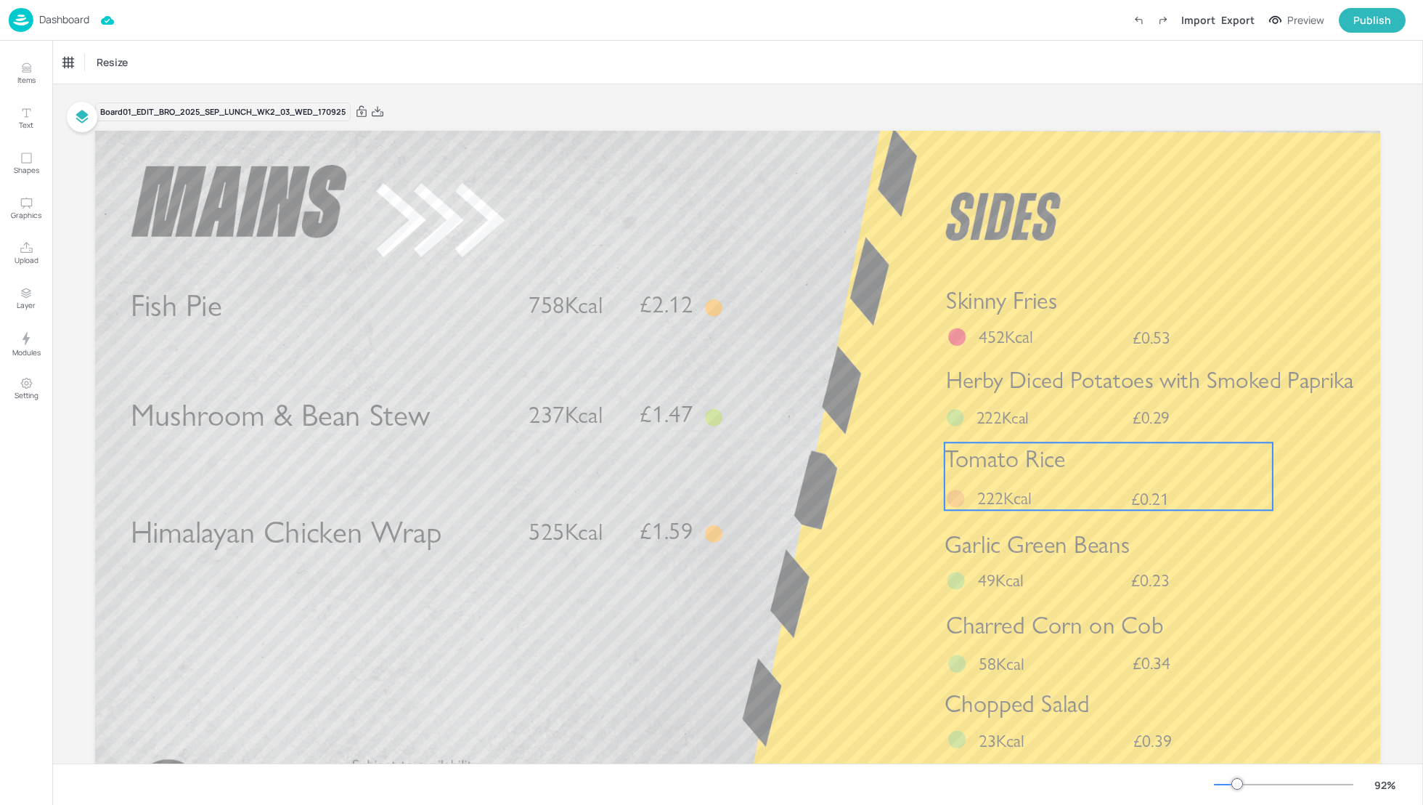
click at [1022, 482] on div "Tomato Rice £0.21 222Kcal" at bounding box center [1109, 476] width 328 height 68
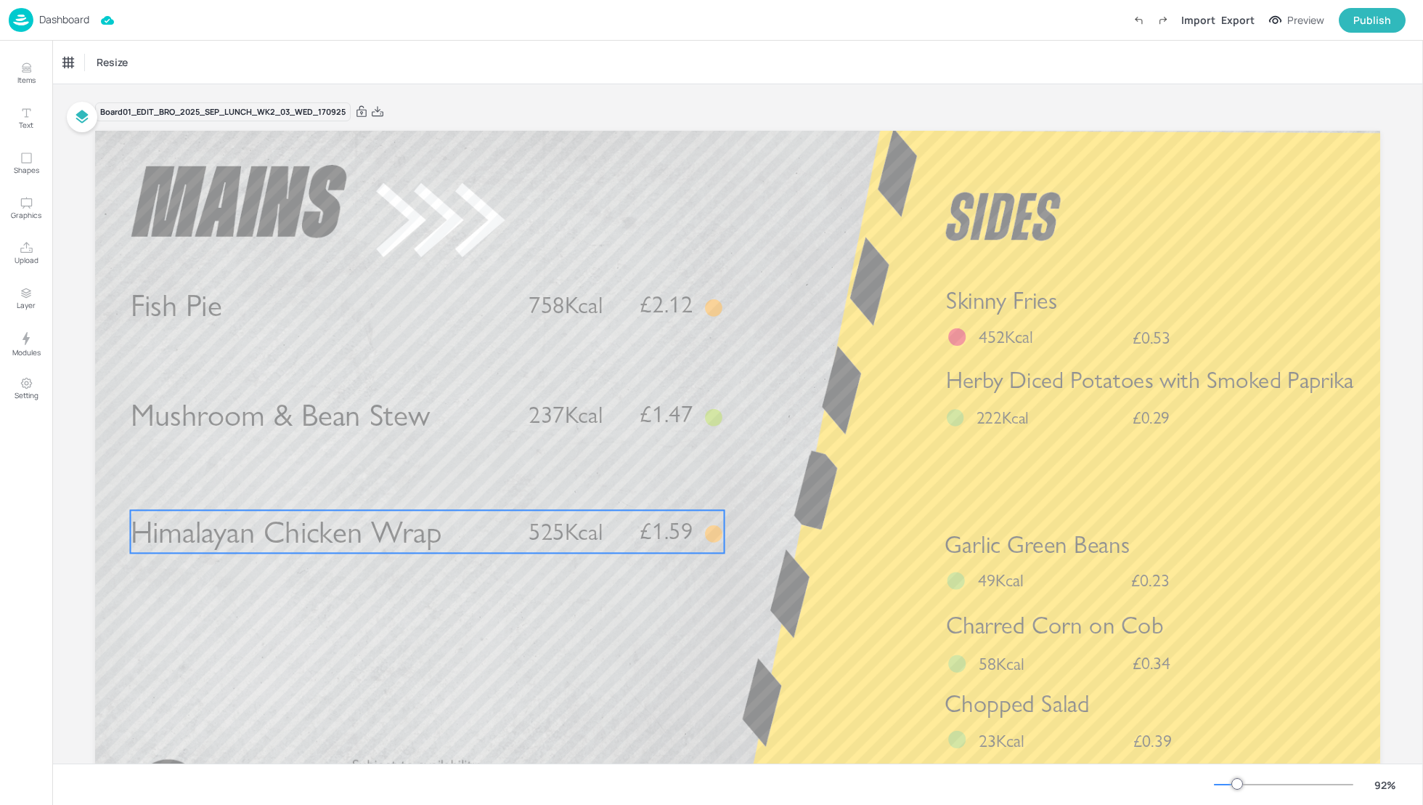
click at [405, 513] on span "Himalayan Chicken Wrap" at bounding box center [287, 532] width 312 height 38
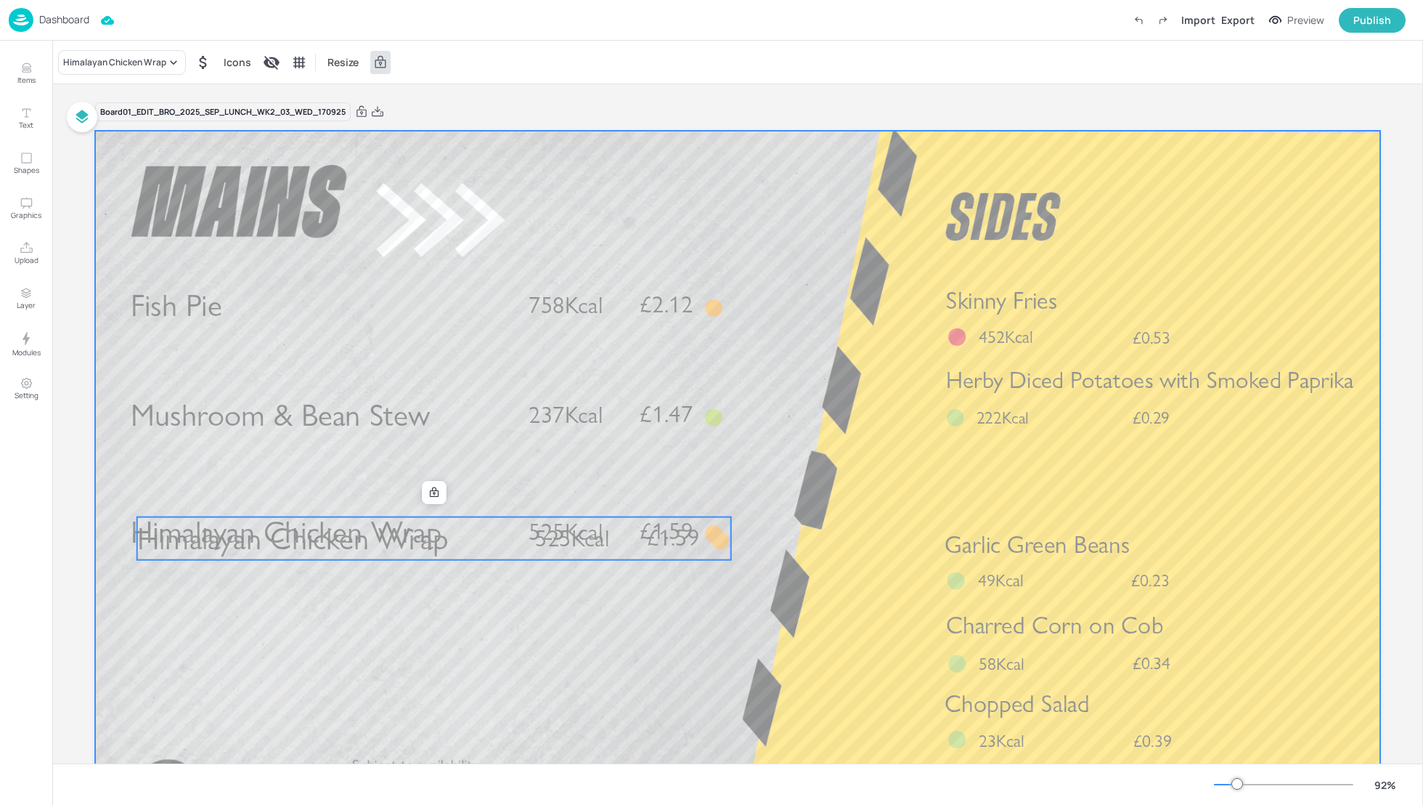
drag, startPoint x: 373, startPoint y: 548, endPoint x: 364, endPoint y: 615, distance: 68.1
click at [364, 131] on div "Fish Pie £2.12 758Kcal Himalayan Chicken Wrap £1.59 525Kcal Mushroom & Bean Ste…" at bounding box center [737, 131] width 1285 height 0
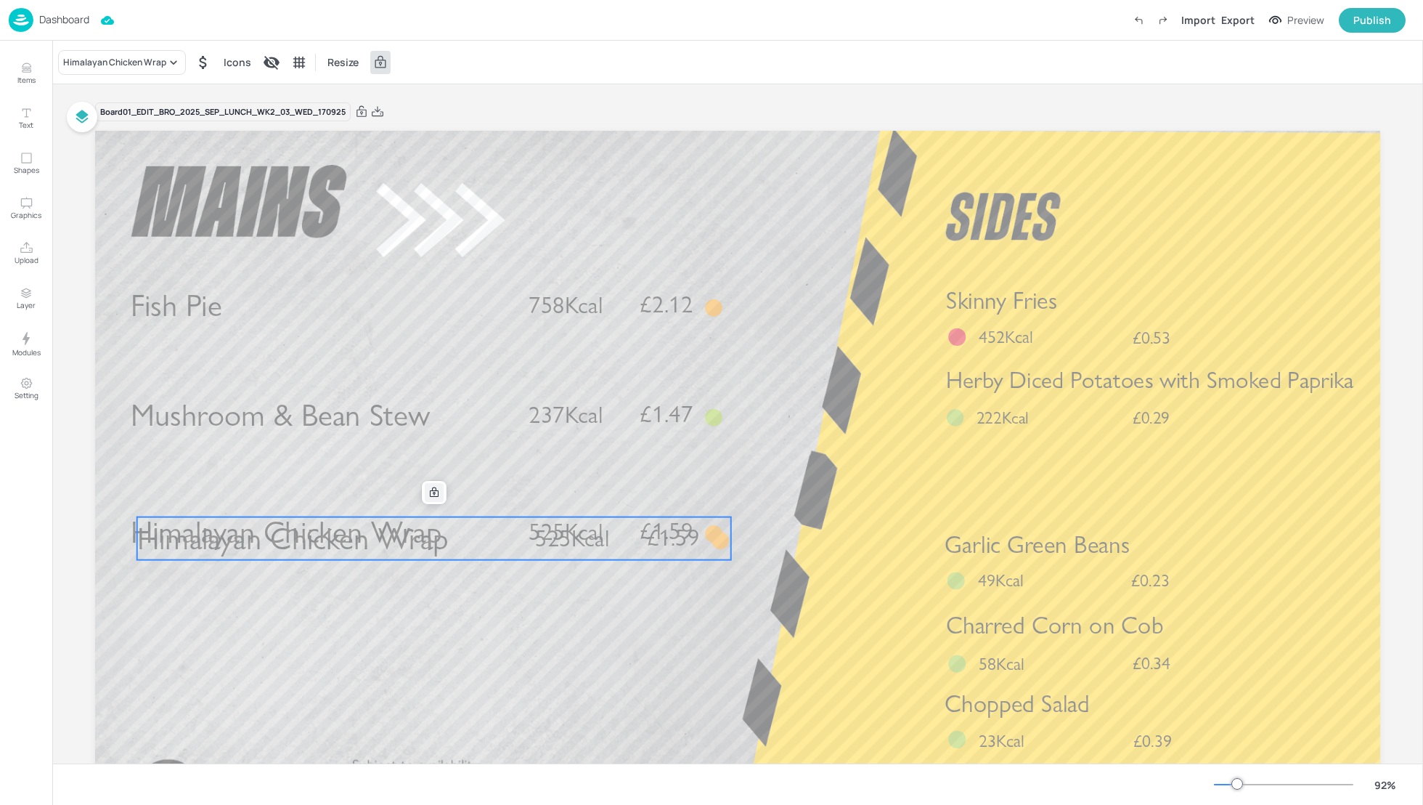
click at [428, 491] on icon at bounding box center [434, 493] width 12 height 12
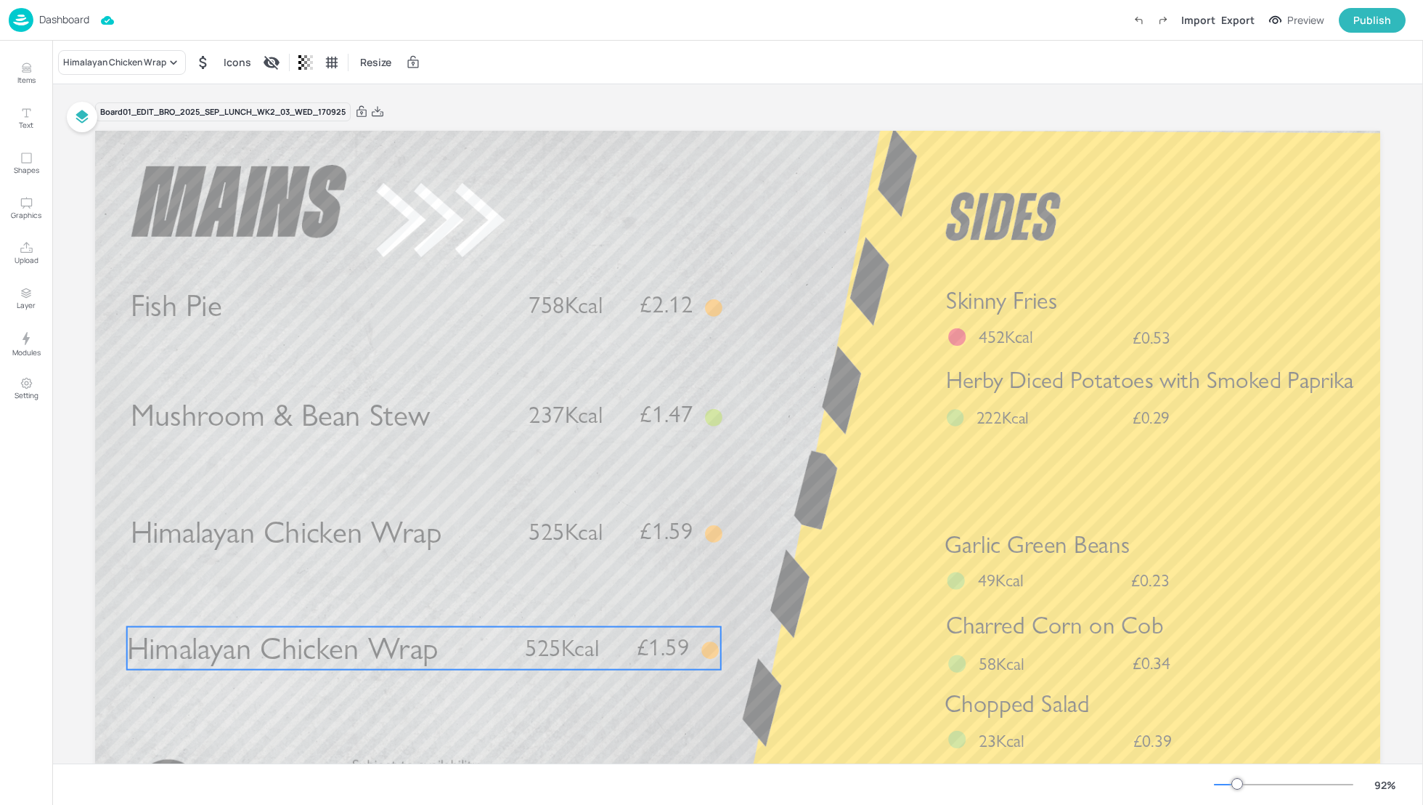
drag, startPoint x: 384, startPoint y: 541, endPoint x: 374, endPoint y: 650, distance: 109.4
click at [374, 651] on span "Himalayan Chicken Wrap" at bounding box center [283, 648] width 312 height 38
click at [129, 71] on div "Himalayan Chicken Wrap" at bounding box center [122, 62] width 128 height 25
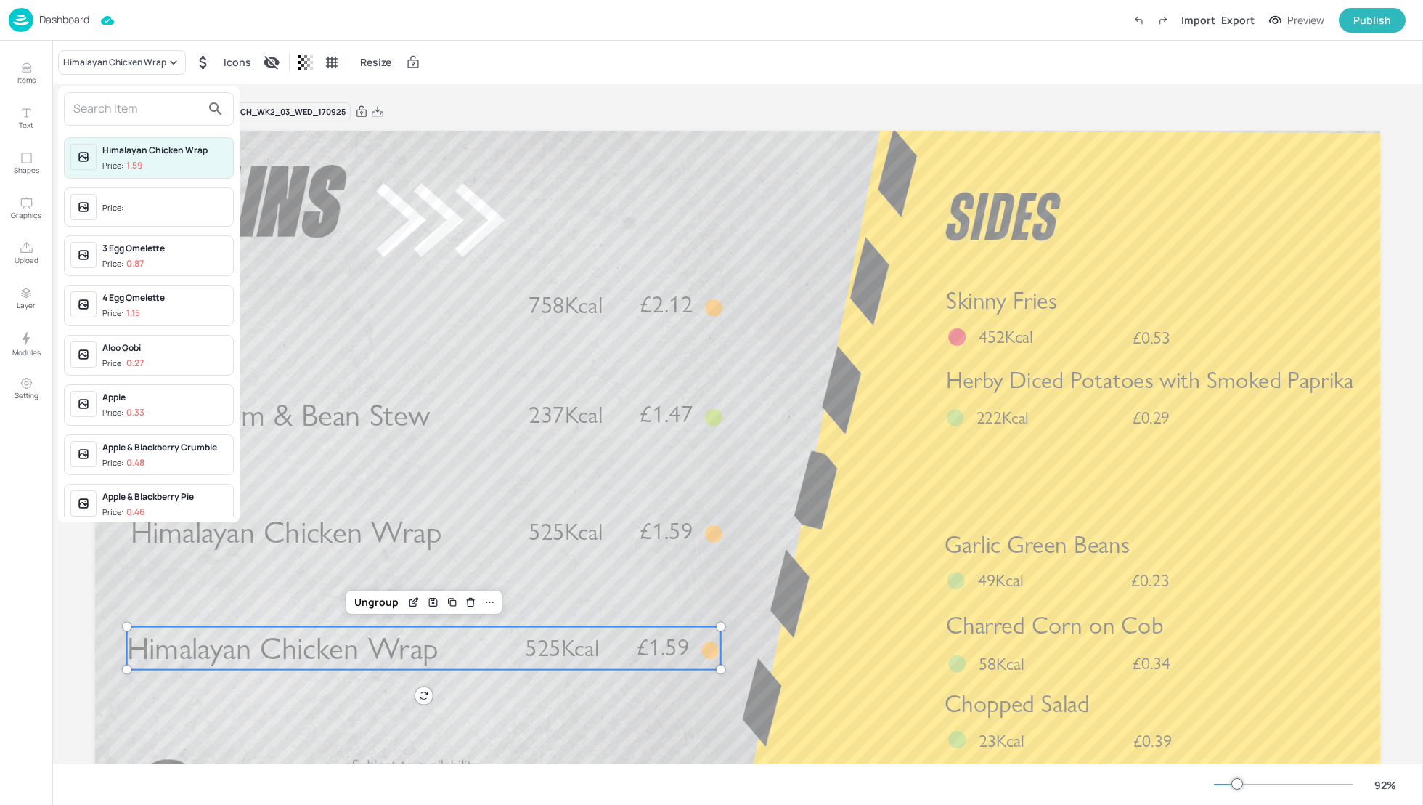
click at [107, 114] on input "text" at bounding box center [137, 108] width 128 height 23
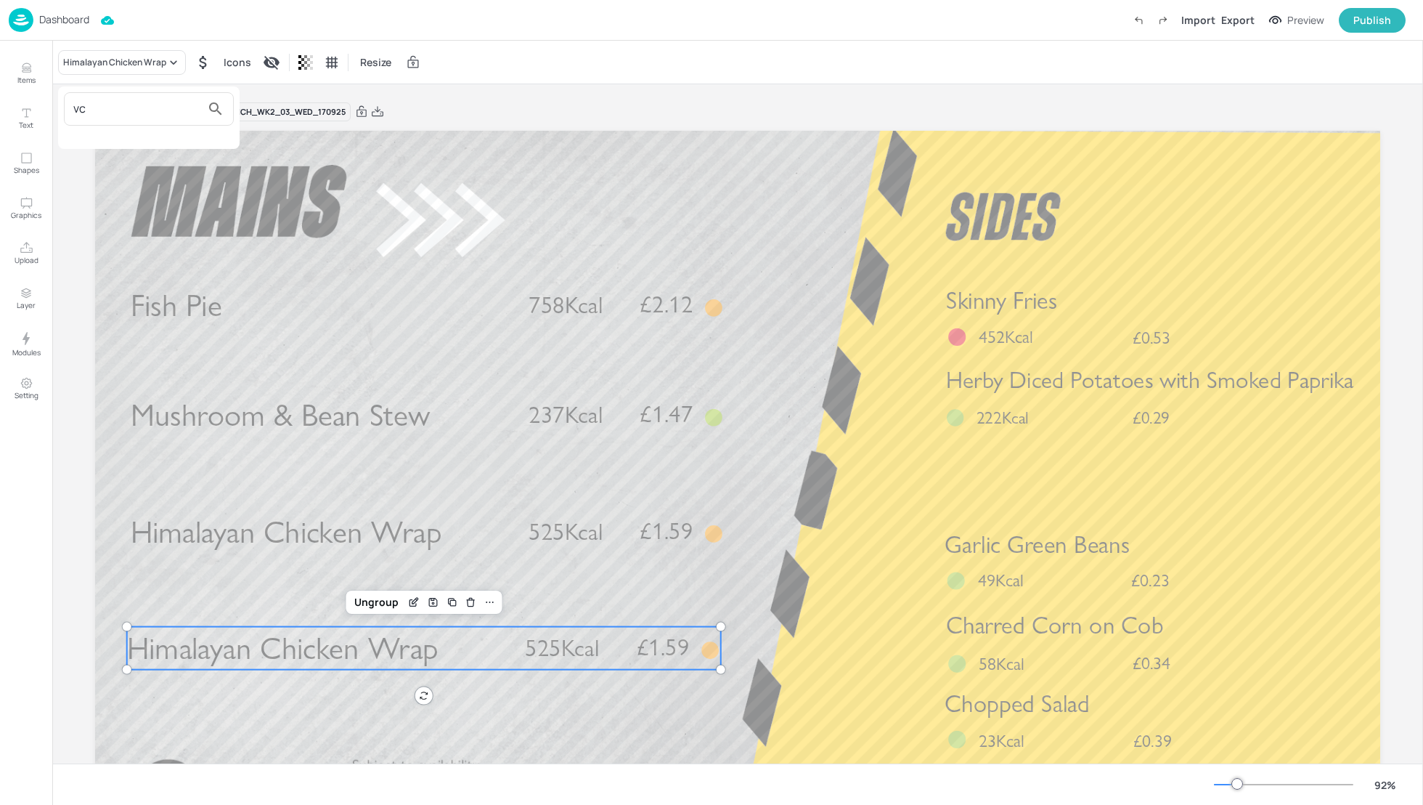
type input "v"
type input "chicken, pe"
click at [150, 160] on div "Chicken, Pepper & Tomato Pizza" at bounding box center [164, 157] width 125 height 26
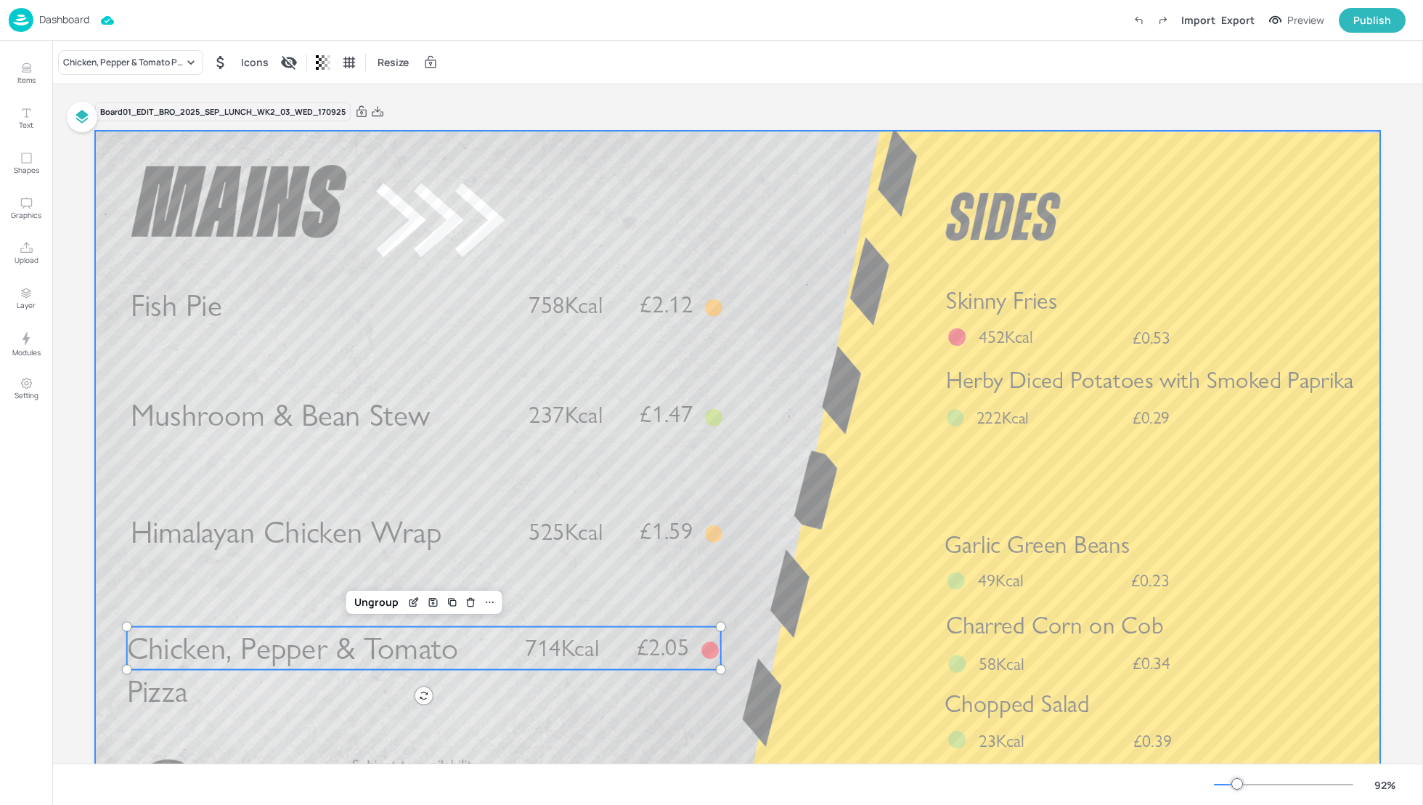
click at [818, 593] on div at bounding box center [737, 492] width 1285 height 723
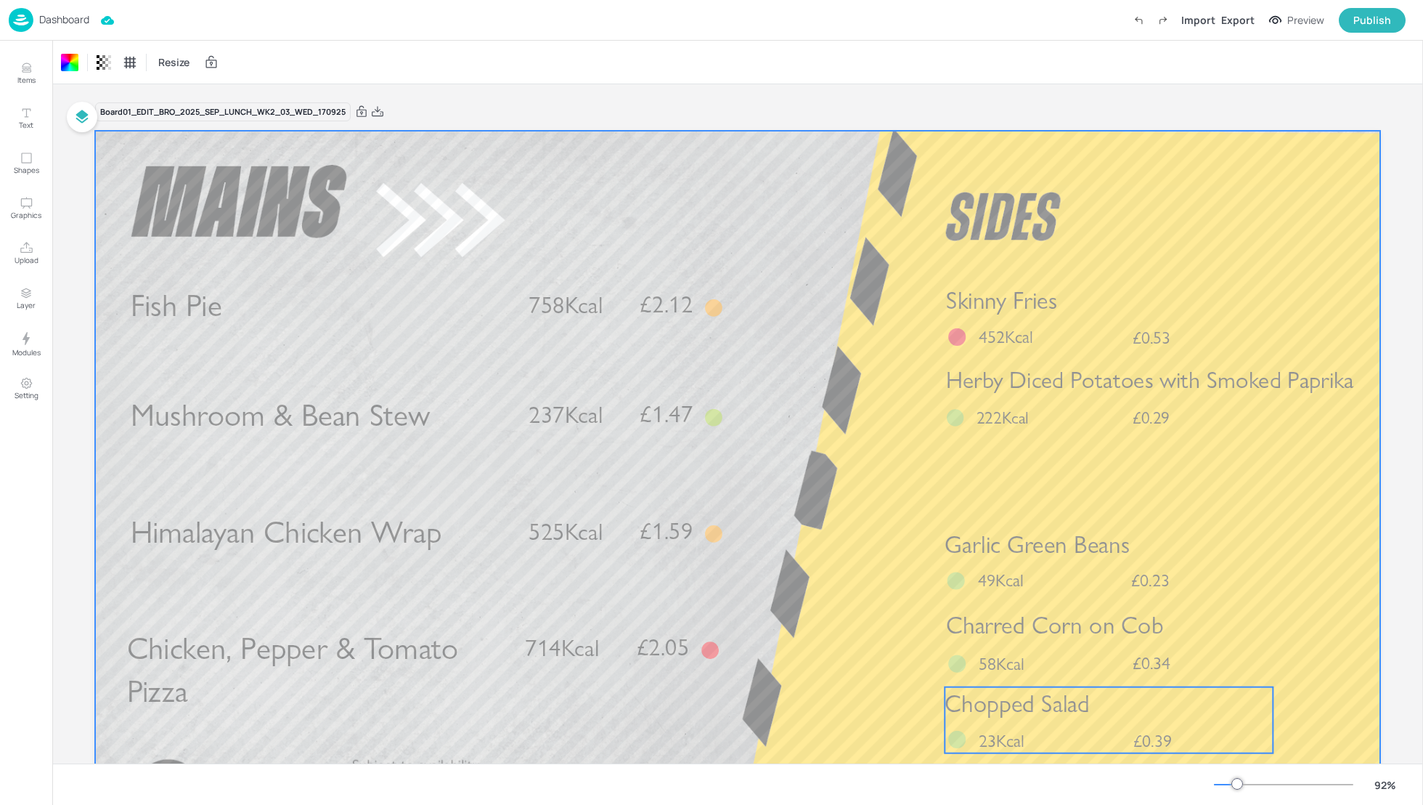
click at [1054, 699] on span "Chopped Salad" at bounding box center [1017, 702] width 145 height 29
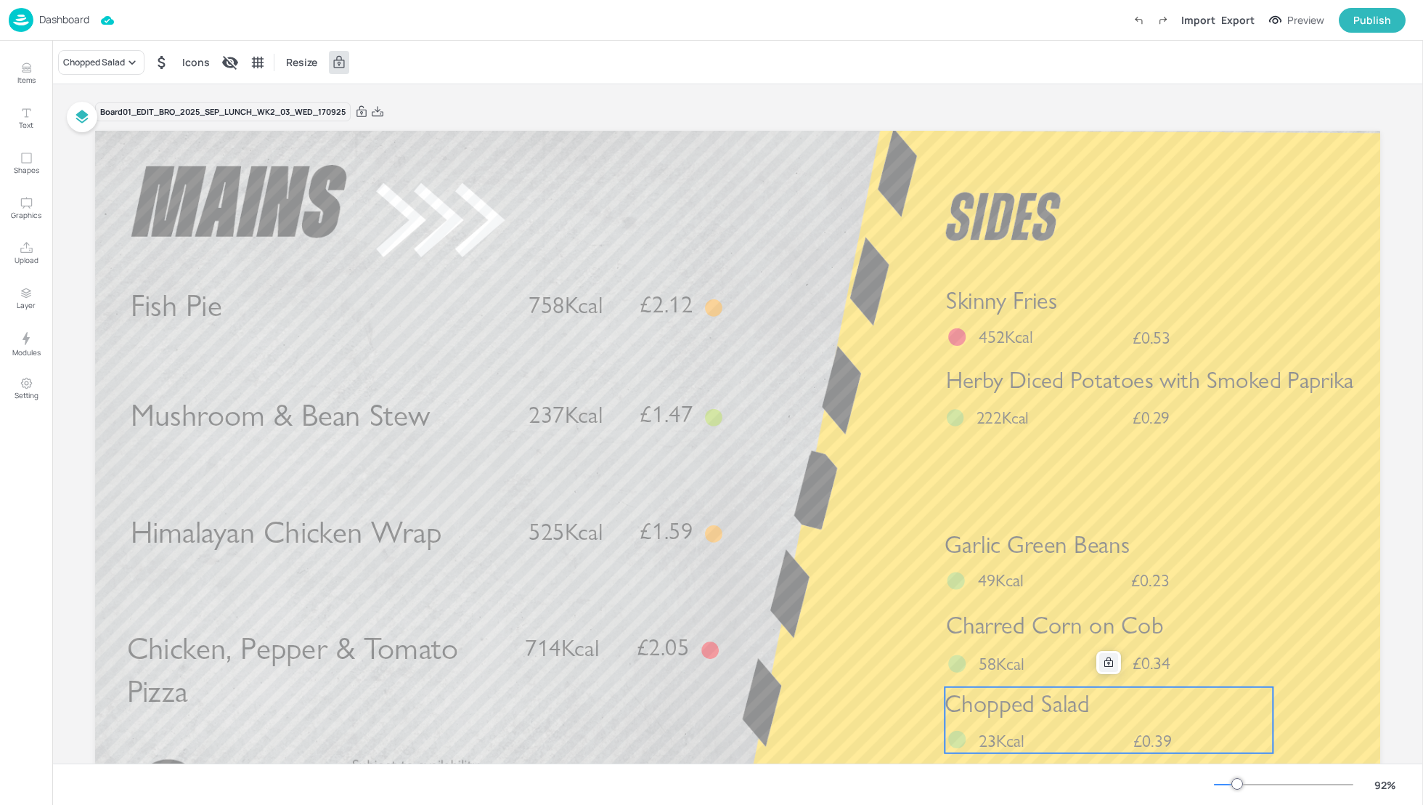
click at [1110, 663] on icon at bounding box center [1109, 662] width 12 height 12
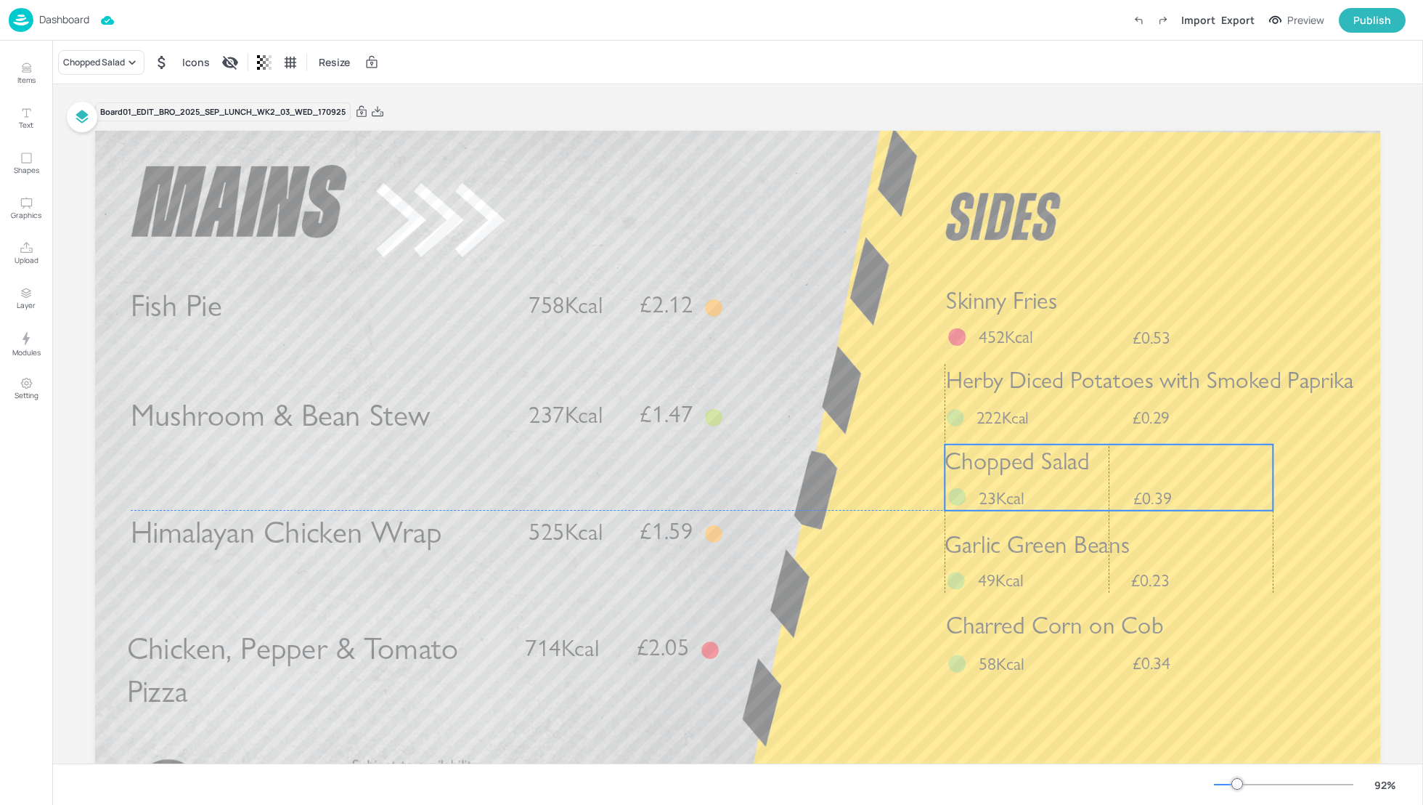
drag, startPoint x: 1110, startPoint y: 713, endPoint x: 1107, endPoint y: 472, distance: 241.1
click at [1107, 472] on p "Chopped Salad" at bounding box center [1109, 460] width 328 height 33
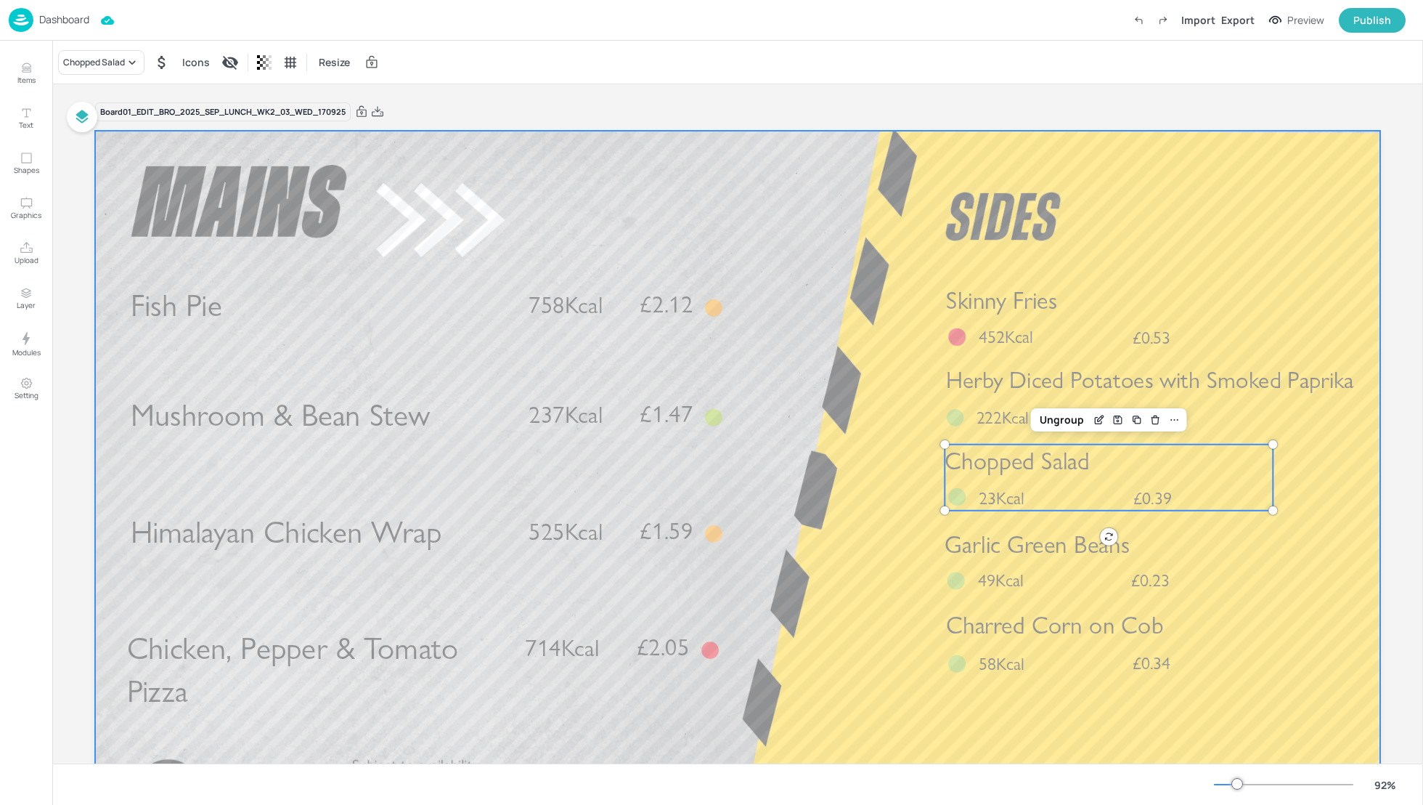
click at [863, 555] on div at bounding box center [737, 492] width 1285 height 723
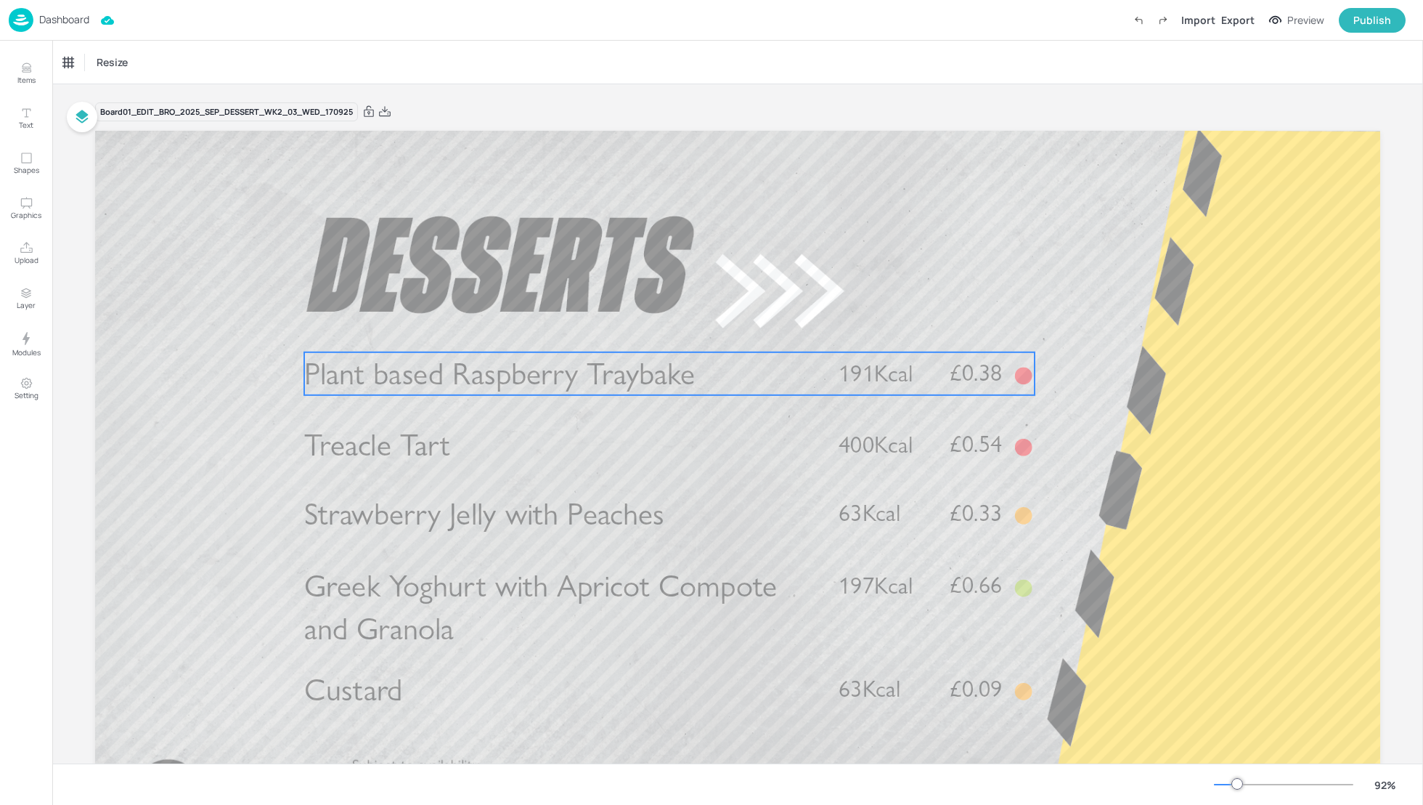
click at [460, 389] on span "Plant based Raspberry Traybake" at bounding box center [499, 373] width 391 height 38
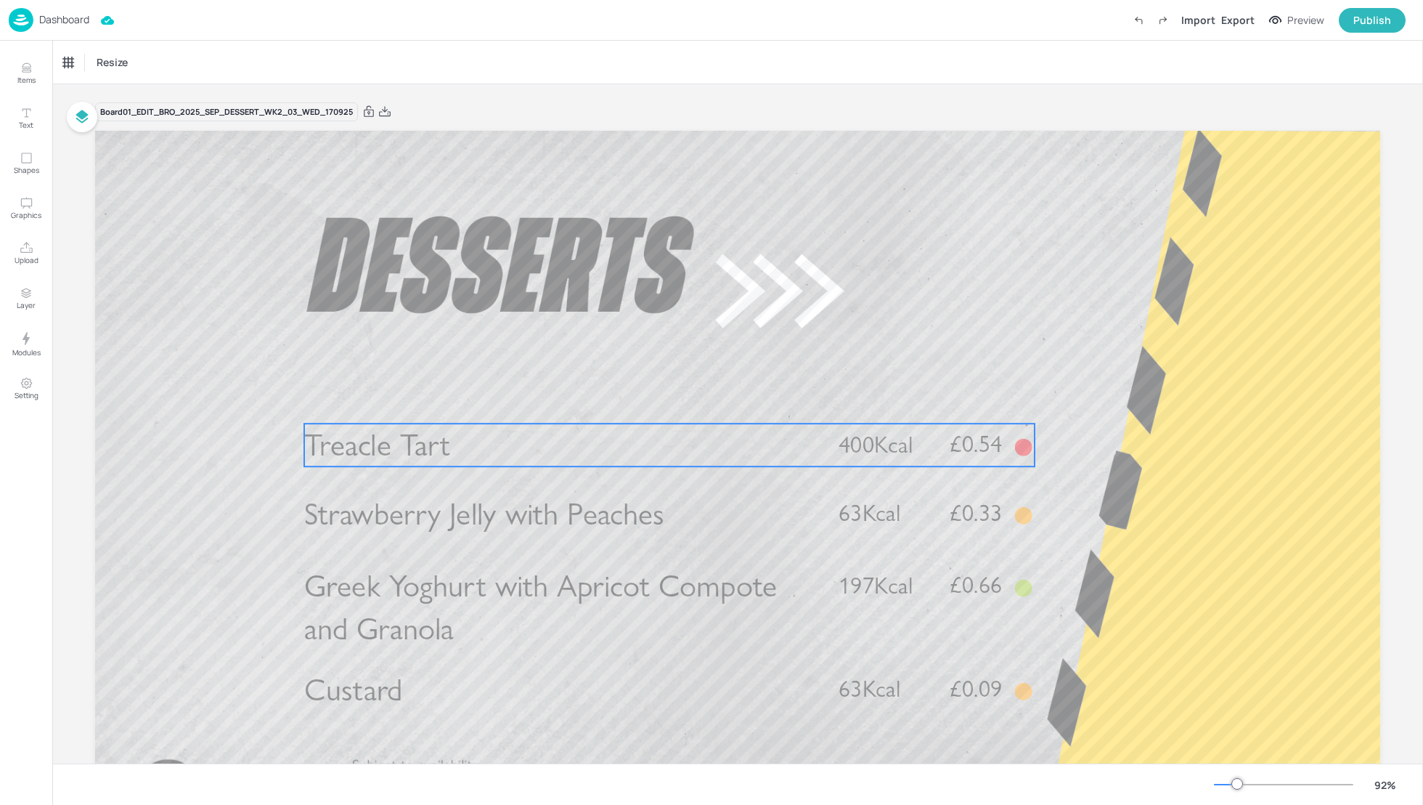
click at [458, 436] on p "Treacle Tart" at bounding box center [559, 444] width 511 height 43
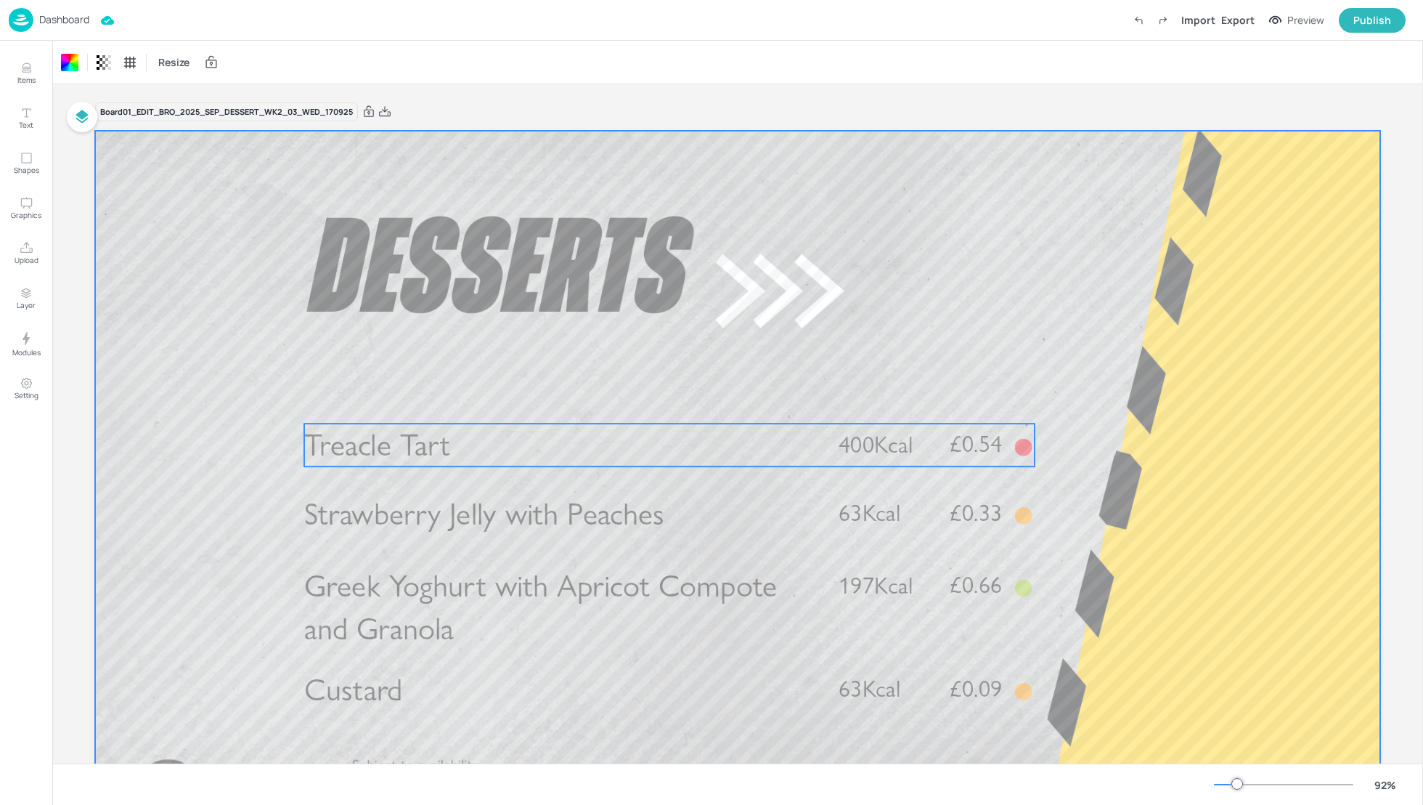
click at [674, 451] on p "Treacle Tart" at bounding box center [559, 444] width 511 height 43
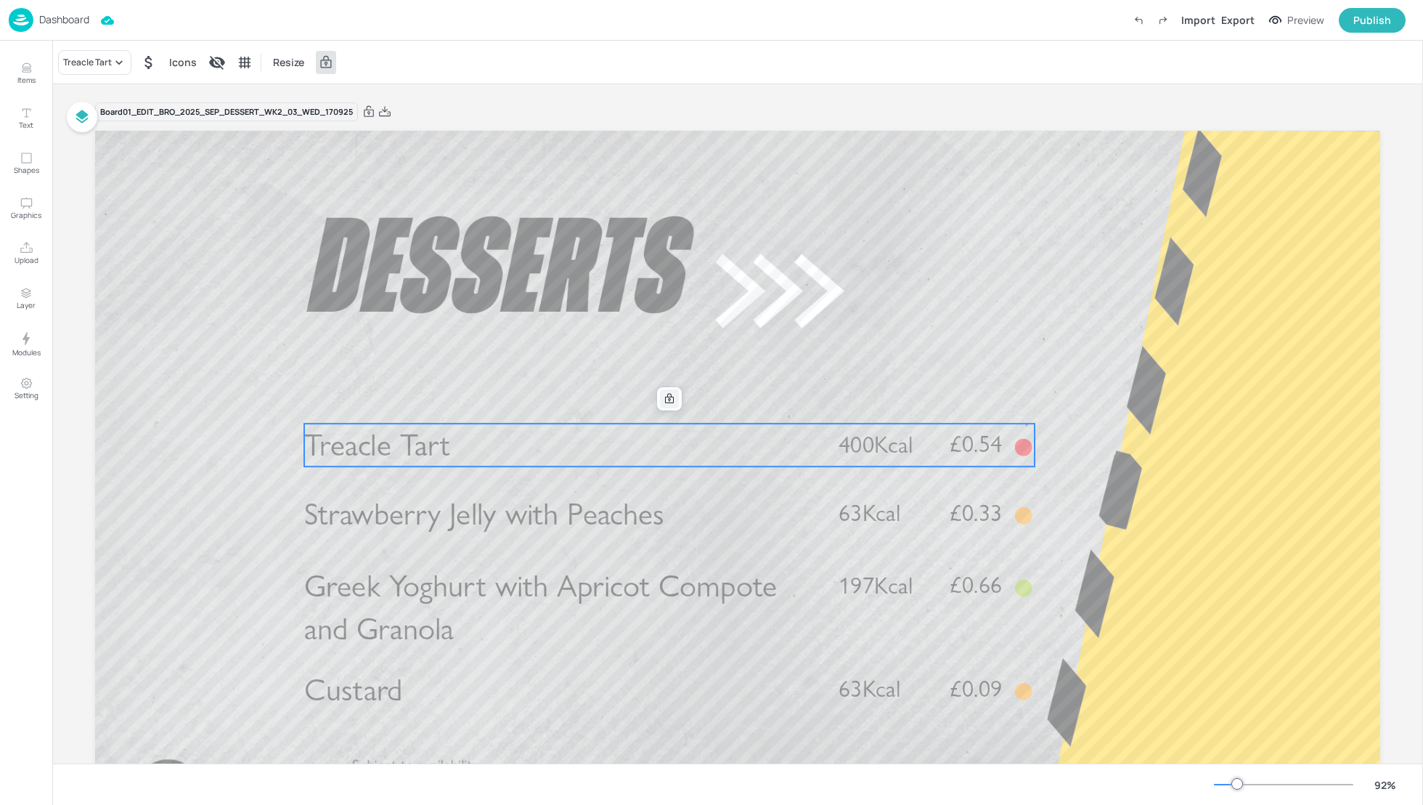
click at [665, 391] on div at bounding box center [669, 398] width 19 height 19
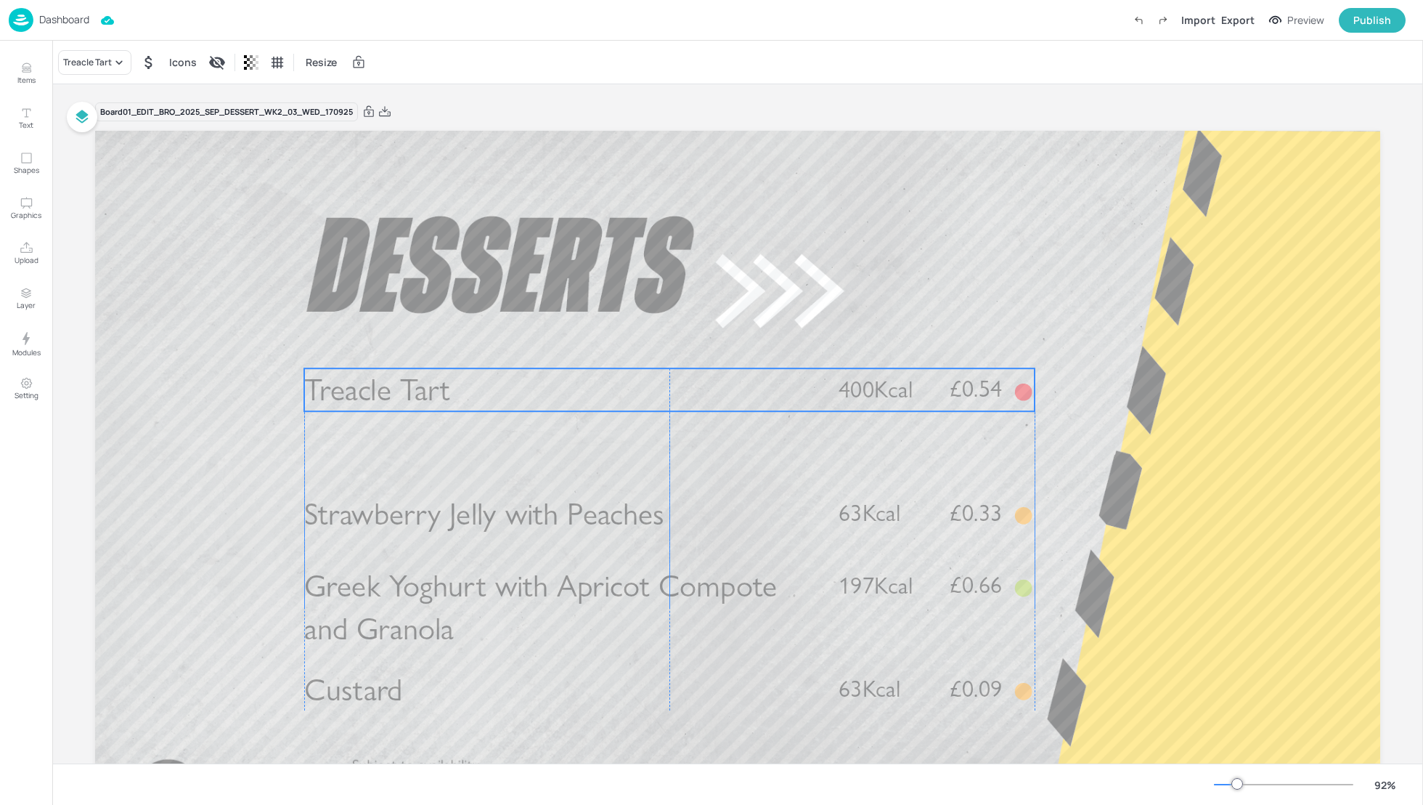
drag, startPoint x: 655, startPoint y: 454, endPoint x: 654, endPoint y: 398, distance: 55.9
click at [654, 399] on p "Treacle Tart" at bounding box center [559, 389] width 511 height 43
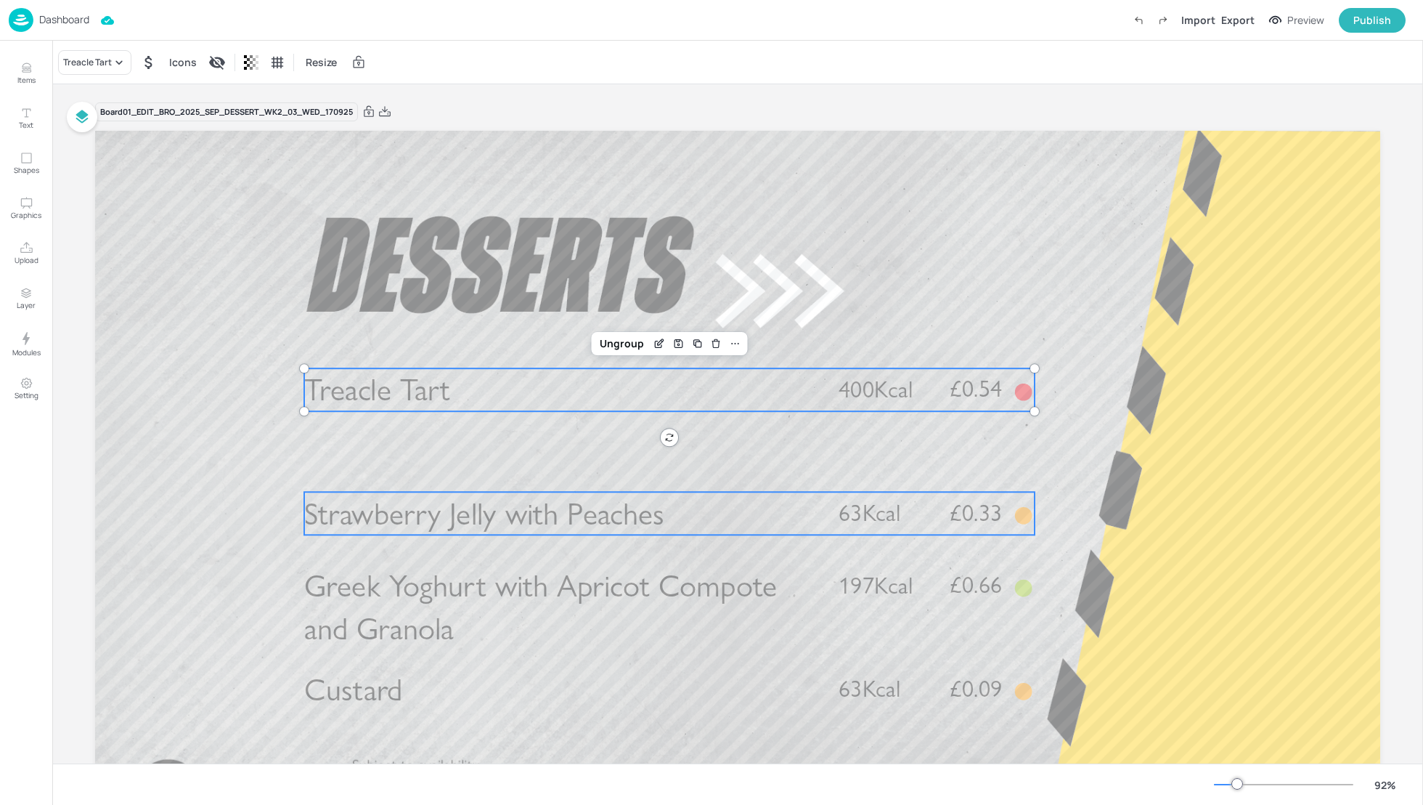
click at [631, 495] on span "Strawberry Jelly with Peaches" at bounding box center [484, 514] width 360 height 38
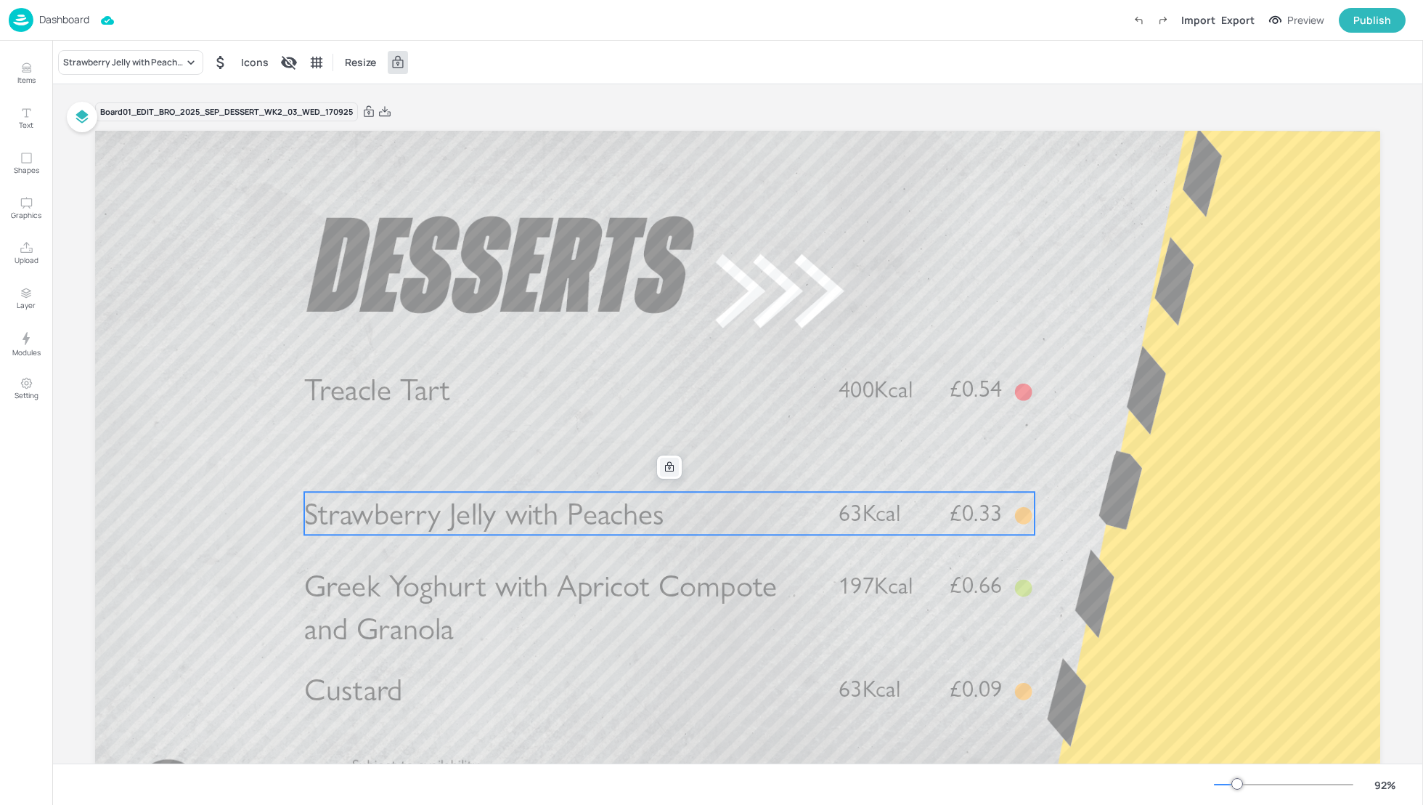
click at [664, 471] on icon at bounding box center [670, 467] width 12 height 12
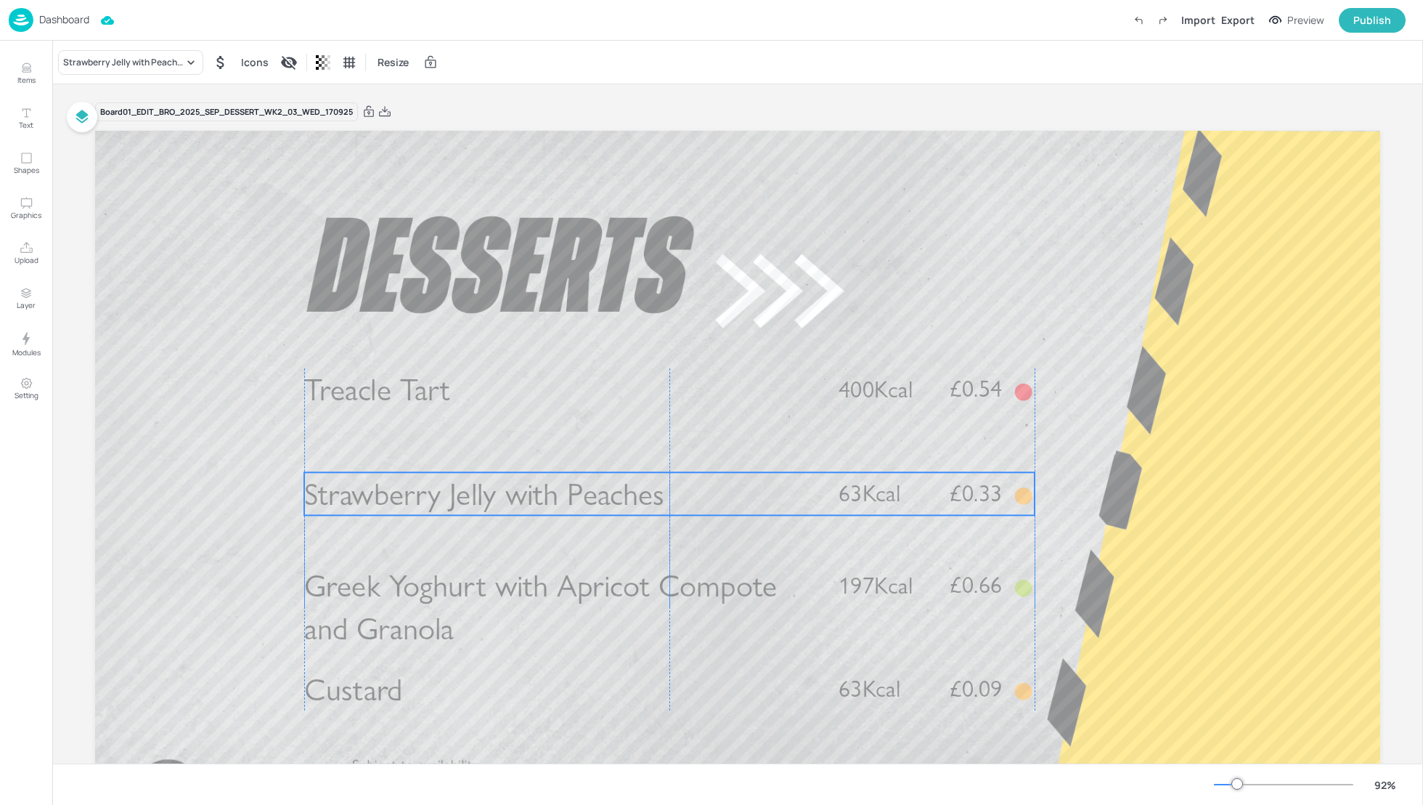
drag, startPoint x: 664, startPoint y: 515, endPoint x: 664, endPoint y: 494, distance: 21.1
click at [664, 494] on p "Strawberry Jelly with Peaches" at bounding box center [559, 493] width 511 height 43
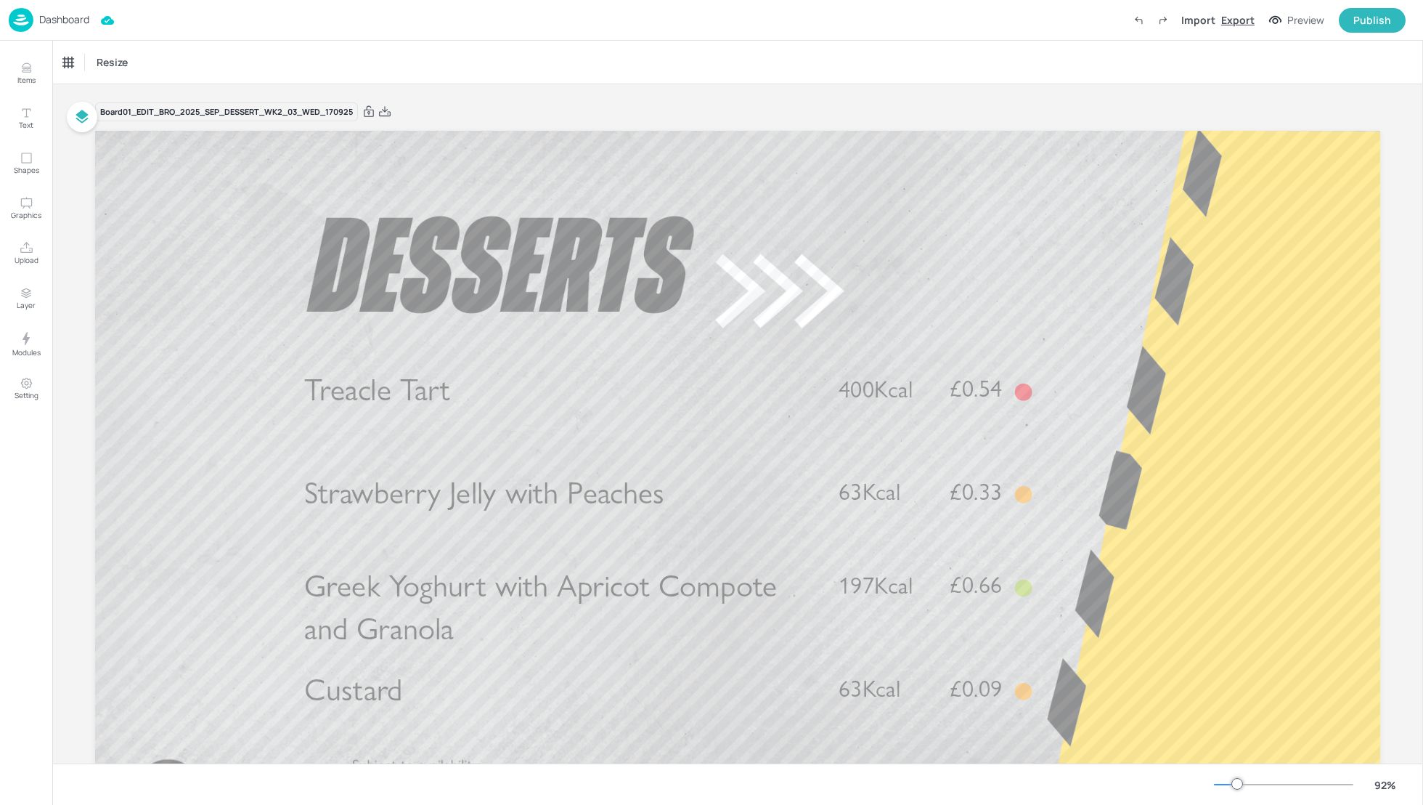
click at [1244, 24] on div "Export" at bounding box center [1237, 19] width 33 height 15
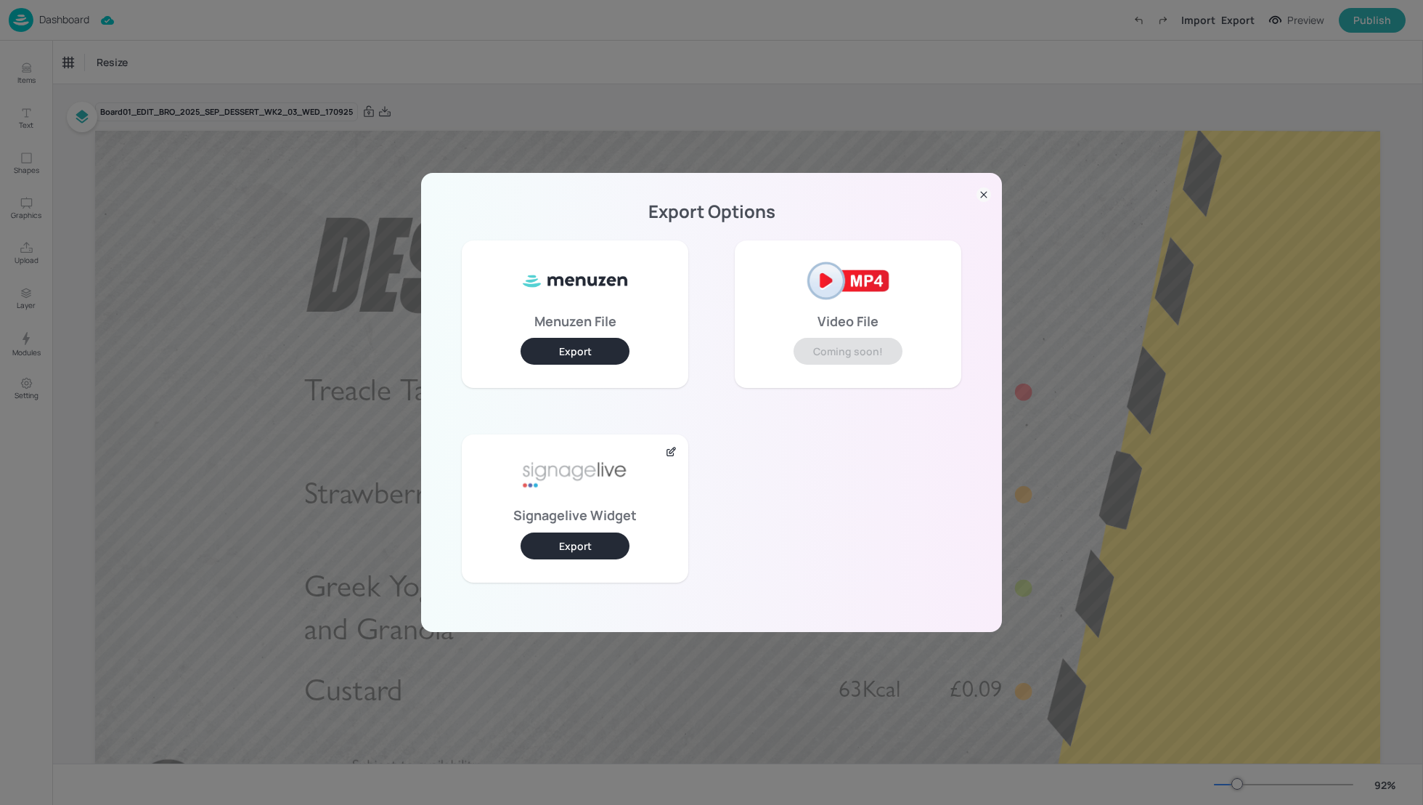
click at [579, 538] on button "Export" at bounding box center [575, 545] width 109 height 27
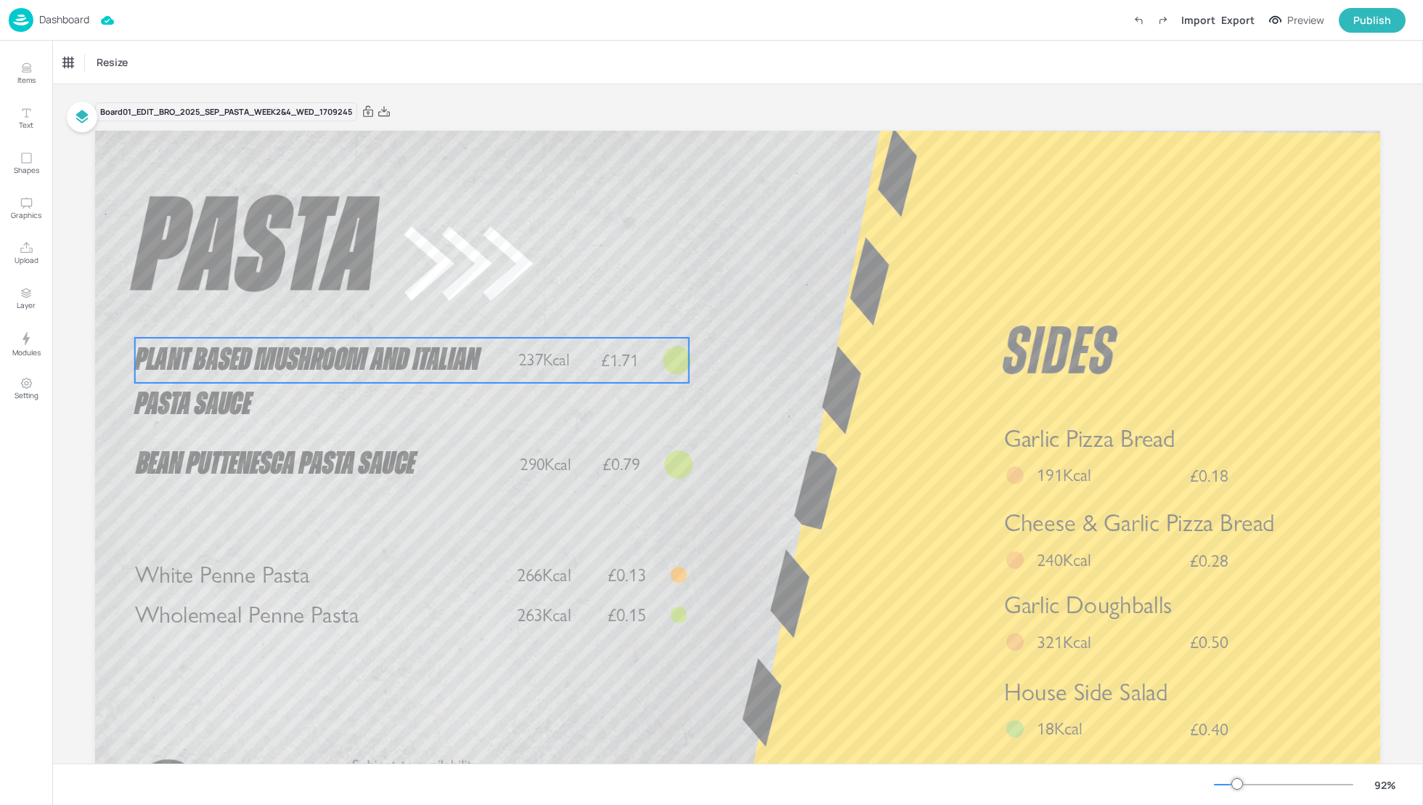
click at [289, 362] on span "Plant Based Mushroom and Italian Pasta Sauce" at bounding box center [307, 381] width 344 height 77
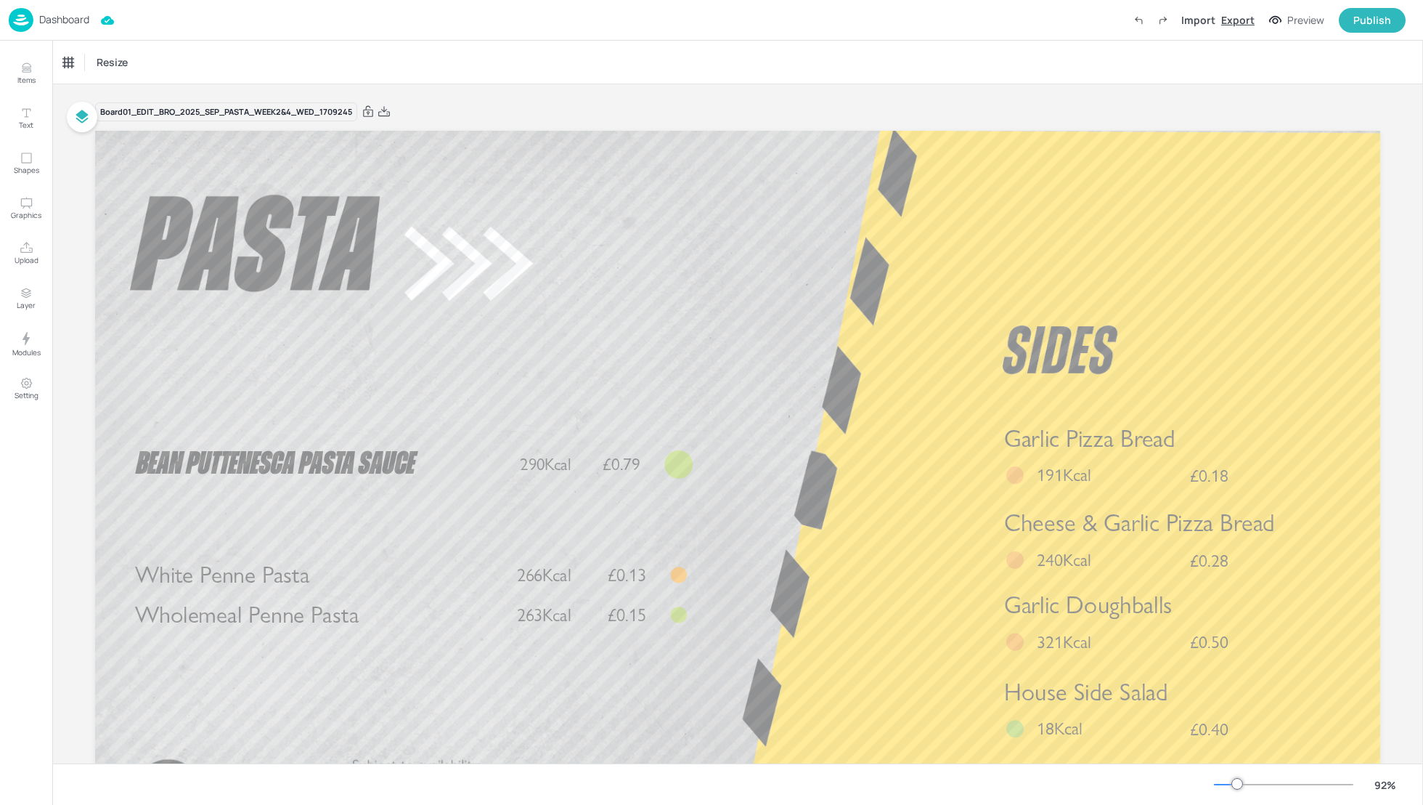
click at [1245, 17] on div "Export" at bounding box center [1237, 19] width 33 height 15
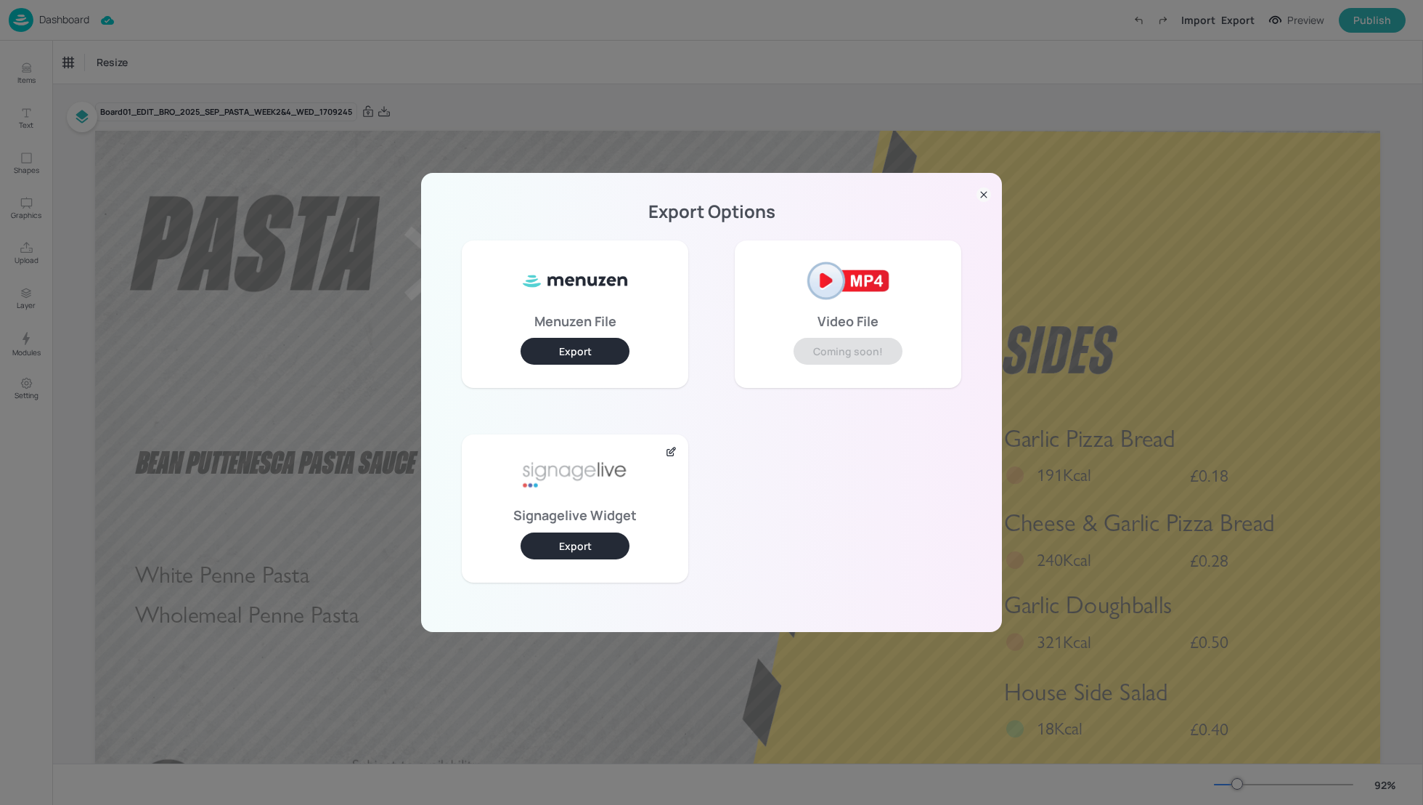
click at [582, 545] on button "Export" at bounding box center [575, 545] width 109 height 27
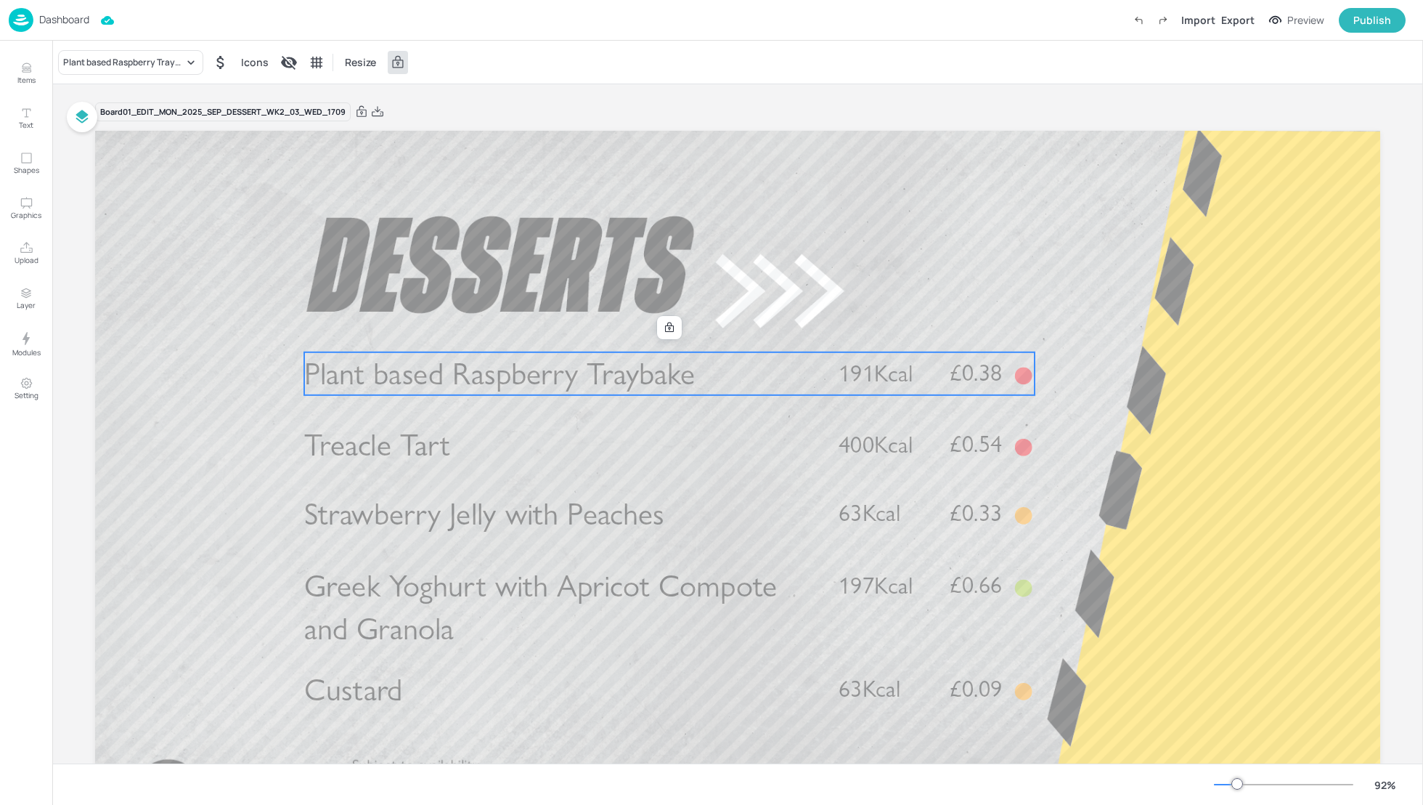
click at [516, 382] on span "Plant based Raspberry Traybake" at bounding box center [499, 373] width 391 height 38
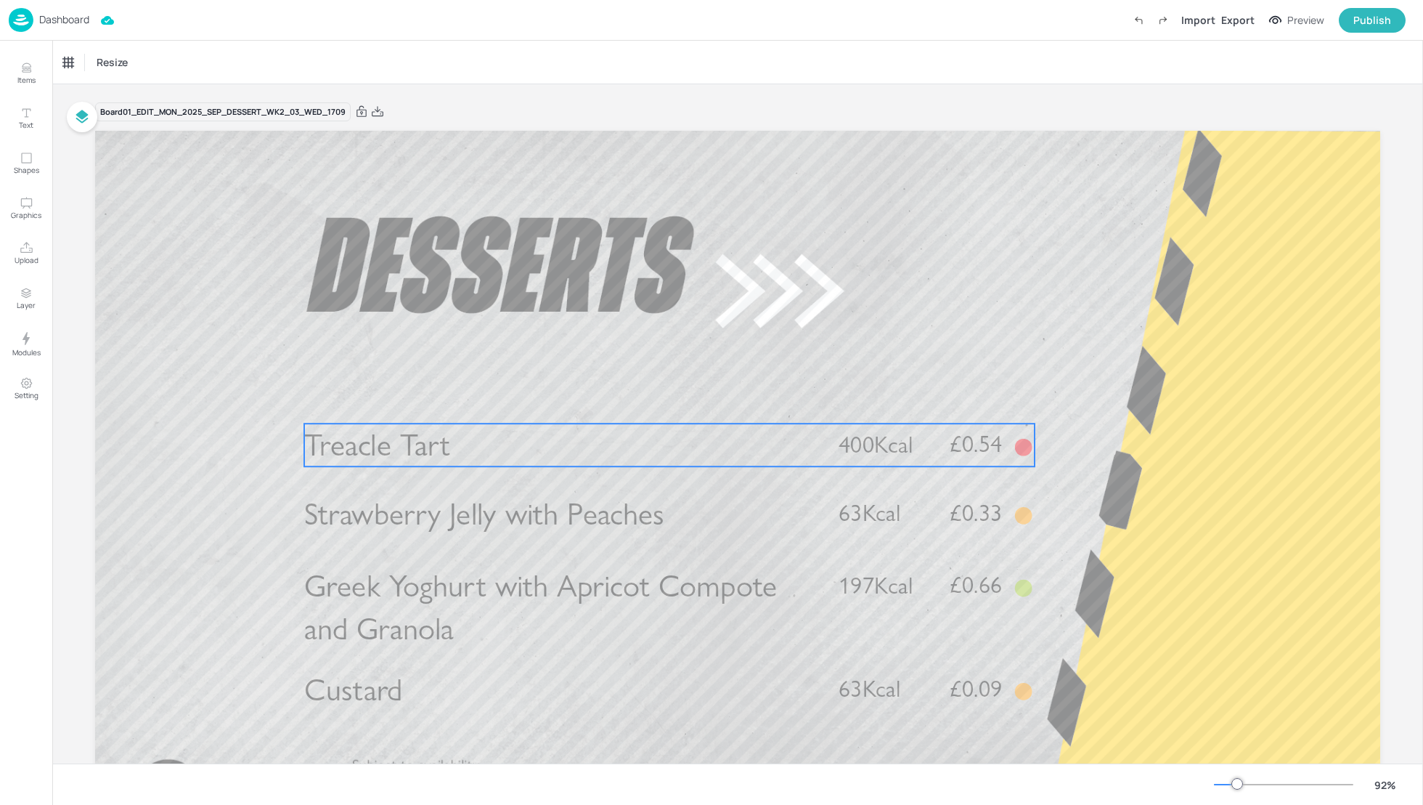
click at [479, 446] on p "Treacle Tart" at bounding box center [559, 444] width 511 height 43
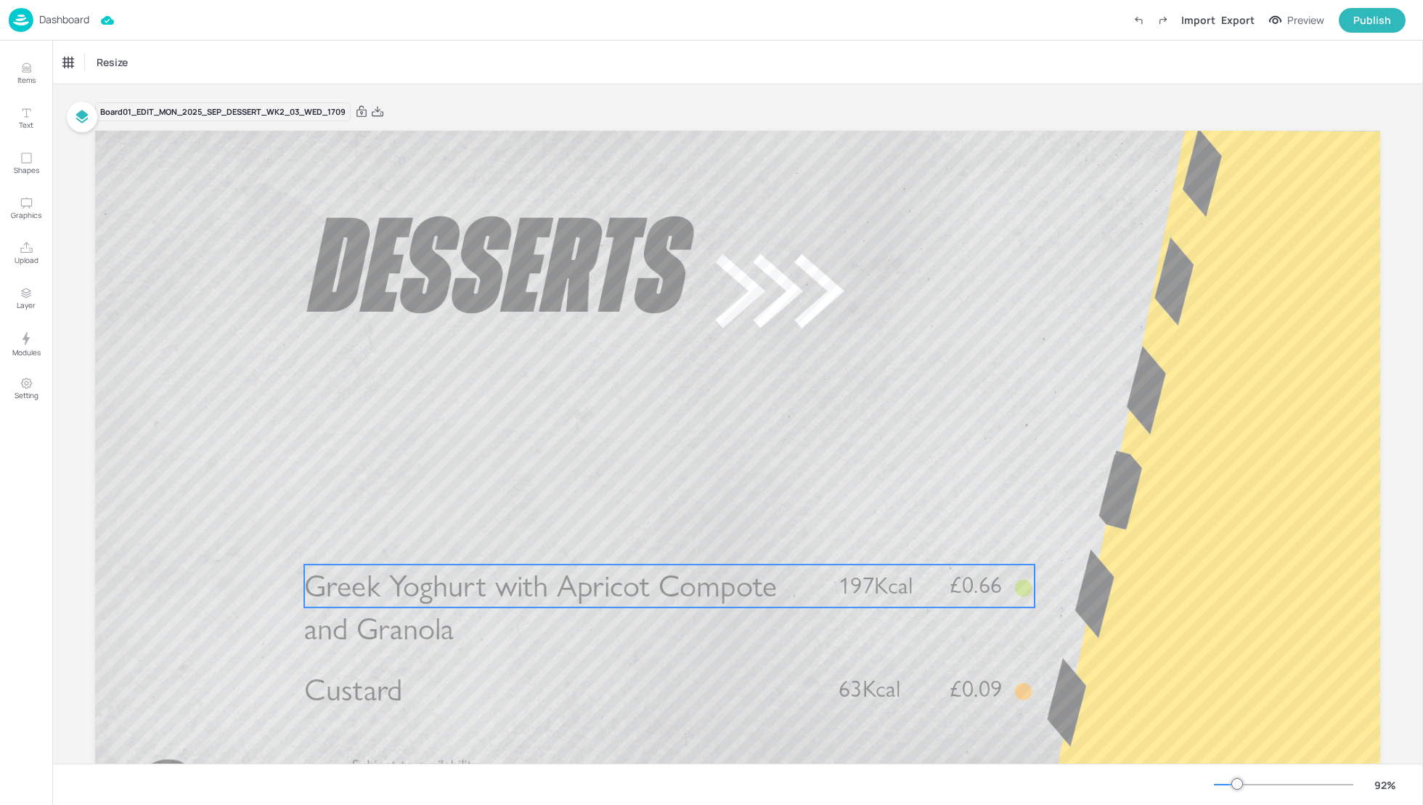
click at [469, 582] on span "Greek Yoghurt with Apricot Compote and Granola" at bounding box center [540, 607] width 473 height 81
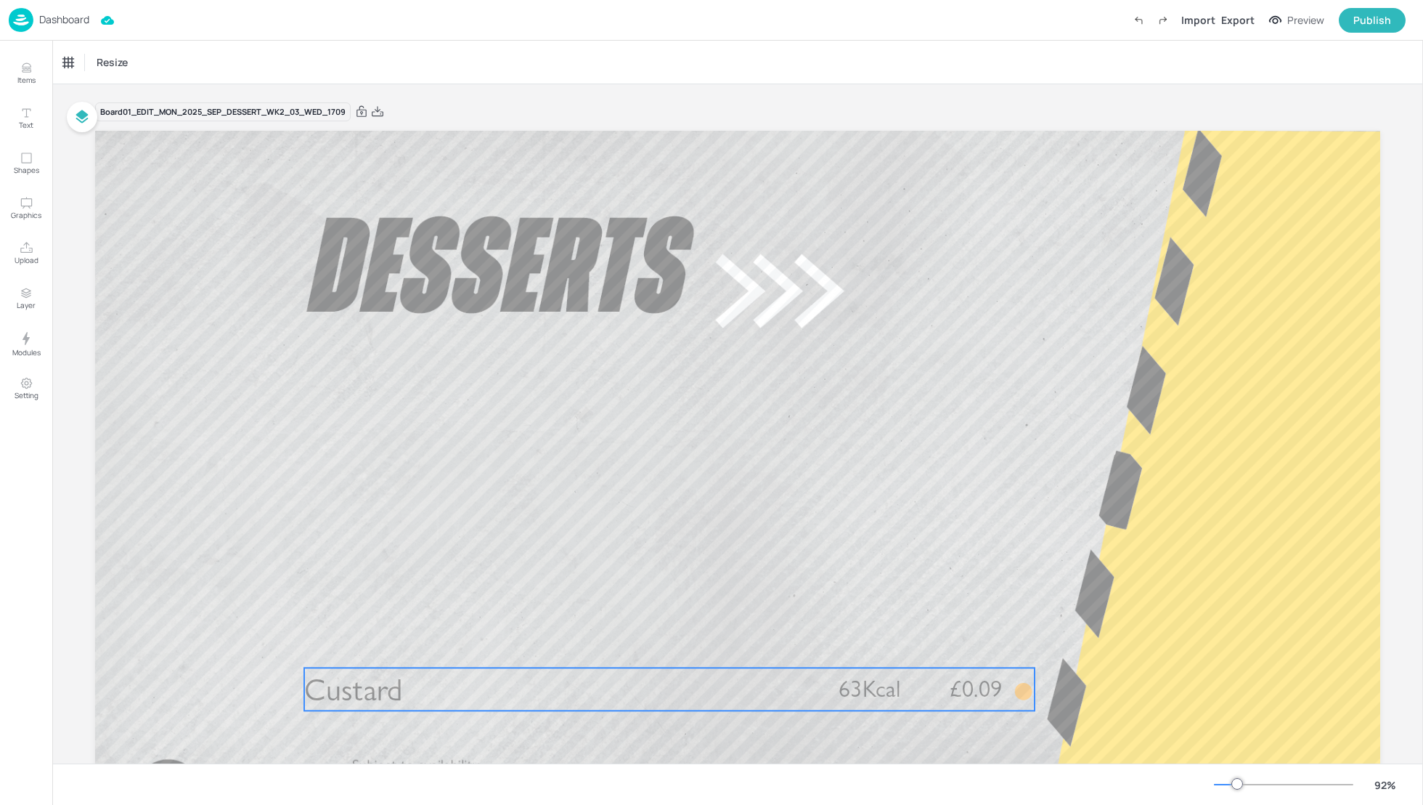
click at [439, 691] on p "Custard" at bounding box center [559, 688] width 511 height 43
drag, startPoint x: 435, startPoint y: 696, endPoint x: 474, endPoint y: 575, distance: 127.5
click at [474, 131] on div "Custard £0.09 63Kcal Custard £0.09 63Kcal" at bounding box center [737, 131] width 1285 height 0
click at [675, 650] on icon at bounding box center [676, 650] width 12 height 12
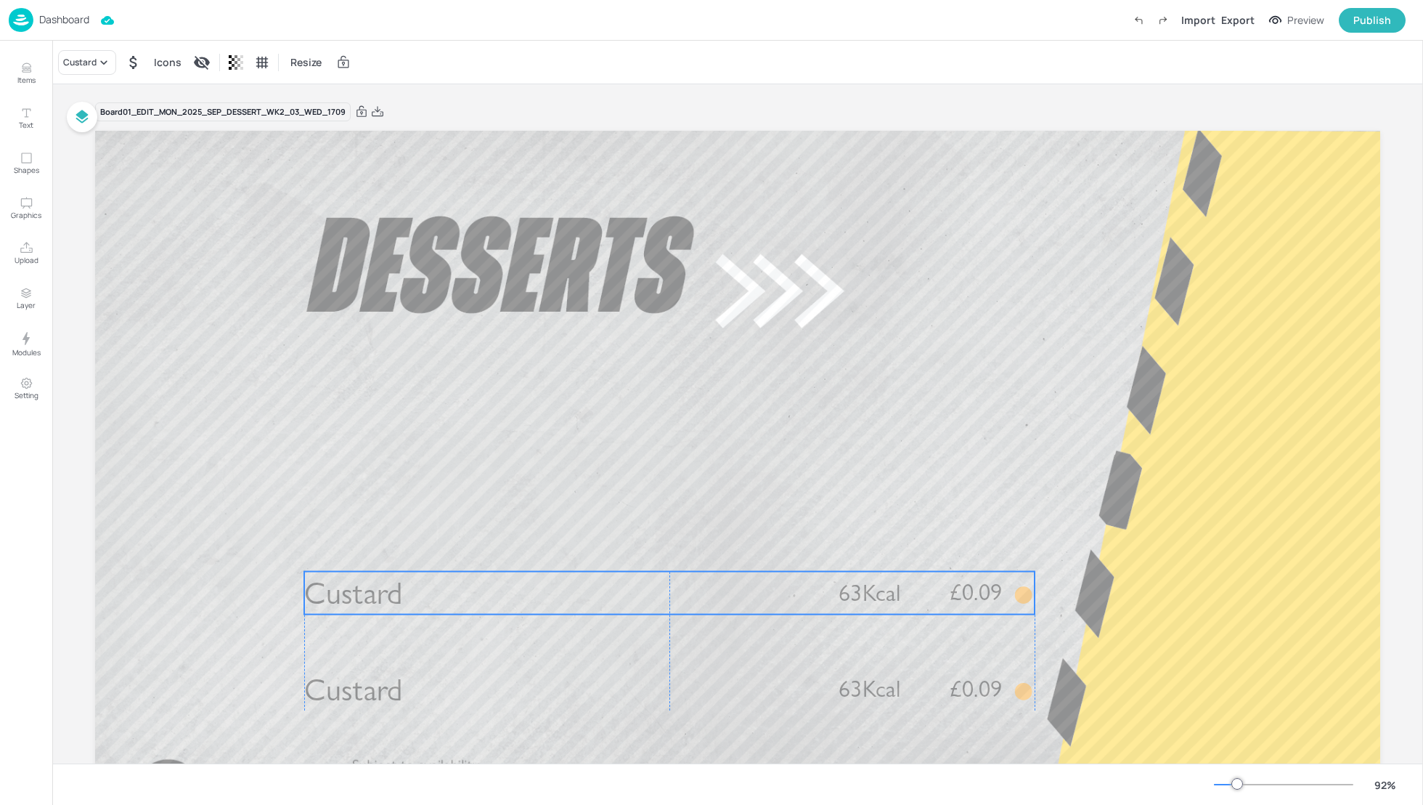
drag, startPoint x: 648, startPoint y: 691, endPoint x: 643, endPoint y: 588, distance: 103.2
click at [643, 588] on p "Custard" at bounding box center [559, 593] width 511 height 43
click at [84, 62] on div "Custard" at bounding box center [79, 62] width 33 height 13
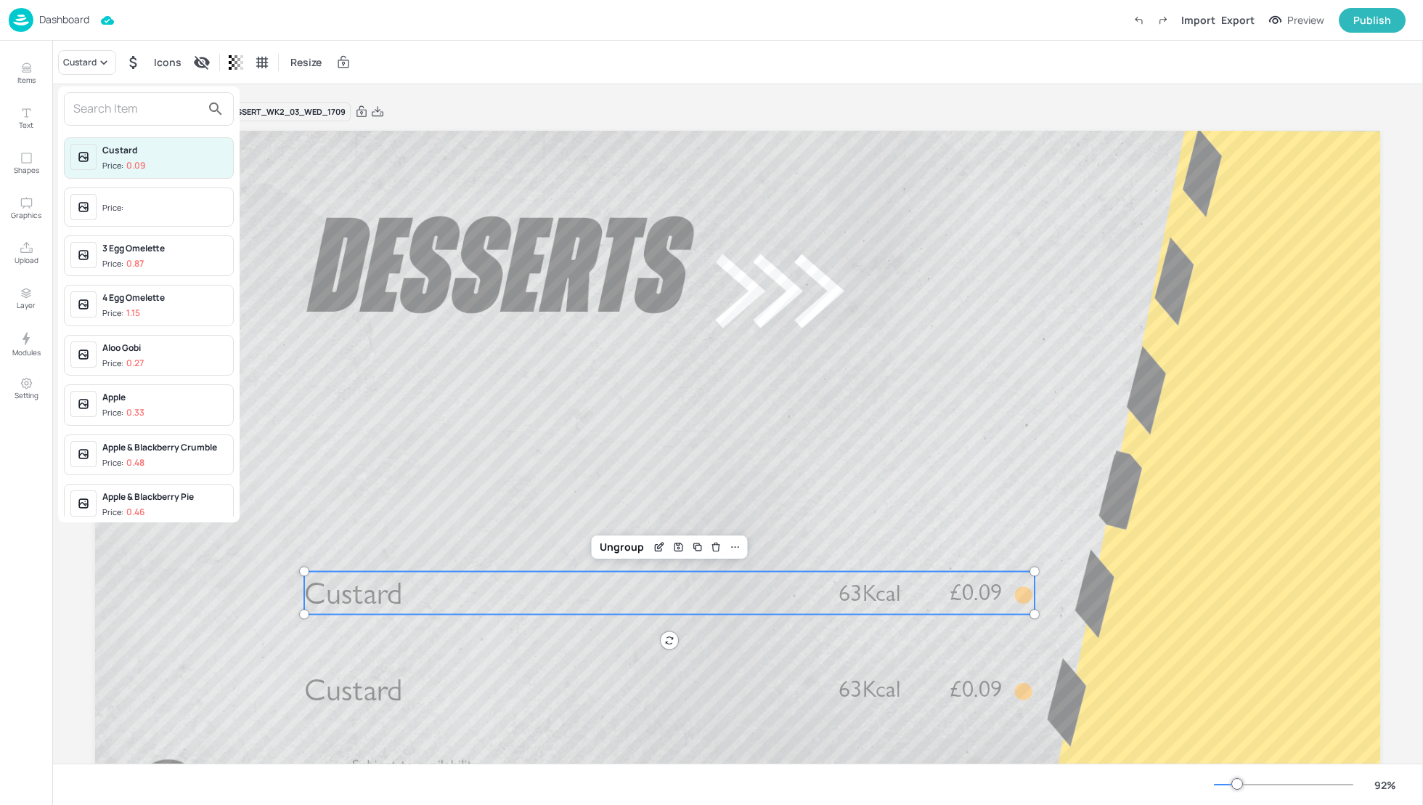
click at [83, 109] on input "text" at bounding box center [137, 108] width 128 height 23
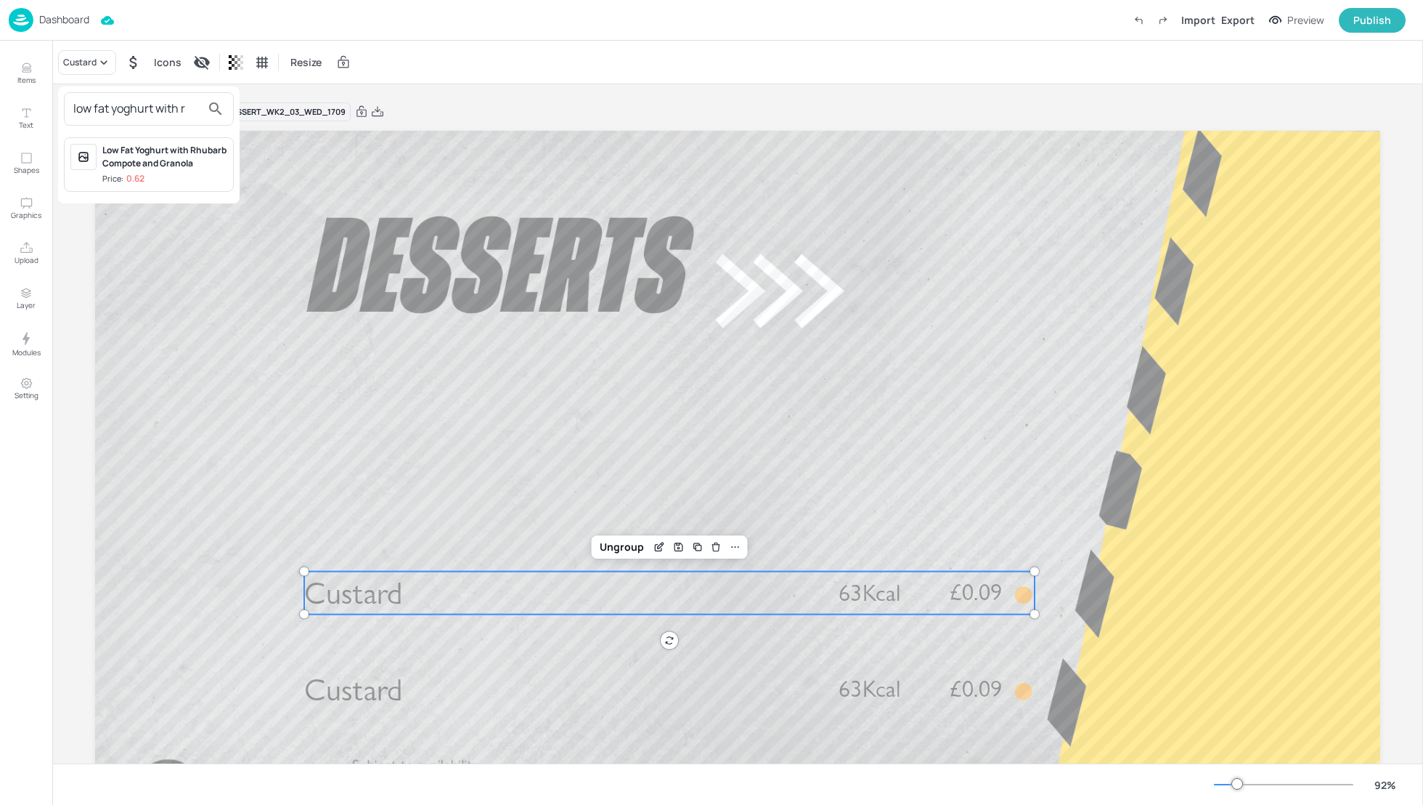
type input "low fat yoghurt with r"
click at [103, 159] on div "Low Fat Yoghurt with Rhubarb Compote and Granola" at bounding box center [164, 157] width 125 height 26
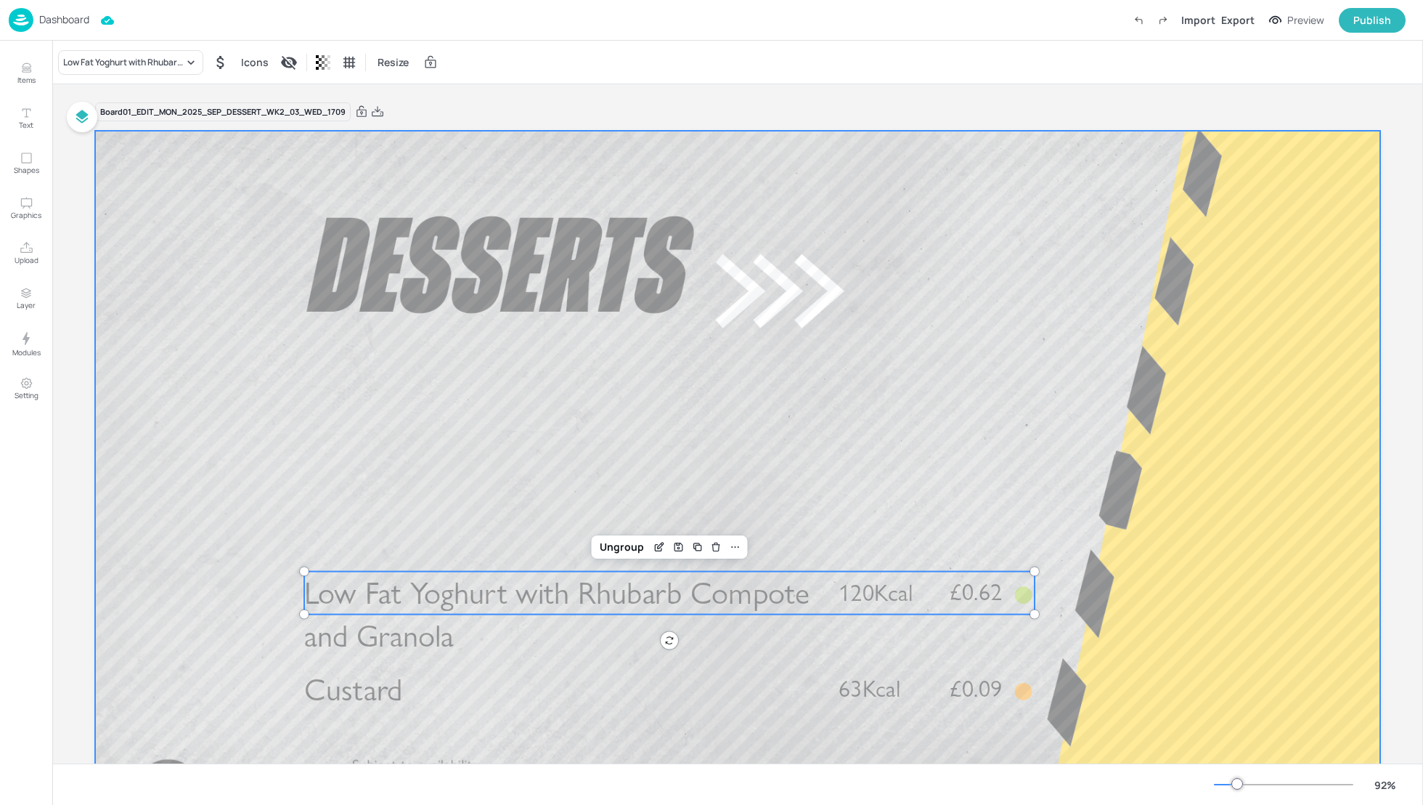
click at [608, 419] on div at bounding box center [737, 492] width 1285 height 723
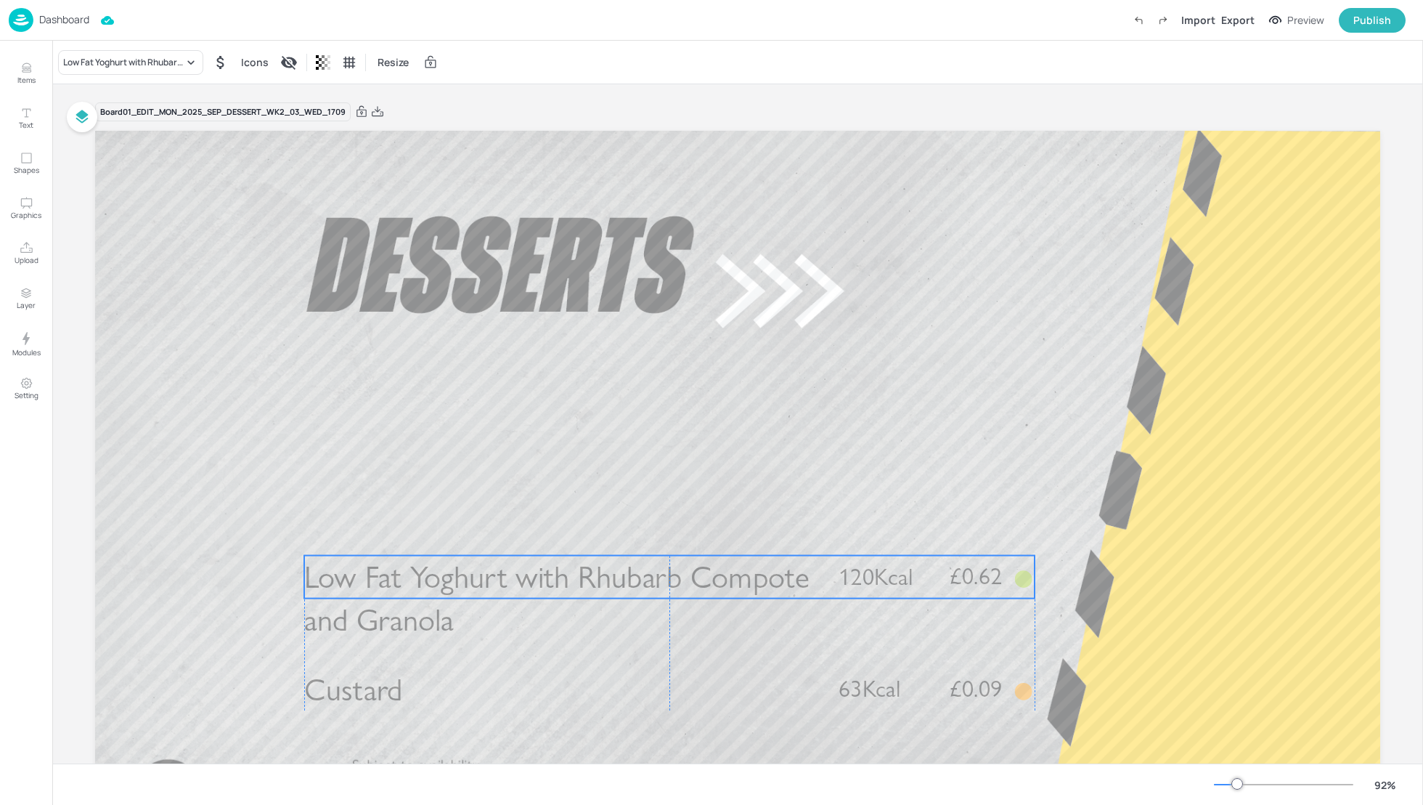
drag, startPoint x: 637, startPoint y: 604, endPoint x: 636, endPoint y: 588, distance: 16.0
click at [636, 588] on span "Low Fat Yoghurt with Rhubarb Compote and Granola" at bounding box center [556, 598] width 505 height 81
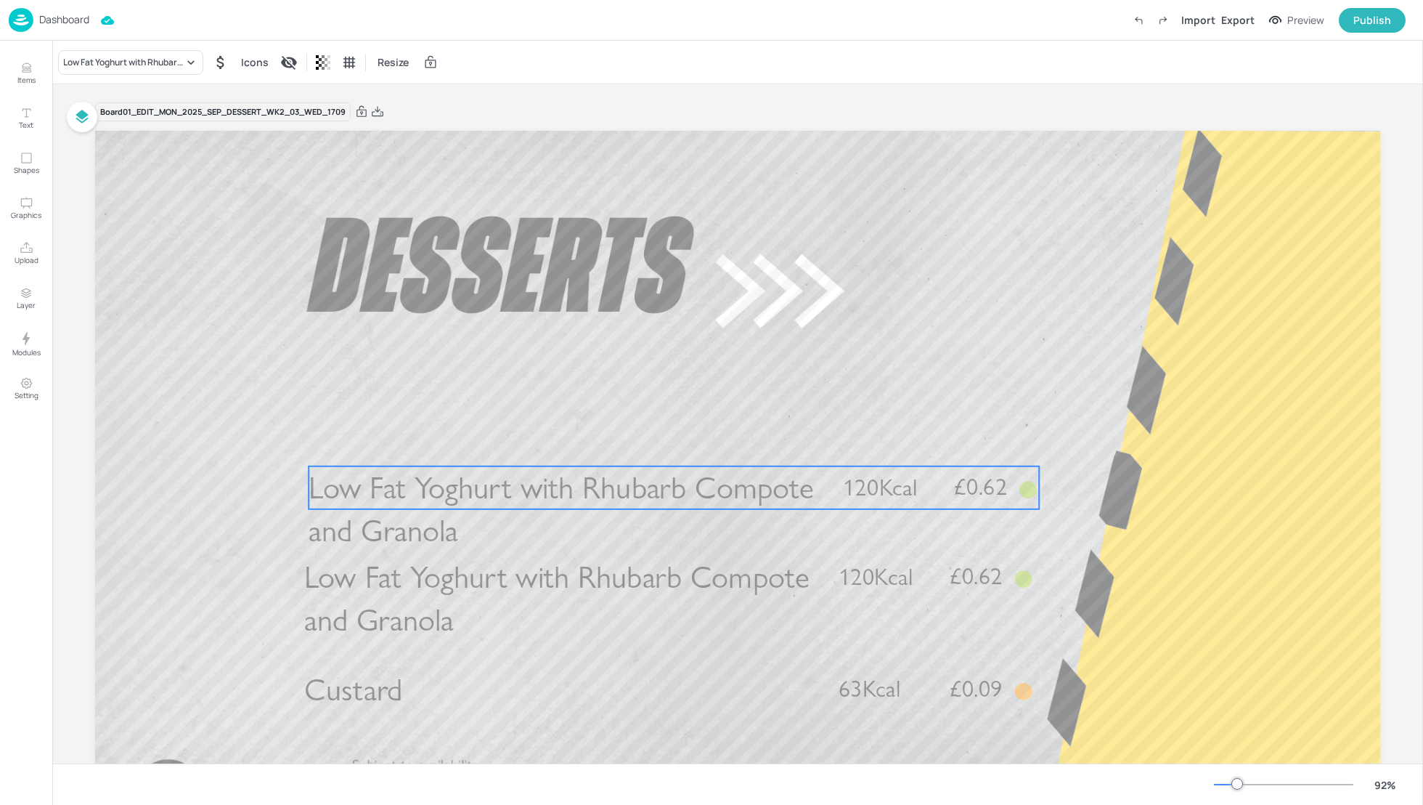
drag, startPoint x: 626, startPoint y: 588, endPoint x: 624, endPoint y: 492, distance: 95.9
click at [624, 492] on span "Low Fat Yoghurt with Rhubarb Compote and Granola" at bounding box center [561, 508] width 505 height 81
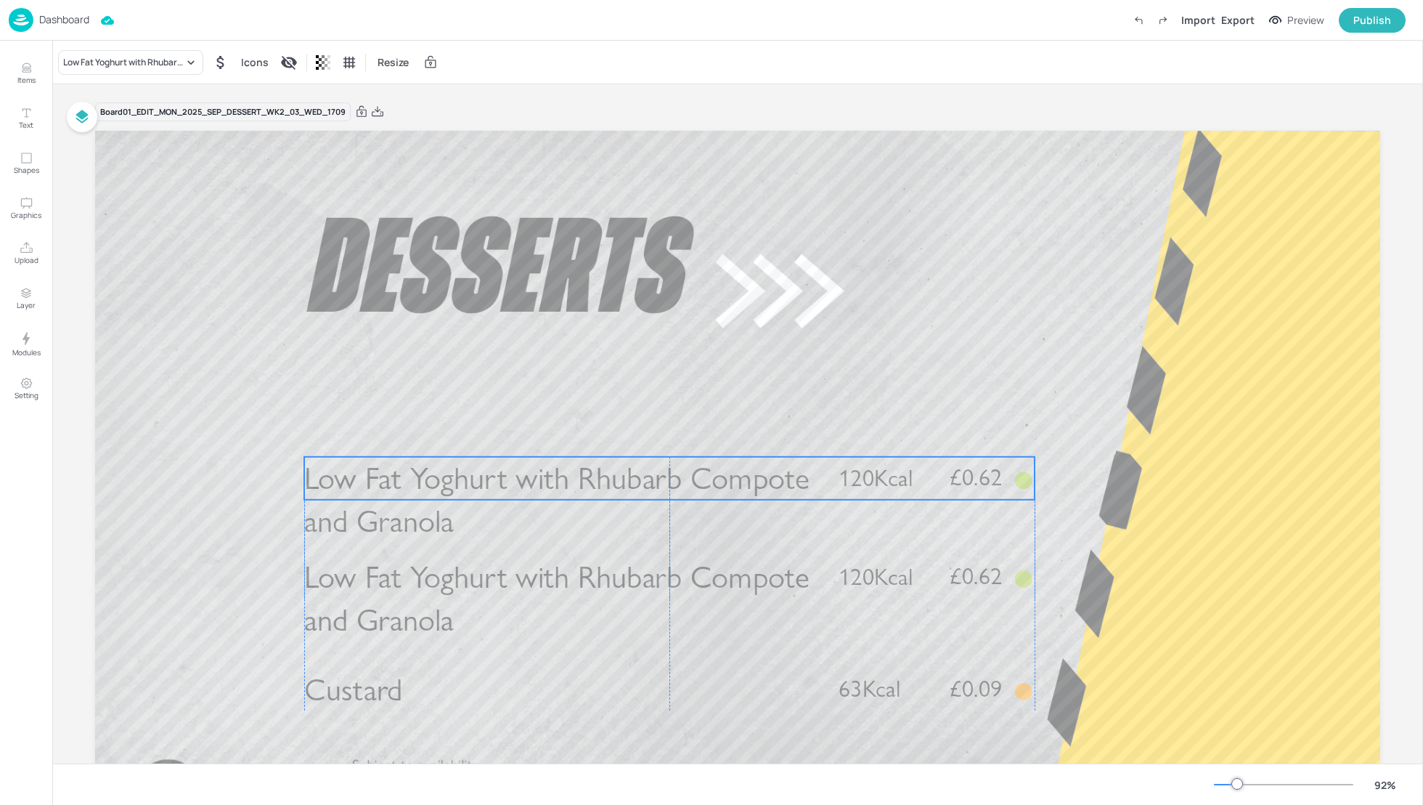
drag, startPoint x: 624, startPoint y: 492, endPoint x: 621, endPoint y: 483, distance: 9.9
click at [621, 483] on span "Low Fat Yoghurt with Rhubarb Compote and Granola" at bounding box center [556, 499] width 505 height 81
click at [123, 57] on div "Low Fat Yoghurt with Rhubarb Compote and Granola" at bounding box center [123, 62] width 121 height 13
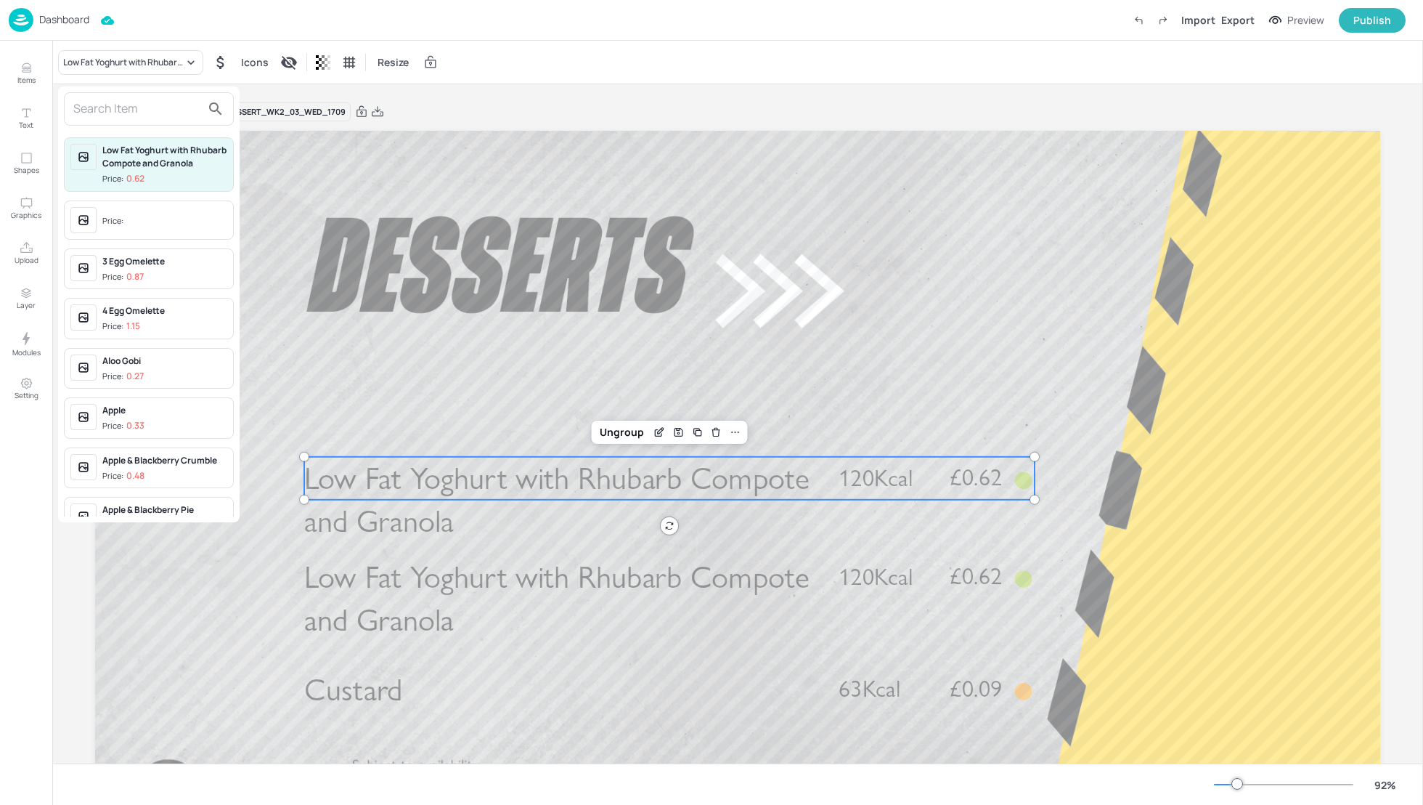
click at [93, 115] on input "text" at bounding box center [137, 108] width 128 height 23
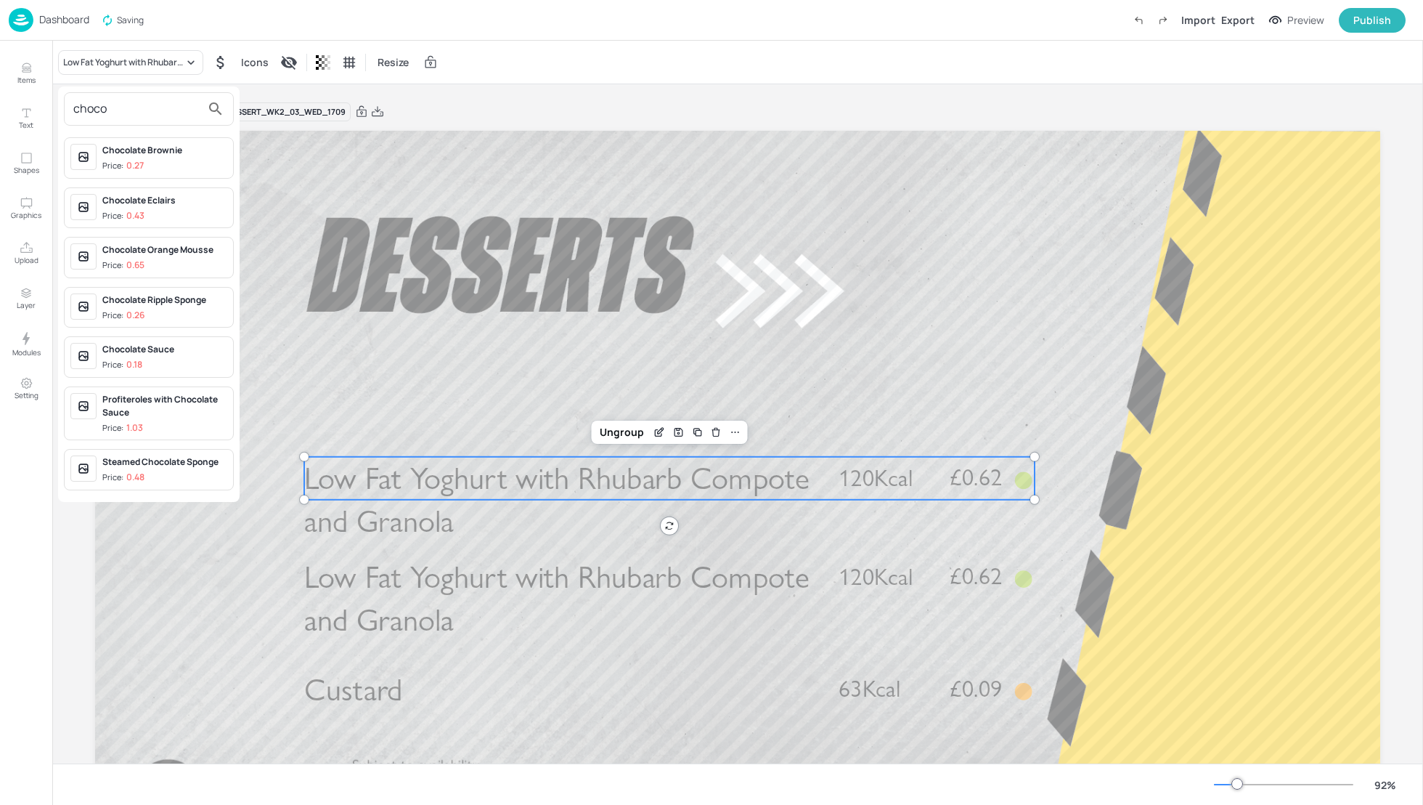
type input "choco"
click at [142, 160] on p "0.27" at bounding box center [134, 165] width 17 height 10
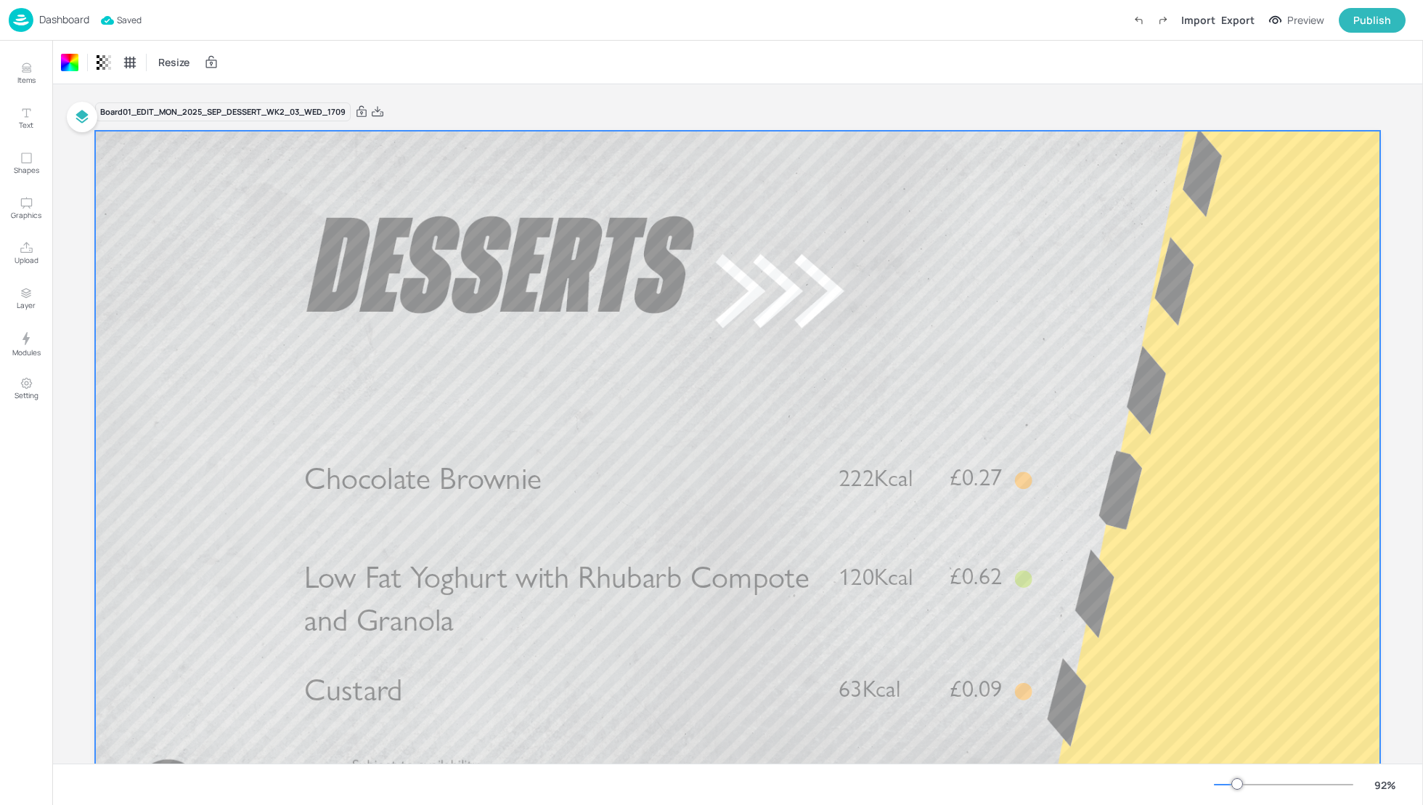
click at [442, 478] on span "Chocolate Brownie" at bounding box center [422, 478] width 237 height 38
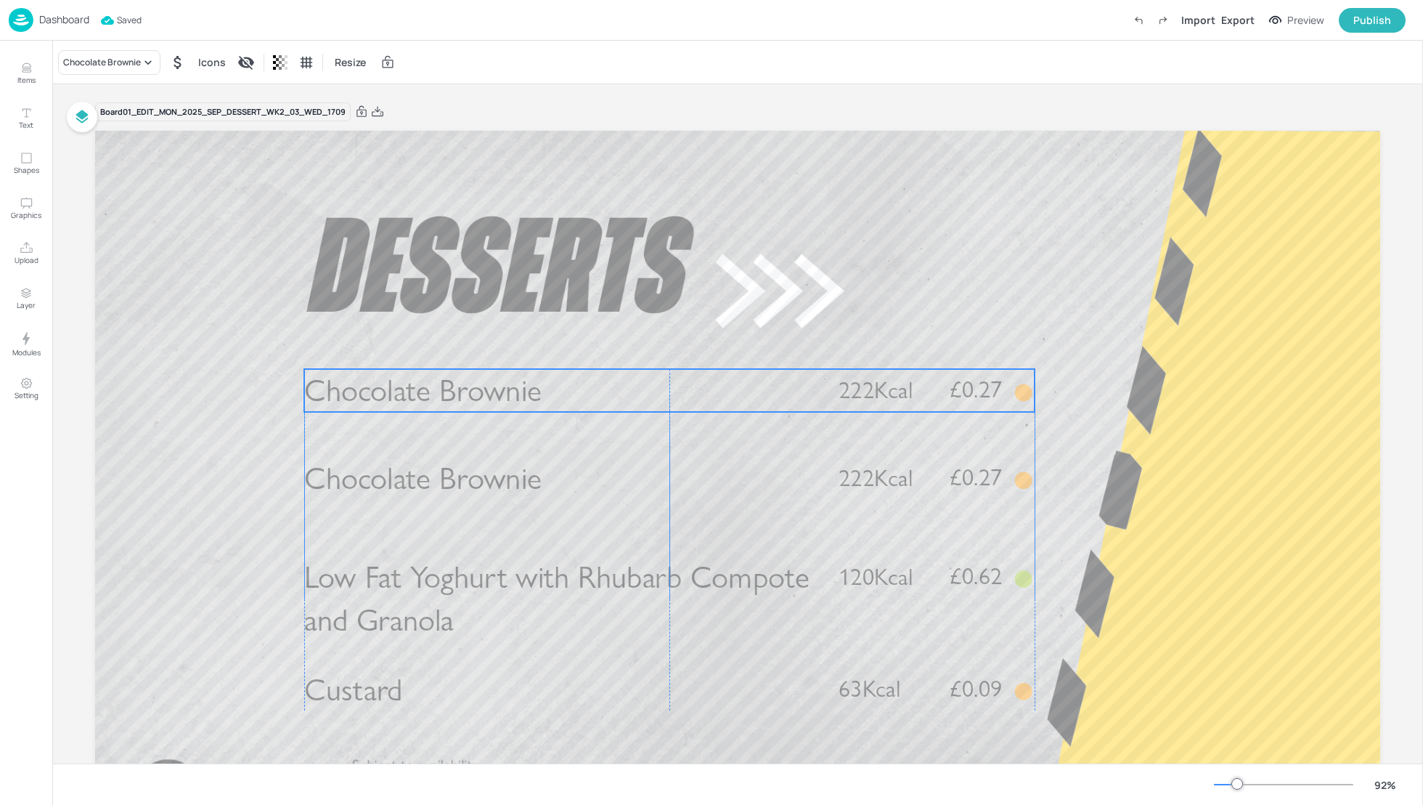
drag, startPoint x: 449, startPoint y: 484, endPoint x: 442, endPoint y: 391, distance: 93.2
click at [442, 390] on span "Chocolate Brownie" at bounding box center [422, 391] width 237 height 38
click at [121, 71] on div "Chocolate Brownie" at bounding box center [109, 62] width 102 height 25
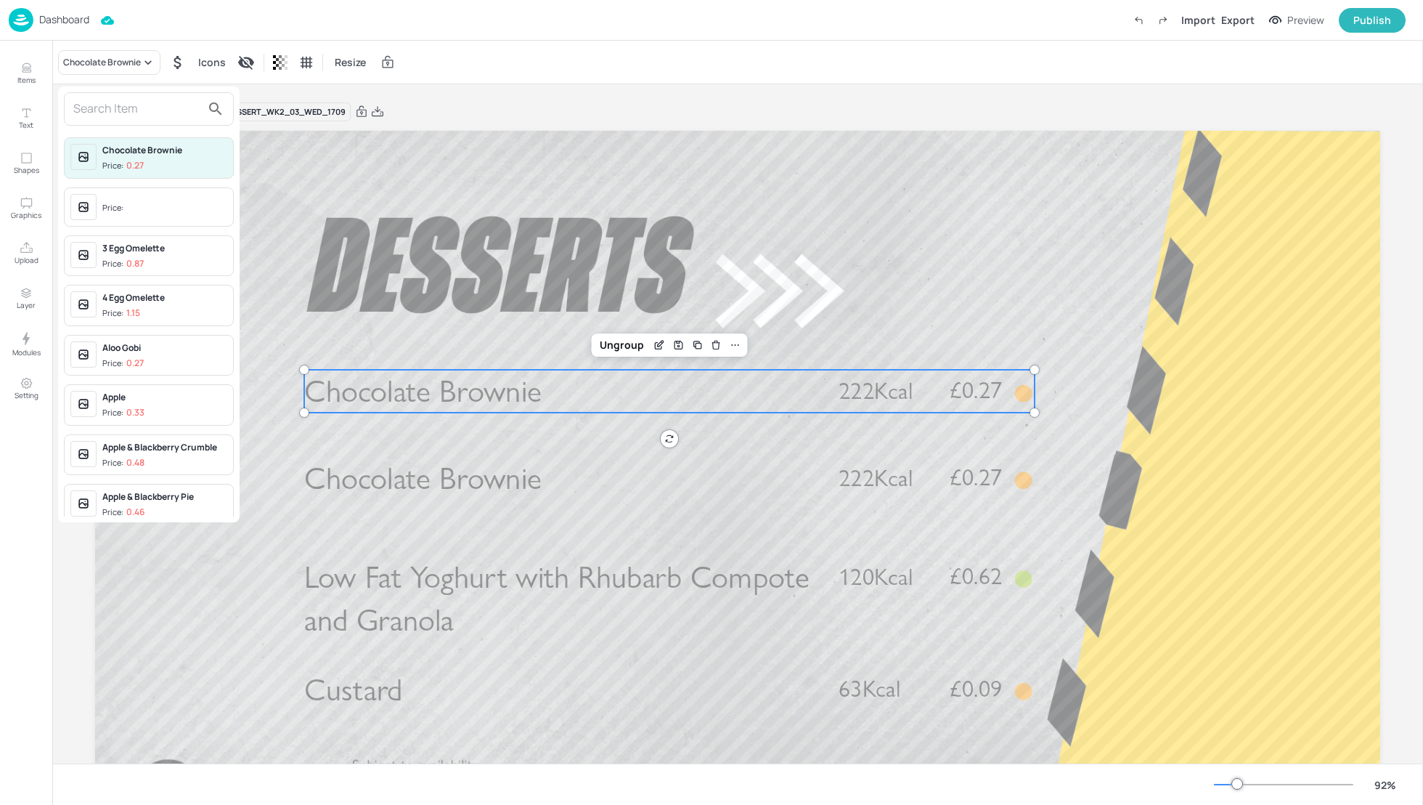
click at [81, 106] on input "text" at bounding box center [137, 108] width 128 height 23
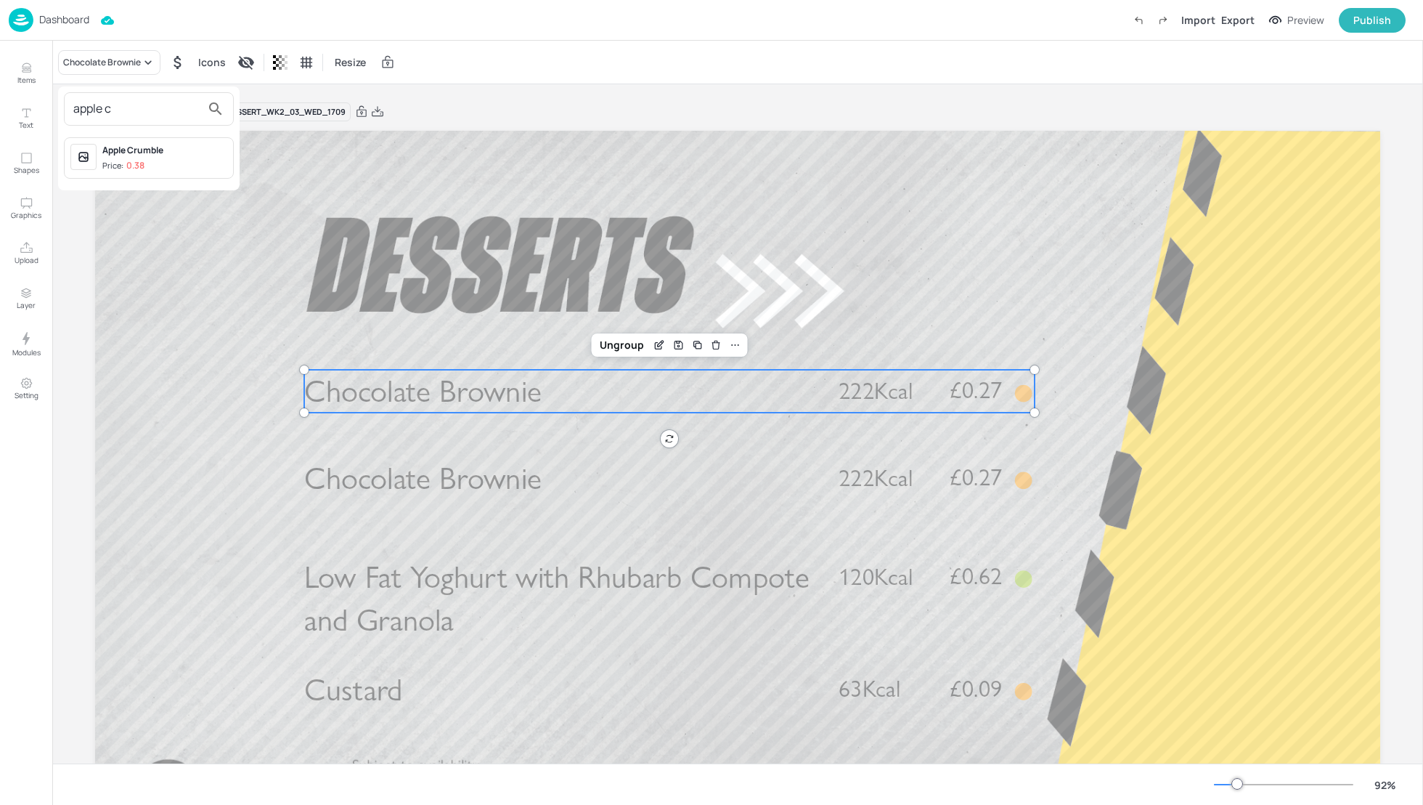
type input "apple c"
click at [115, 158] on div "Apple Crumble Price: 0.38" at bounding box center [164, 158] width 125 height 28
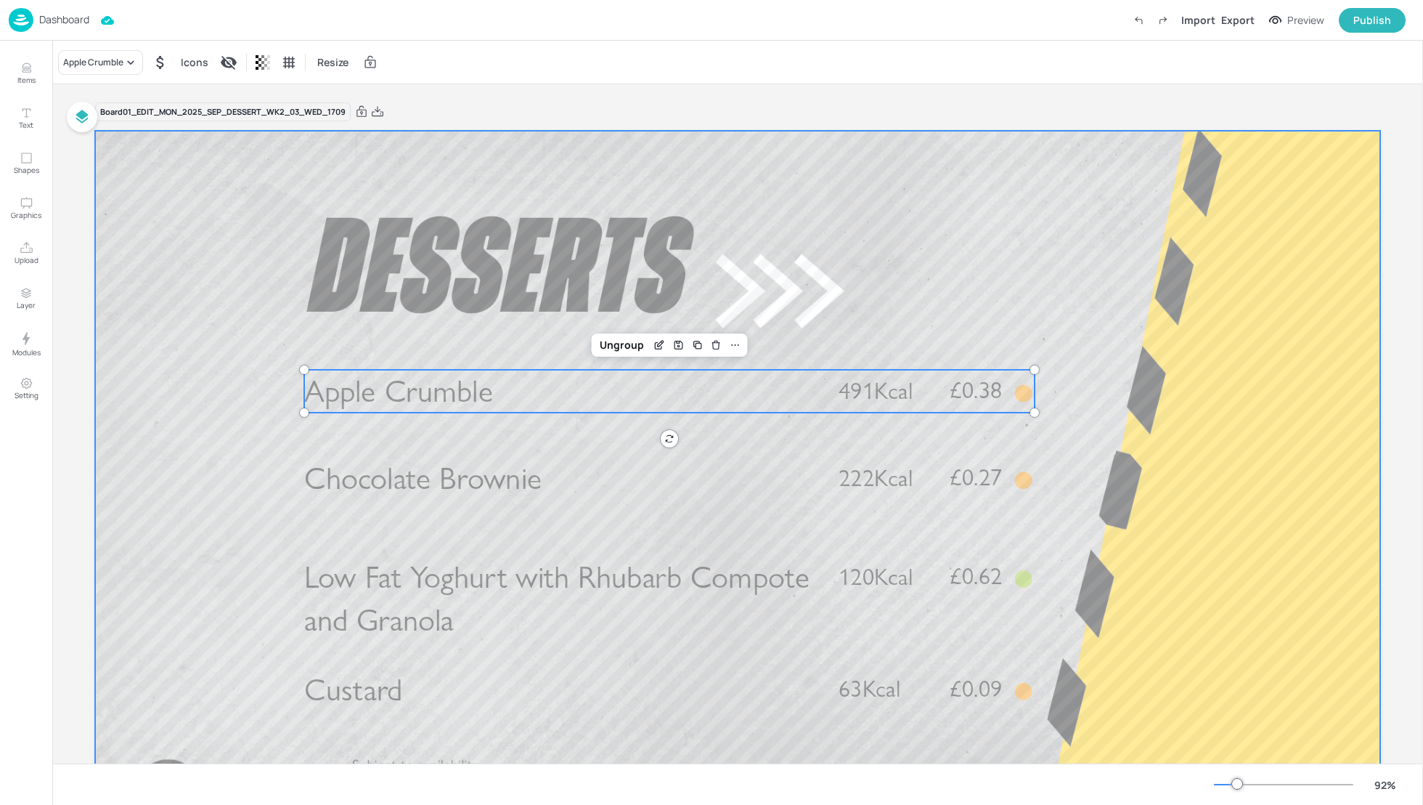
click at [1244, 455] on div at bounding box center [737, 492] width 1285 height 723
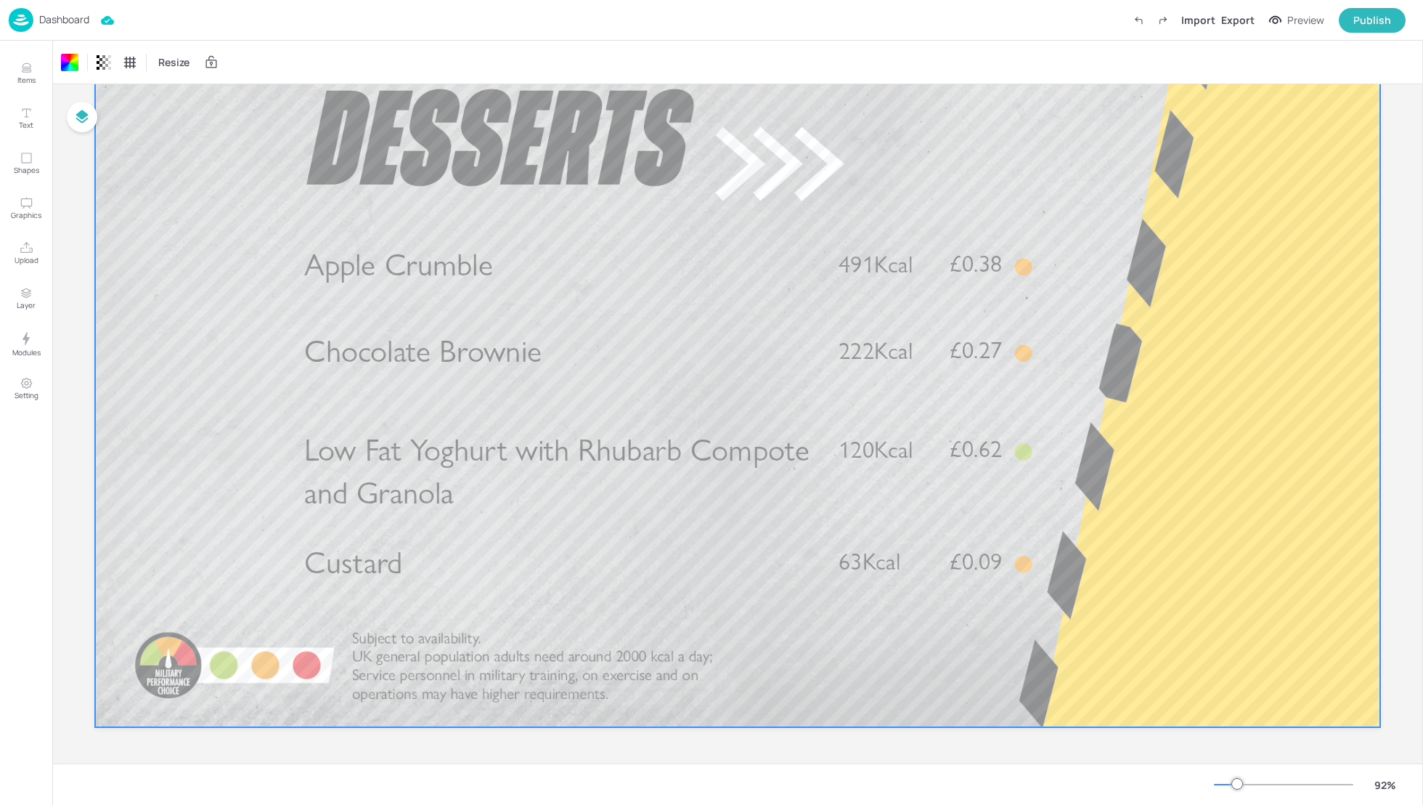
scroll to position [92, 0]
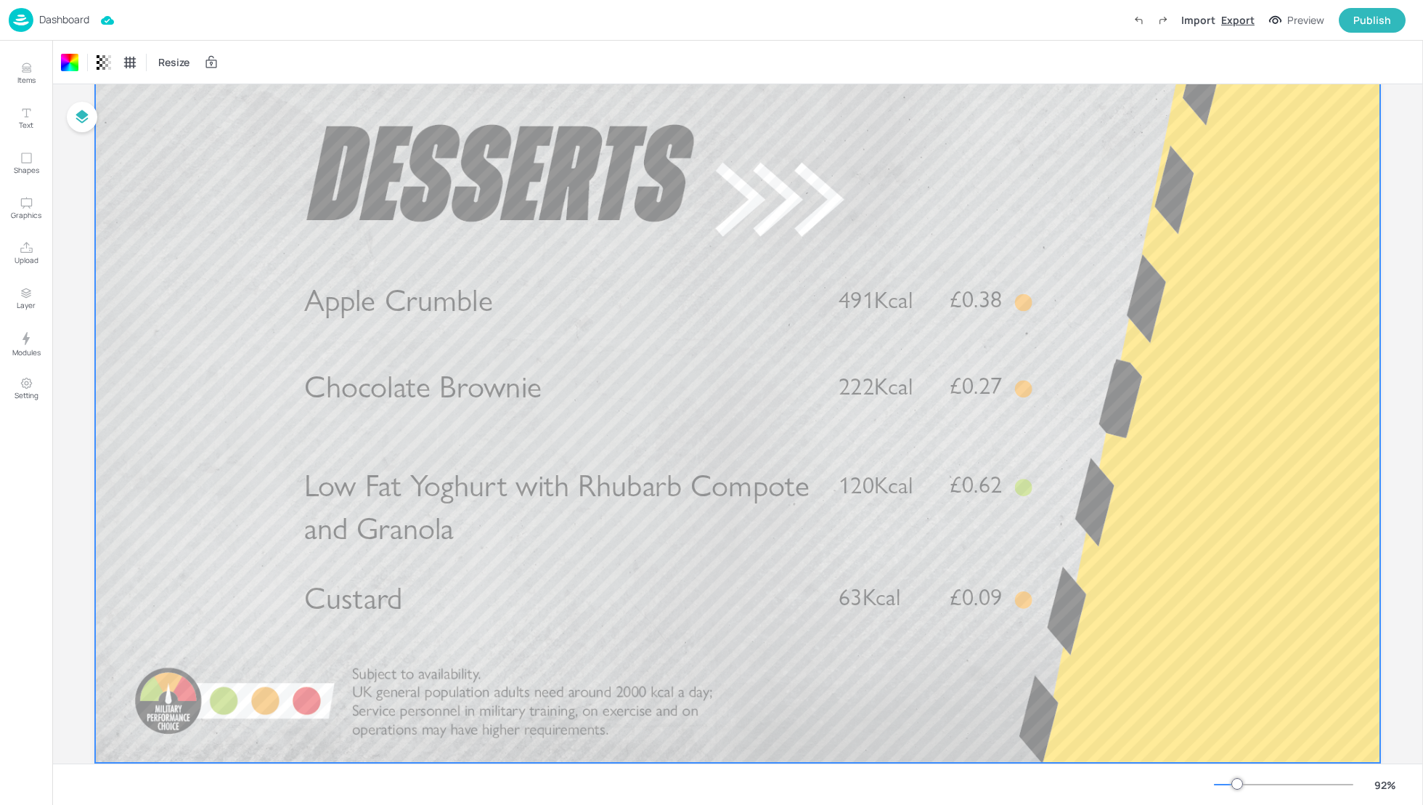
click at [1233, 17] on div "Export" at bounding box center [1237, 19] width 33 height 15
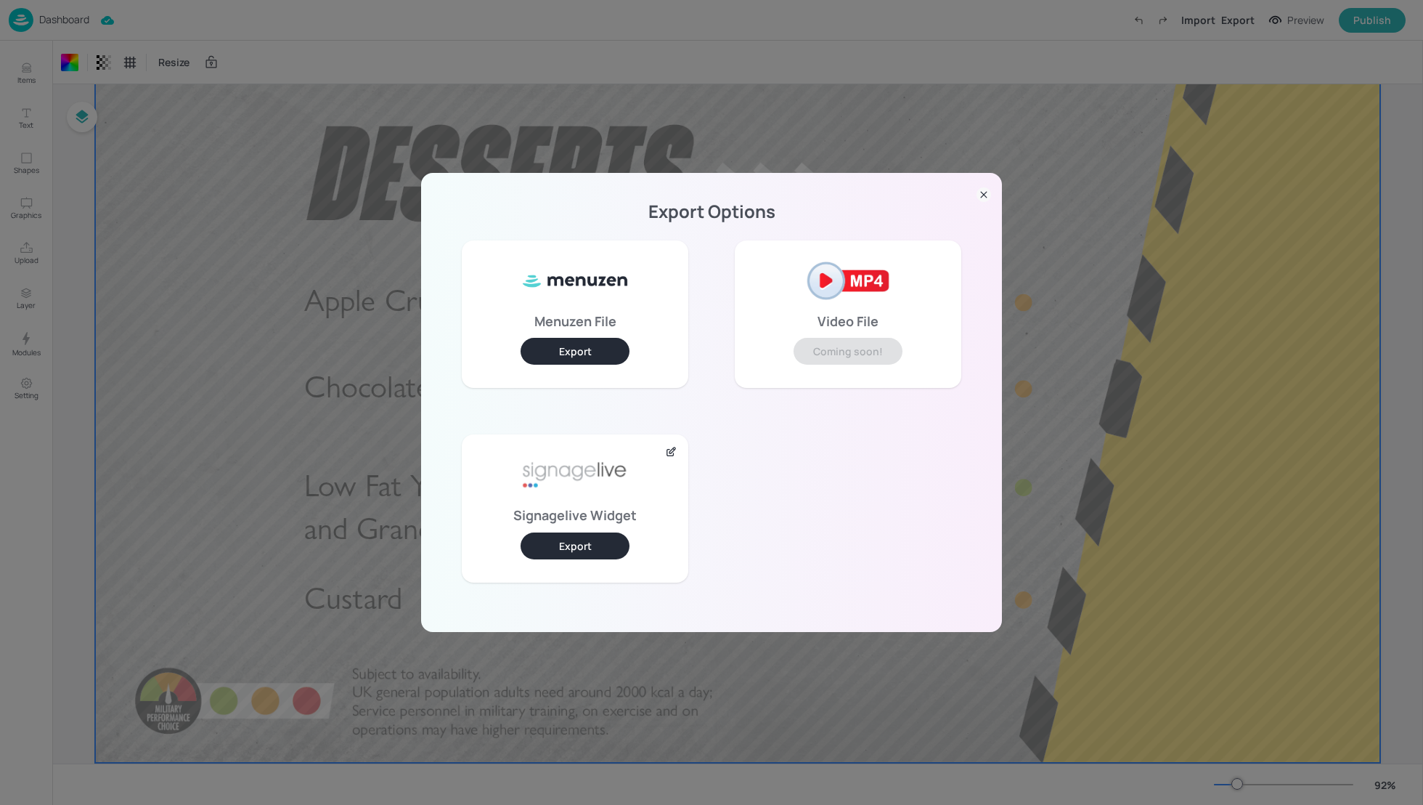
click at [576, 542] on button "Export" at bounding box center [575, 545] width 109 height 27
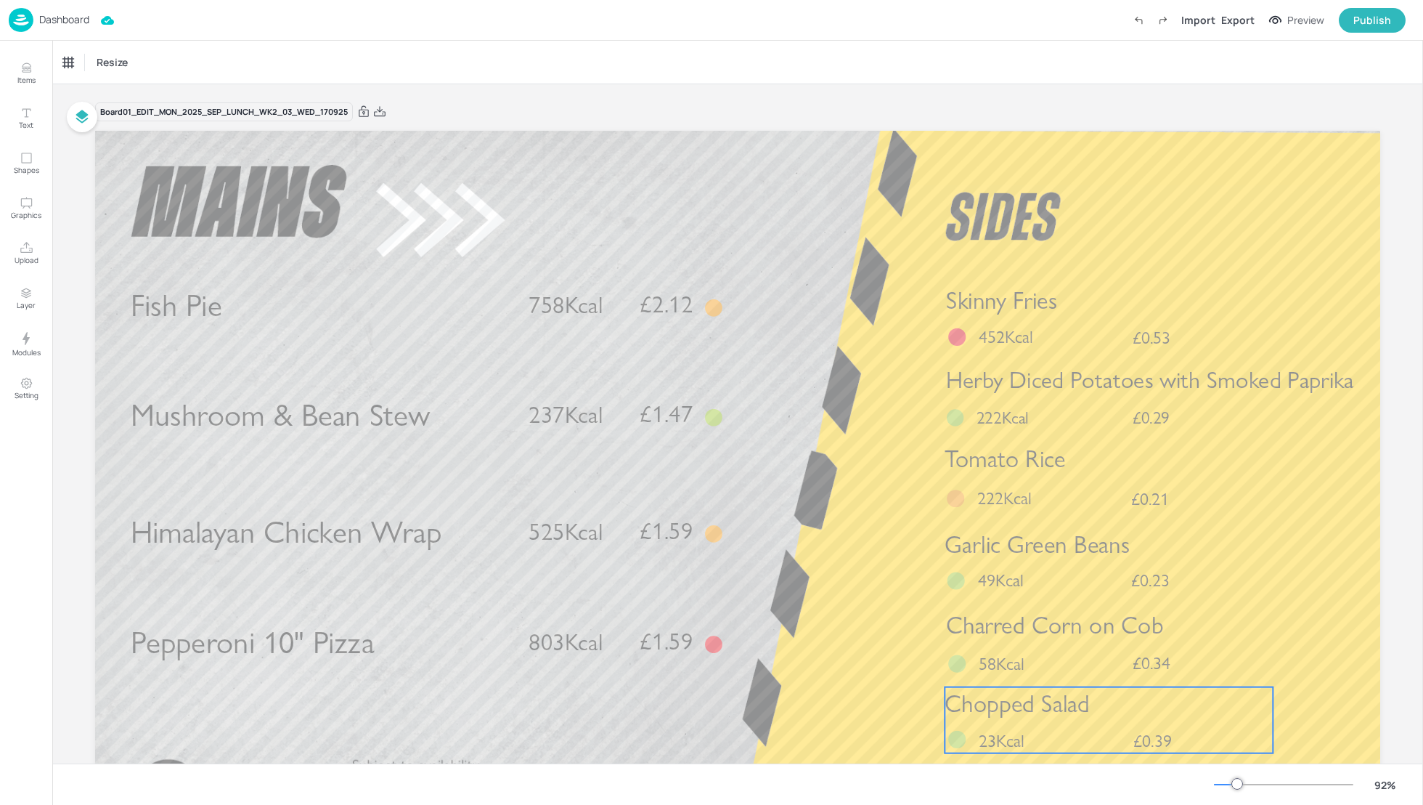
click at [1096, 703] on p "Chopped Salad" at bounding box center [1109, 703] width 328 height 33
click at [1301, 59] on div "Resize" at bounding box center [737, 62] width 1371 height 43
